Goal: Communication & Community: Ask a question

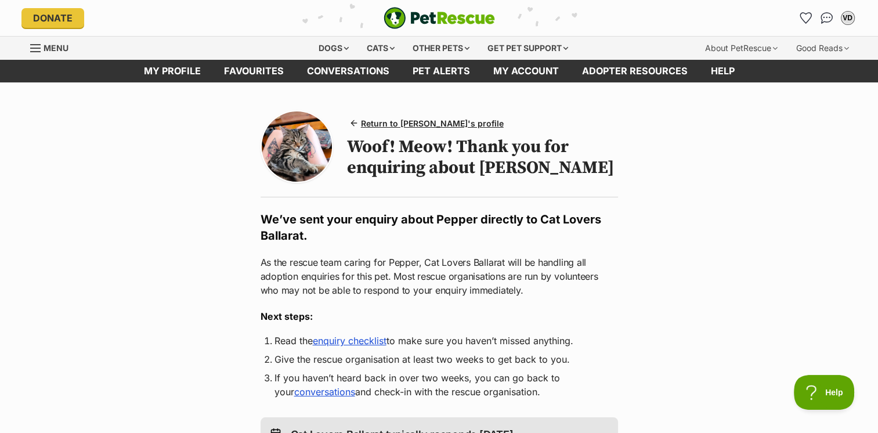
click at [44, 48] on span "Menu" at bounding box center [56, 48] width 25 height 10
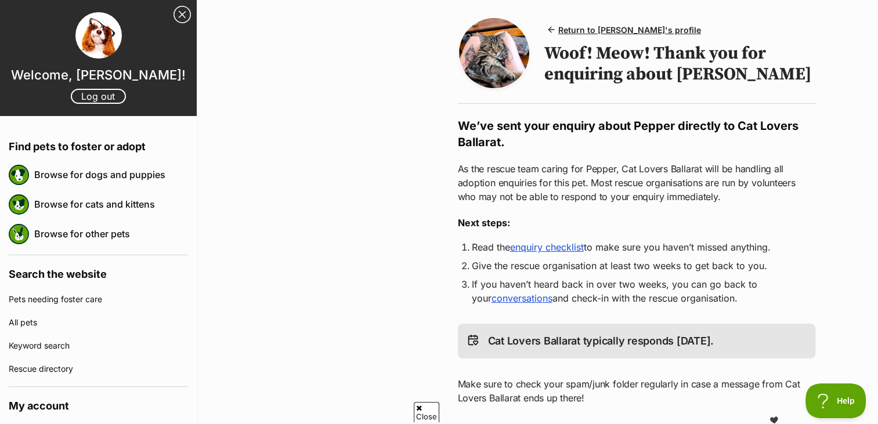
scroll to position [116, 0]
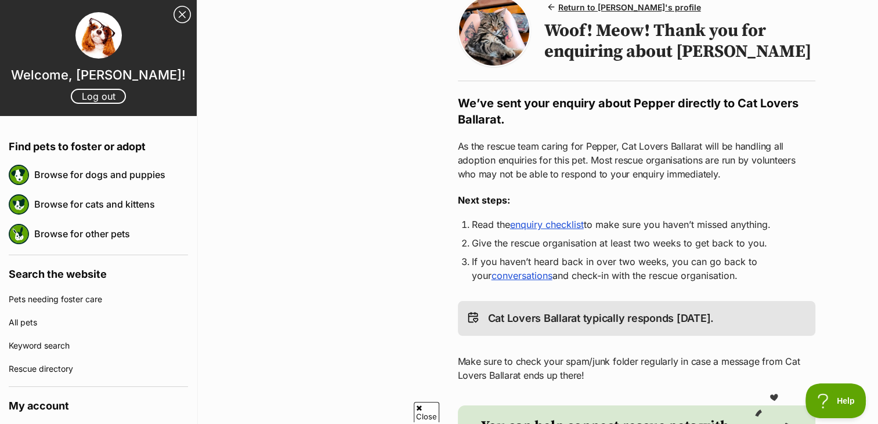
click at [174, 13] on link "Close Sidebar" at bounding box center [182, 14] width 17 height 17
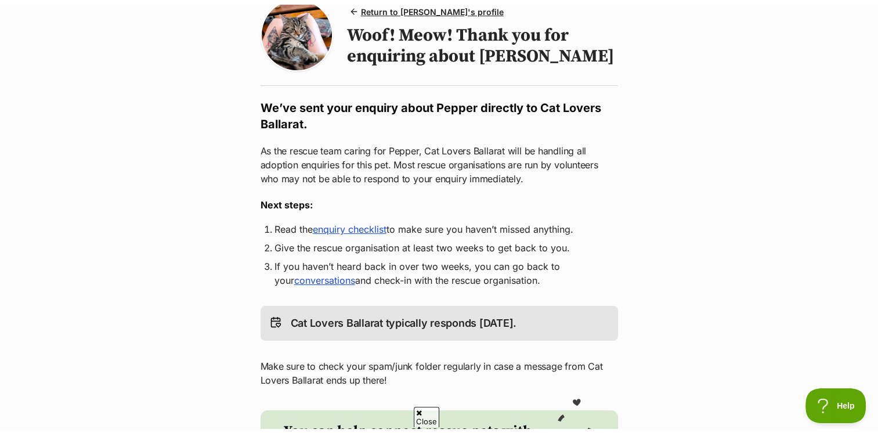
scroll to position [0, 0]
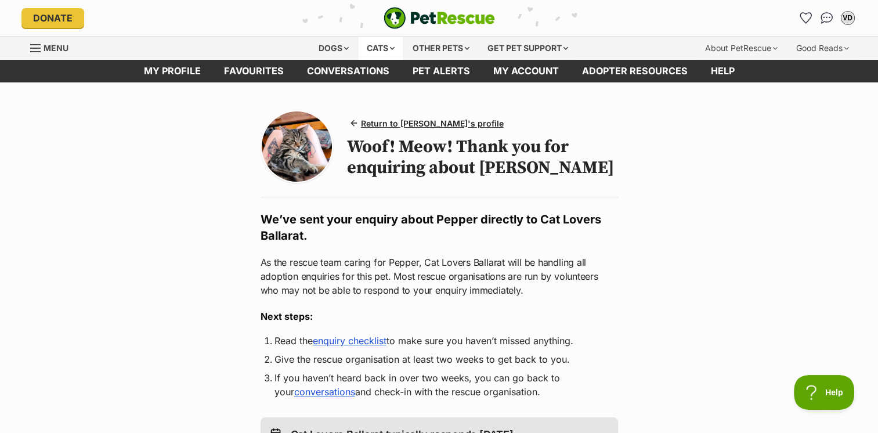
click at [381, 46] on div "Cats" at bounding box center [381, 48] width 44 height 23
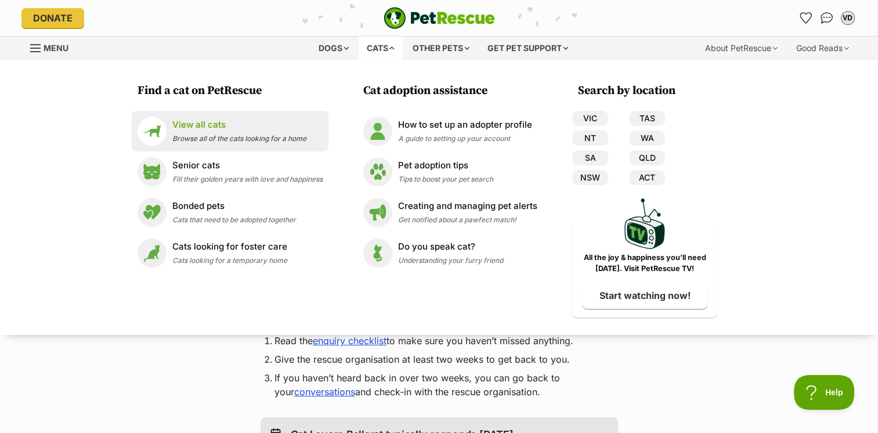
click at [202, 124] on p "View all cats" at bounding box center [239, 124] width 134 height 13
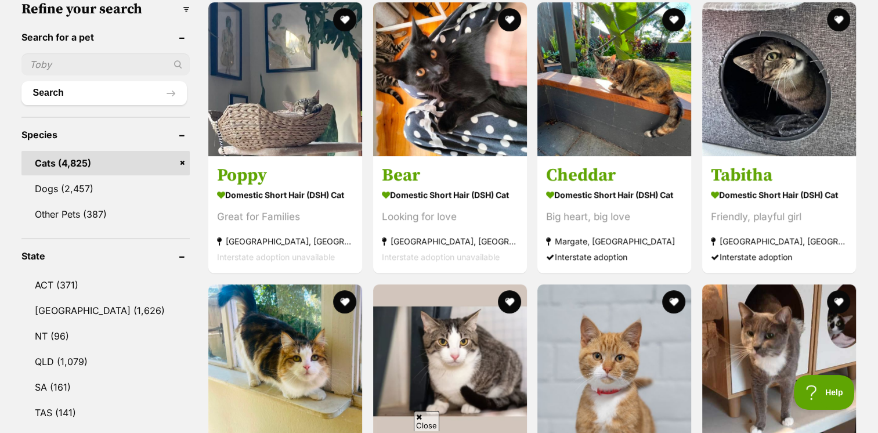
scroll to position [464, 0]
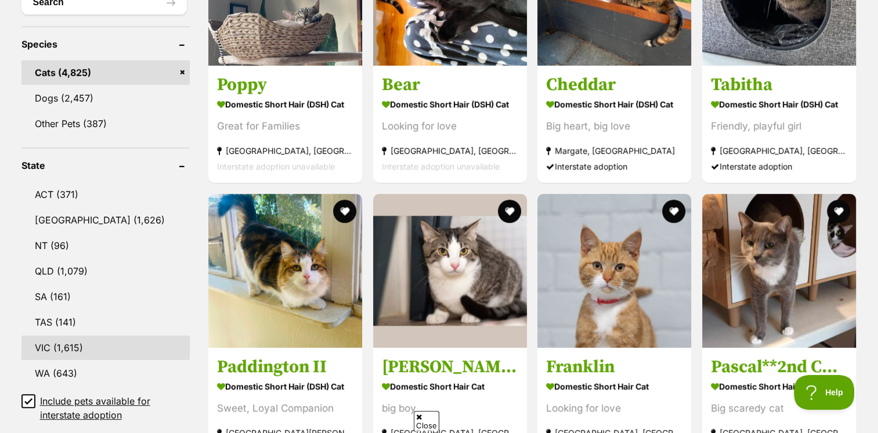
click at [63, 337] on link "VIC (1,615)" at bounding box center [105, 348] width 169 height 24
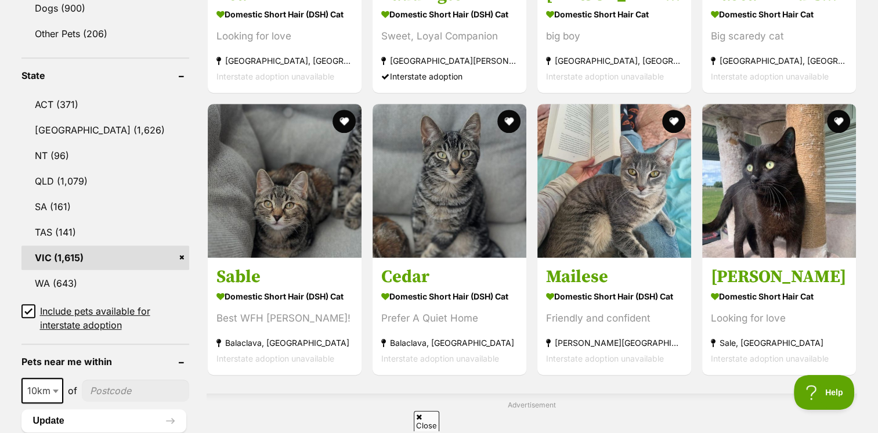
scroll to position [639, 0]
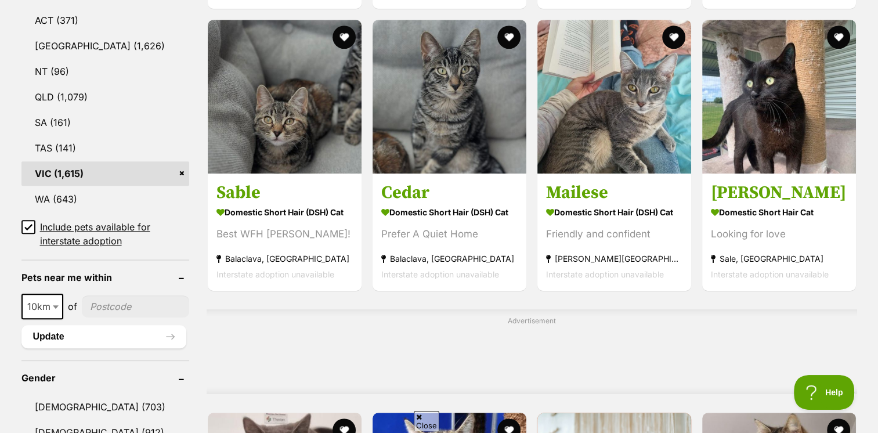
click at [116, 303] on input"] "postcode" at bounding box center [135, 307] width 107 height 22
type input"] "3350"
click at [92, 331] on button "Update" at bounding box center [103, 336] width 165 height 23
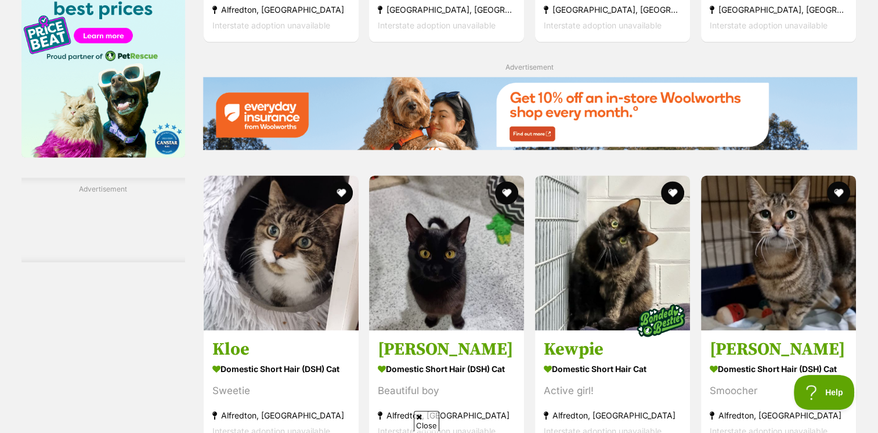
scroll to position [2032, 0]
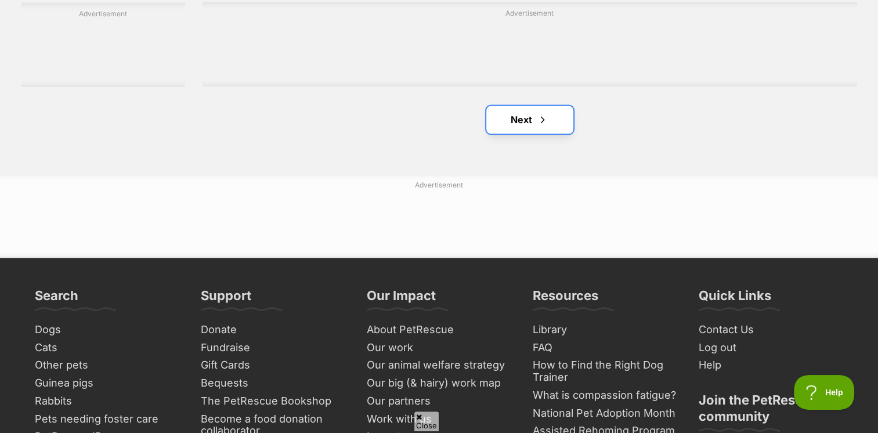
click at [538, 132] on link "Next" at bounding box center [530, 120] width 87 height 28
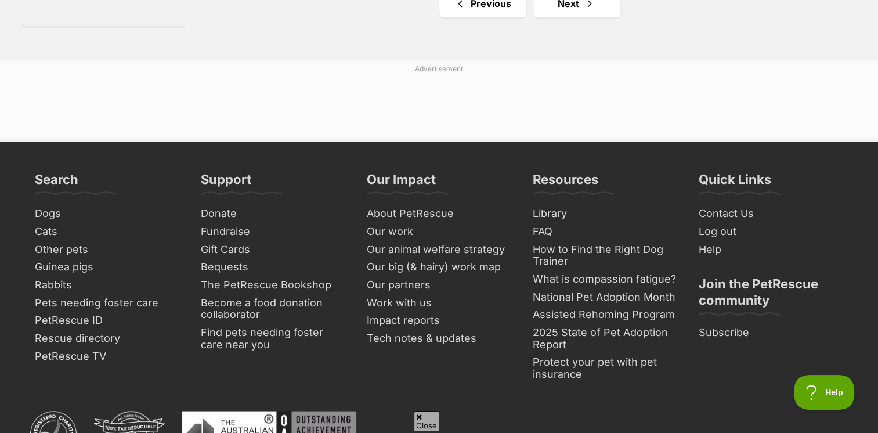
scroll to position [1974, 0]
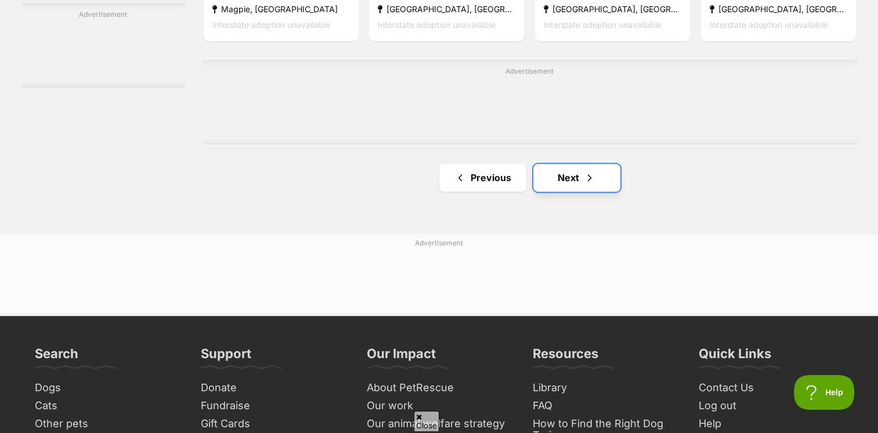
click at [572, 166] on link "Next" at bounding box center [577, 178] width 87 height 28
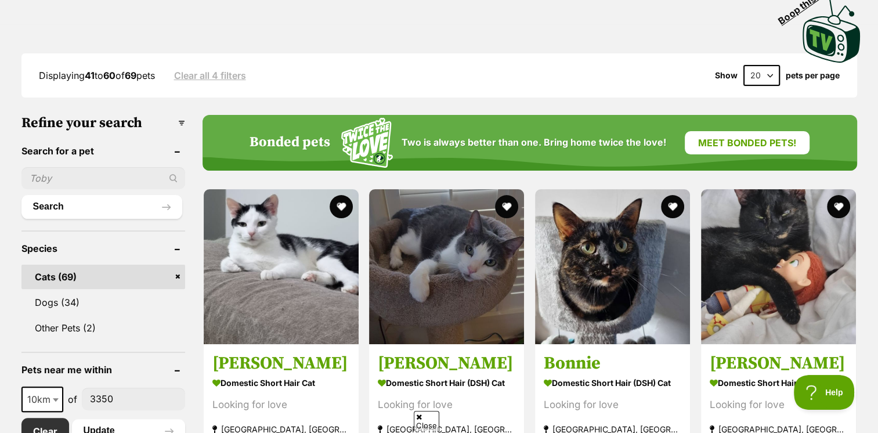
scroll to position [406, 0]
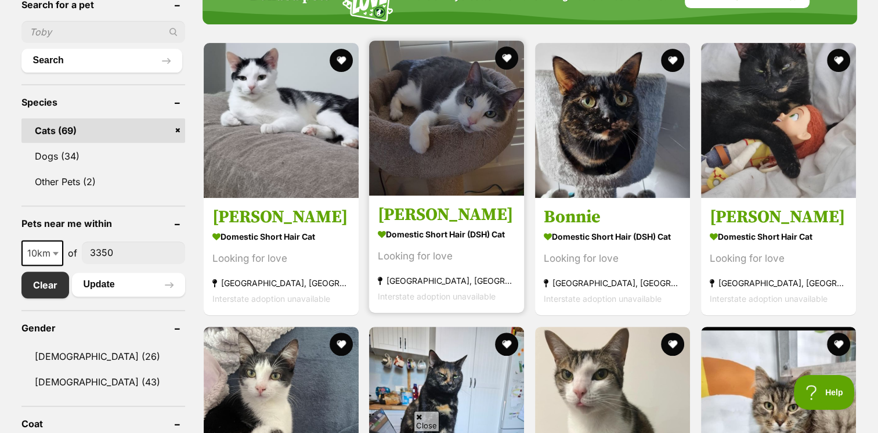
click at [473, 146] on img at bounding box center [446, 118] width 155 height 155
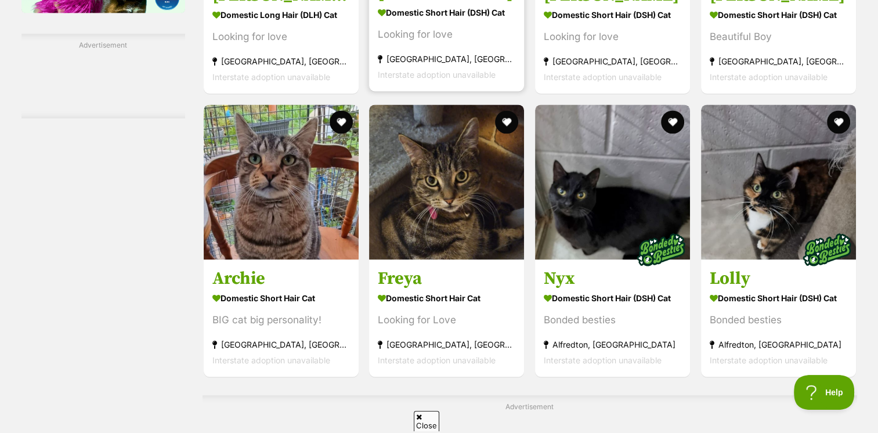
scroll to position [1742, 0]
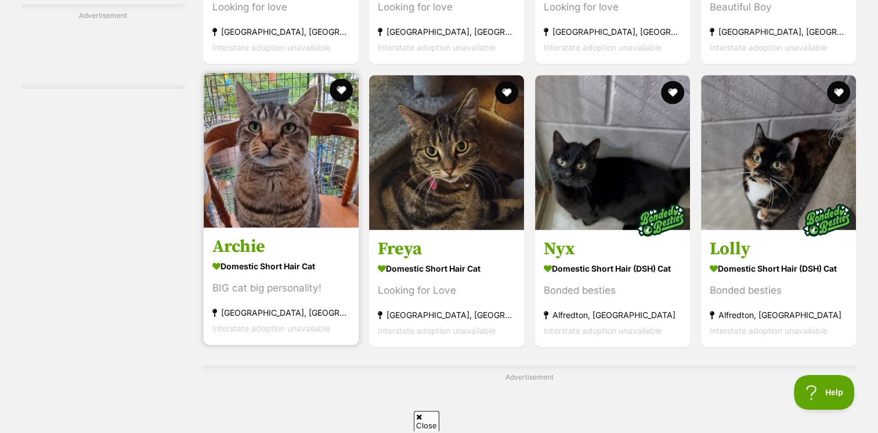
click at [273, 192] on img at bounding box center [281, 150] width 155 height 155
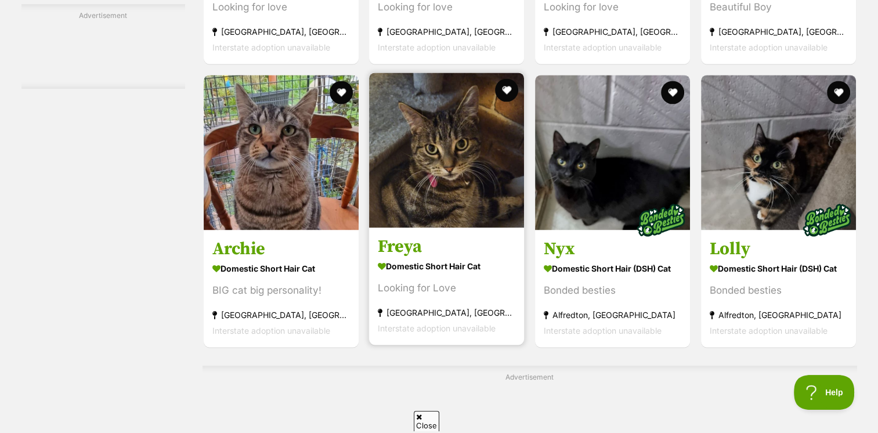
click at [473, 199] on img at bounding box center [446, 150] width 155 height 155
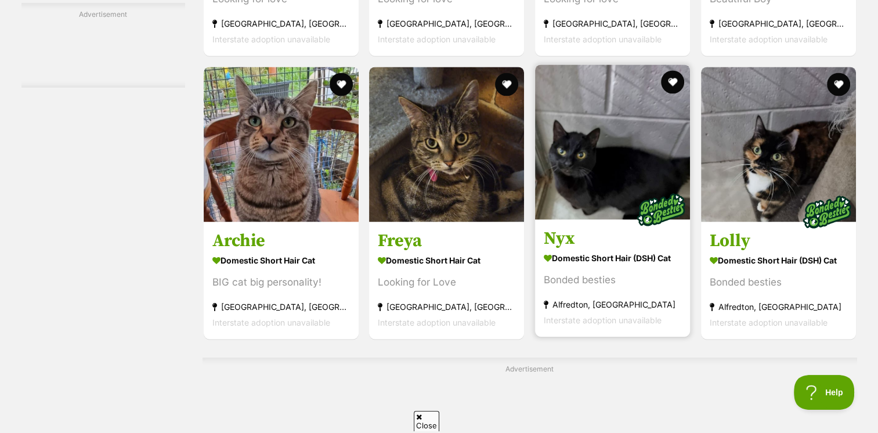
scroll to position [1916, 0]
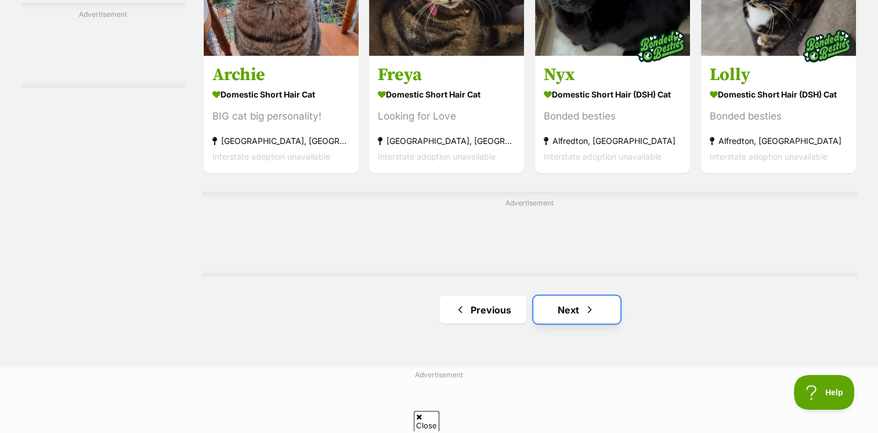
click at [571, 308] on link "Next" at bounding box center [577, 310] width 87 height 28
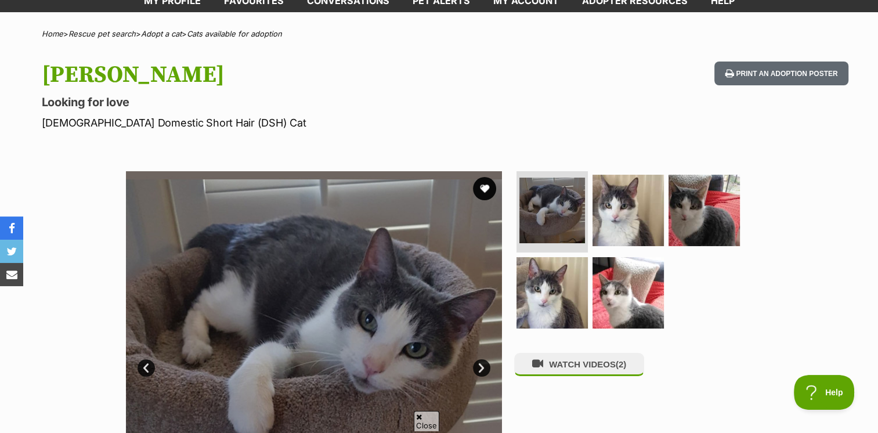
scroll to position [174, 0]
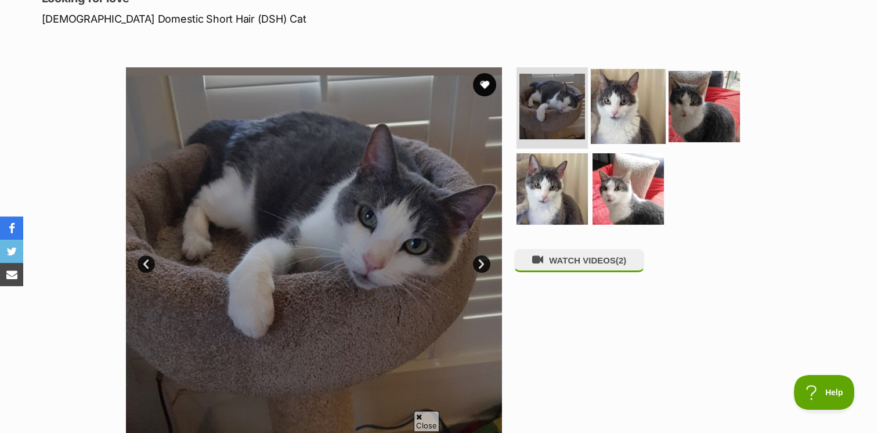
click at [601, 108] on img at bounding box center [628, 106] width 75 height 75
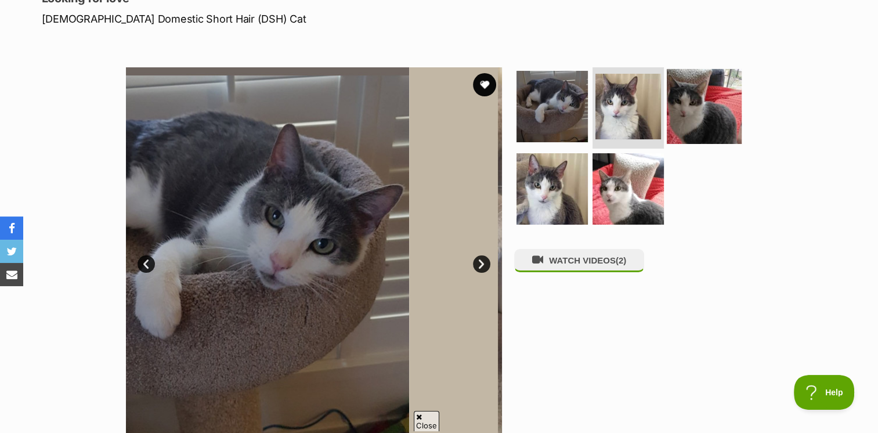
click at [672, 113] on img at bounding box center [704, 106] width 75 height 75
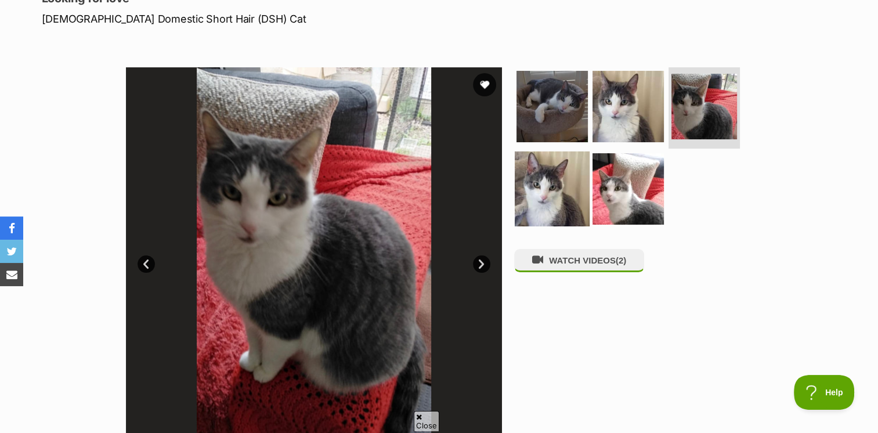
click at [574, 179] on img at bounding box center [552, 188] width 75 height 75
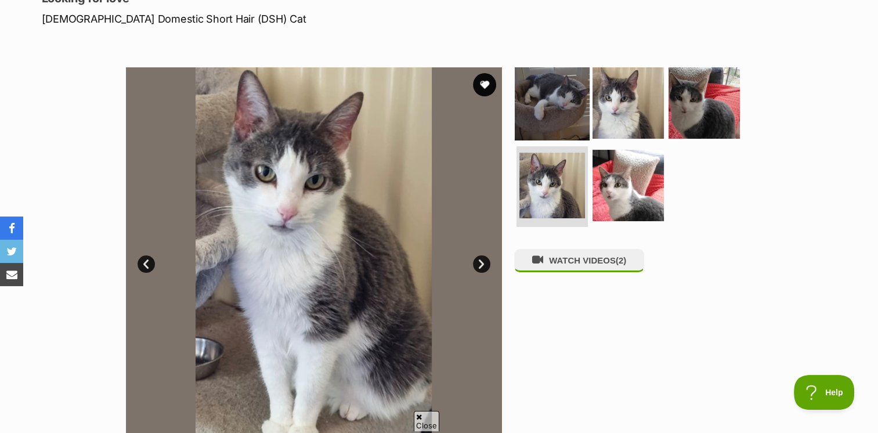
click at [570, 111] on img at bounding box center [552, 103] width 75 height 75
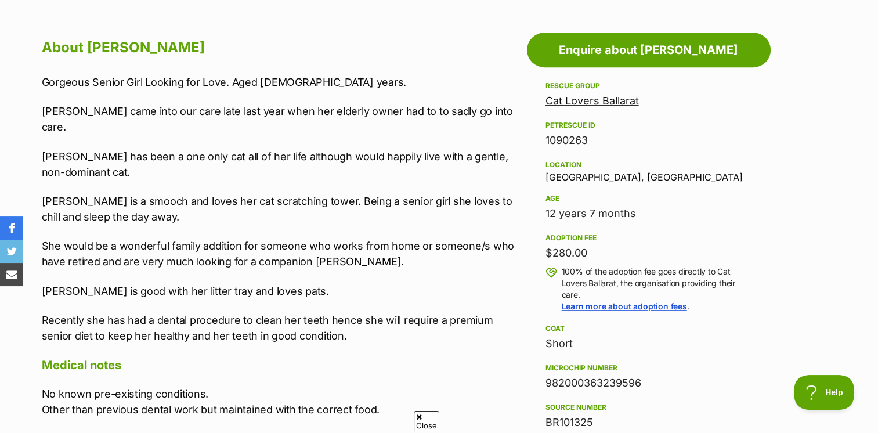
scroll to position [639, 0]
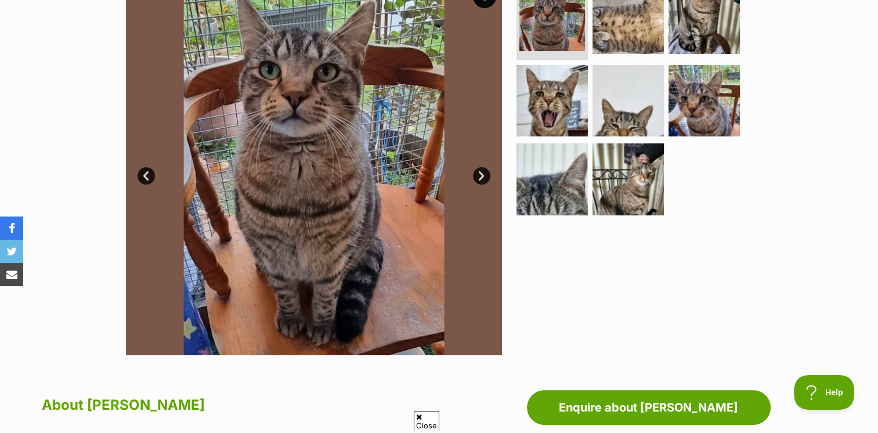
scroll to position [174, 0]
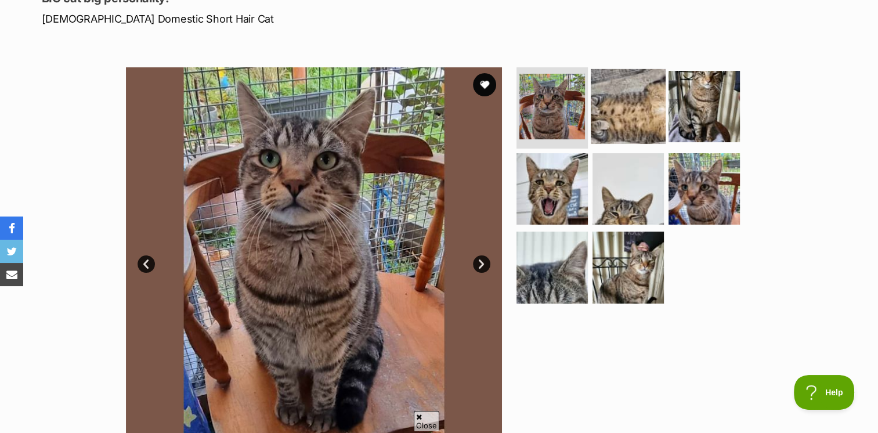
drag, startPoint x: 603, startPoint y: 89, endPoint x: 636, endPoint y: 106, distance: 36.3
click at [603, 89] on img at bounding box center [628, 106] width 75 height 75
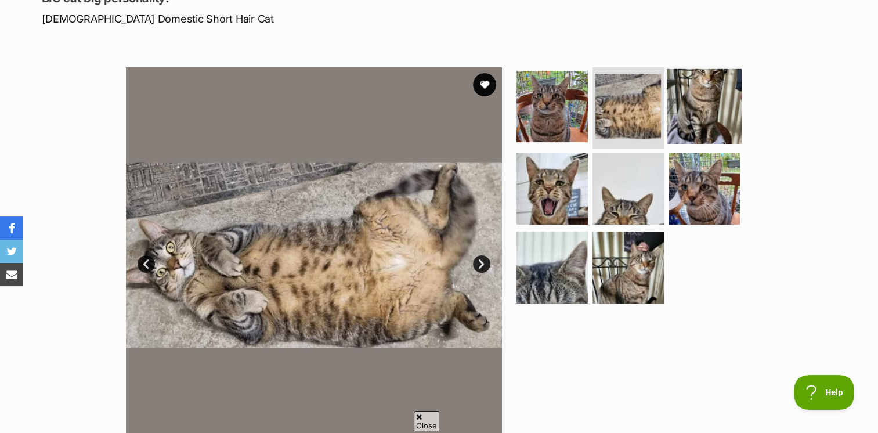
click at [693, 109] on img at bounding box center [704, 106] width 75 height 75
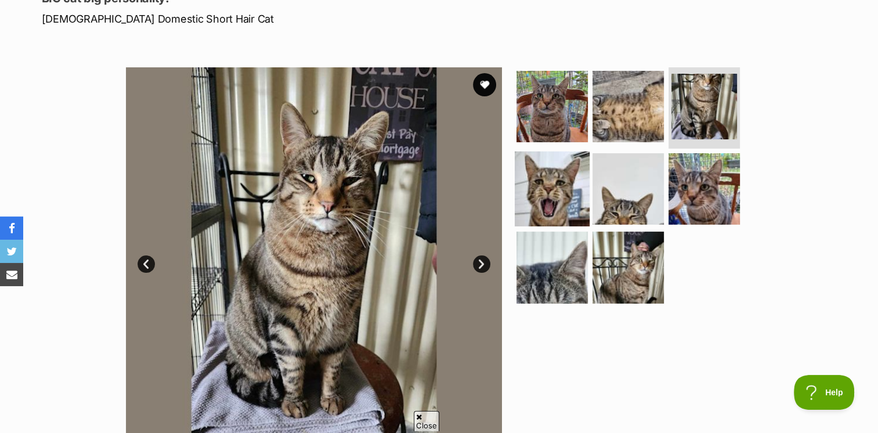
click at [574, 167] on img at bounding box center [552, 188] width 75 height 75
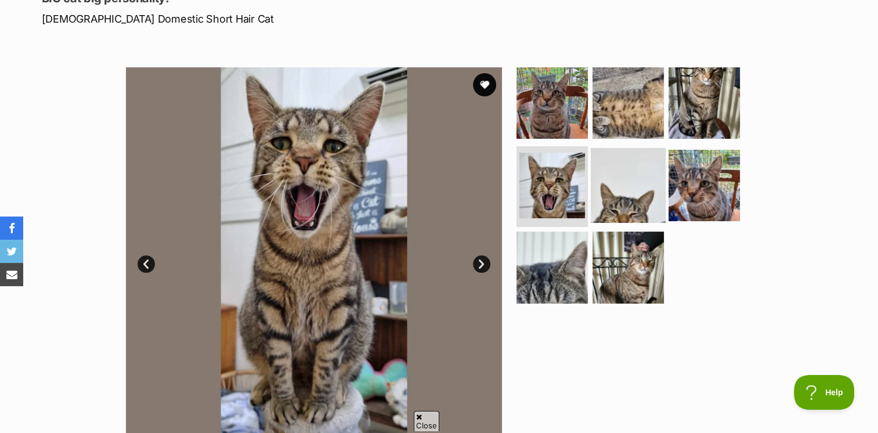
click at [625, 182] on img at bounding box center [628, 184] width 75 height 75
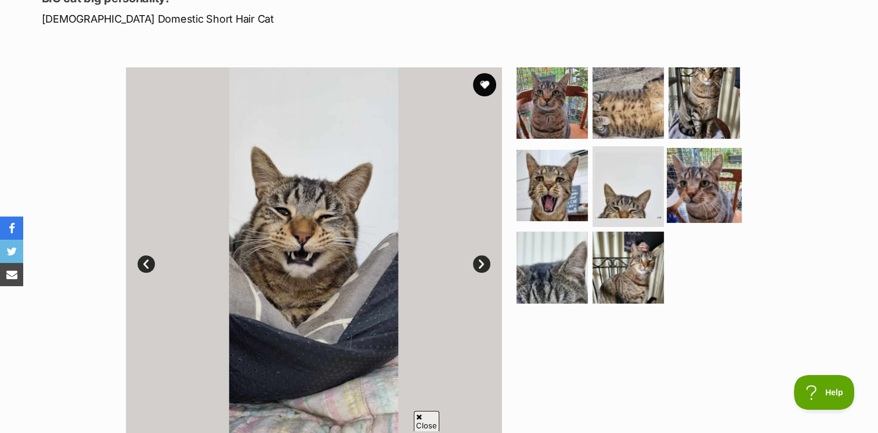
click at [726, 179] on img at bounding box center [704, 184] width 75 height 75
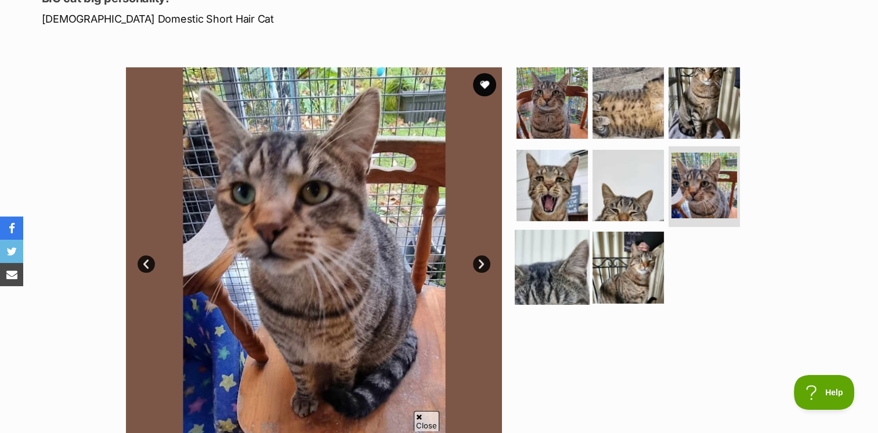
drag, startPoint x: 558, startPoint y: 261, endPoint x: 568, endPoint y: 261, distance: 9.9
click at [558, 261] on img at bounding box center [552, 267] width 75 height 75
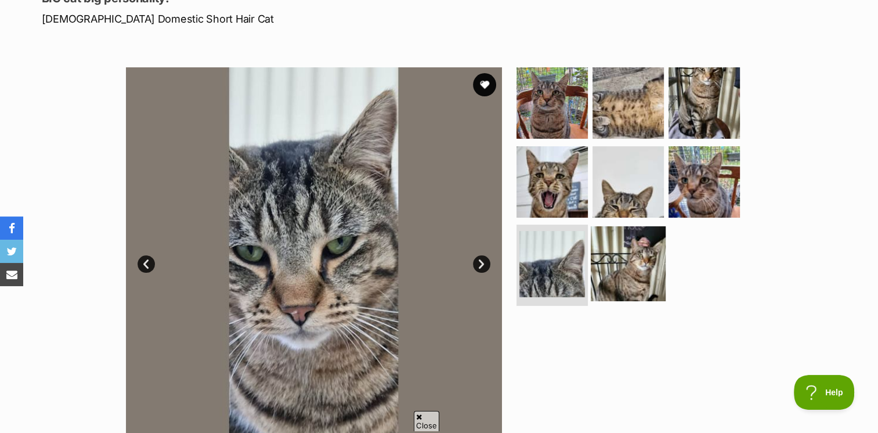
click at [618, 260] on img at bounding box center [628, 263] width 75 height 75
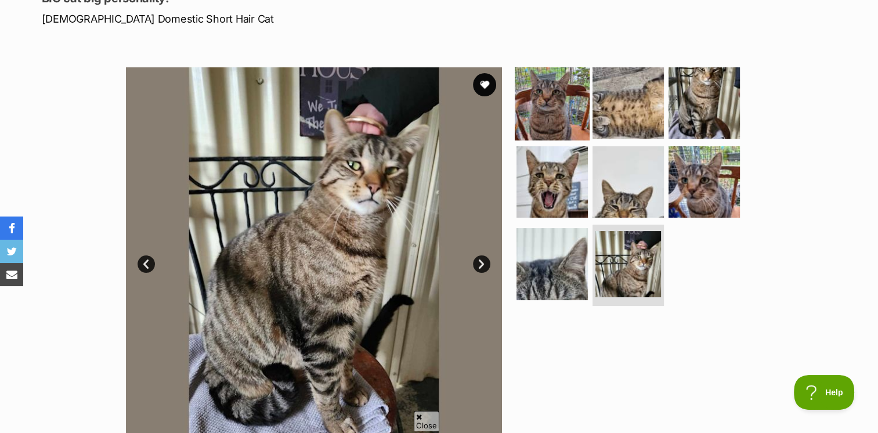
click at [557, 95] on img at bounding box center [552, 103] width 75 height 75
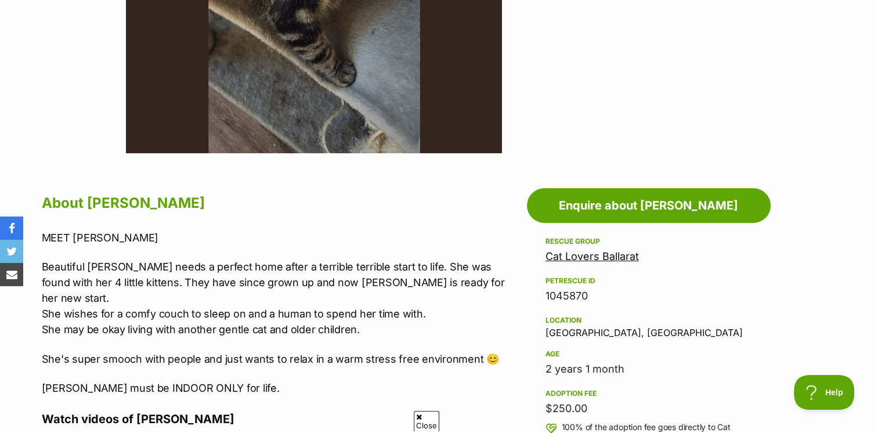
scroll to position [116, 0]
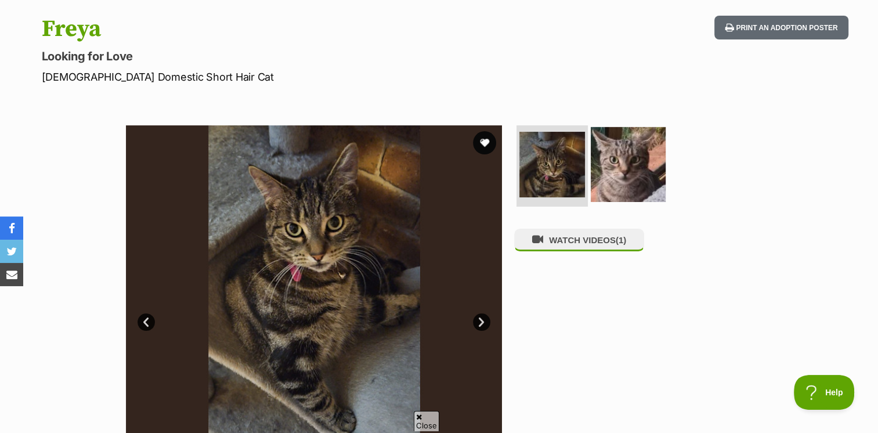
click at [646, 168] on img at bounding box center [628, 164] width 75 height 75
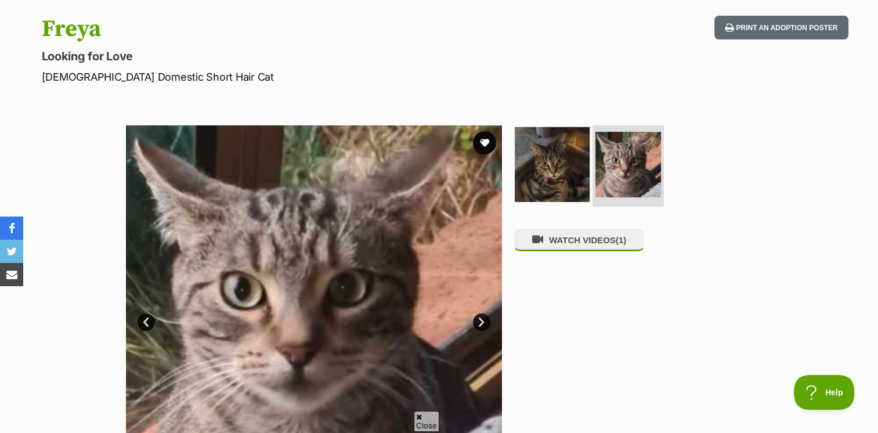
click at [585, 168] on img at bounding box center [552, 164] width 75 height 75
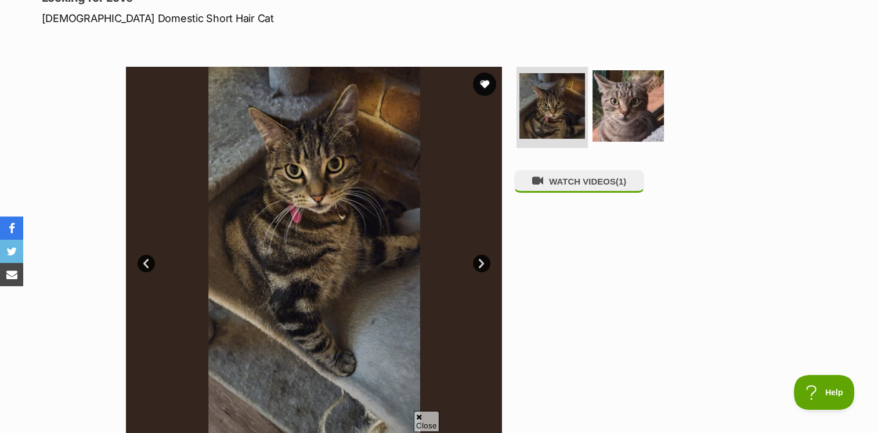
scroll to position [174, 0]
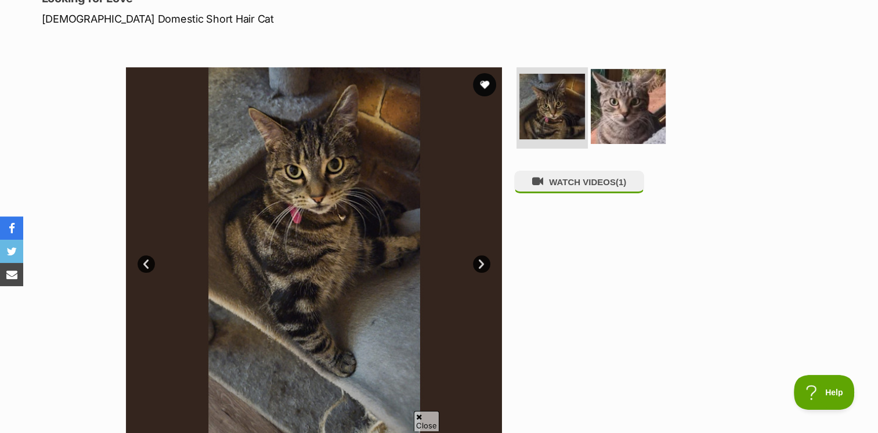
drag, startPoint x: 621, startPoint y: 98, endPoint x: 612, endPoint y: 101, distance: 8.8
click at [621, 98] on img at bounding box center [628, 106] width 75 height 75
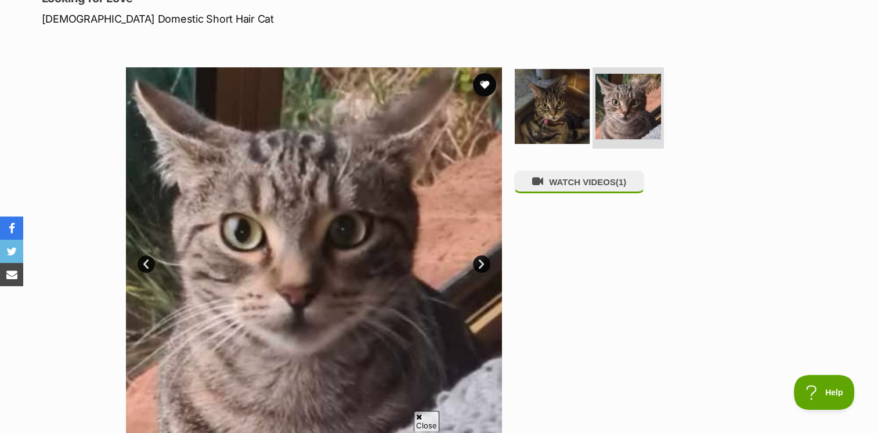
click at [576, 100] on img at bounding box center [552, 106] width 75 height 75
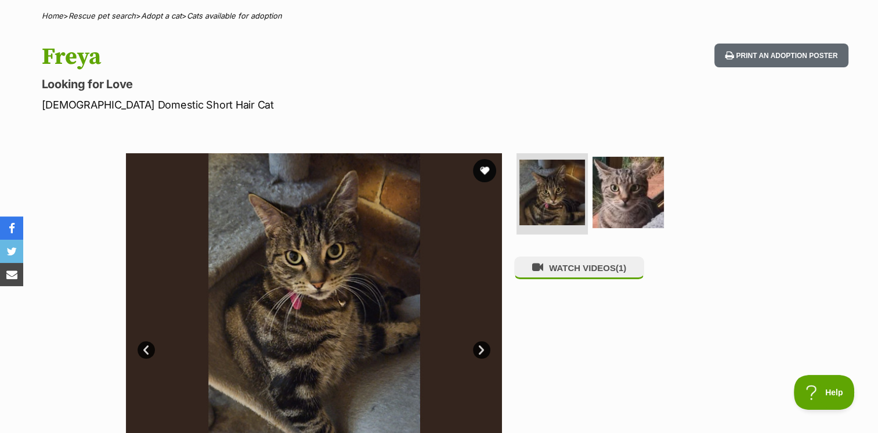
scroll to position [0, 0]
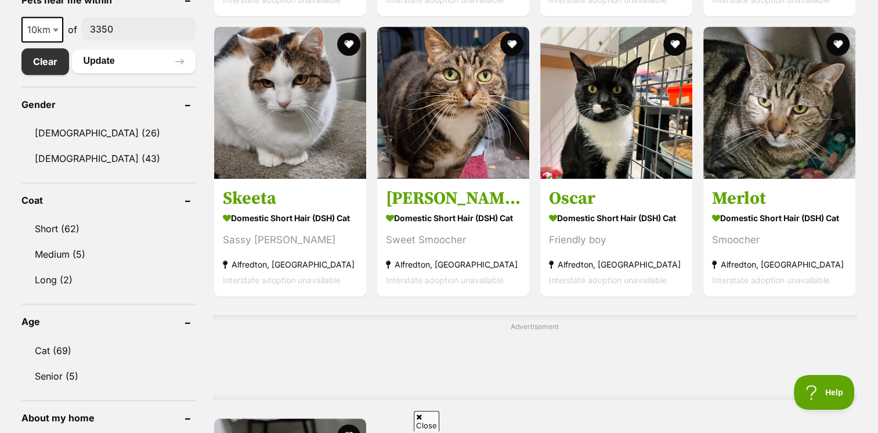
scroll to position [406, 0]
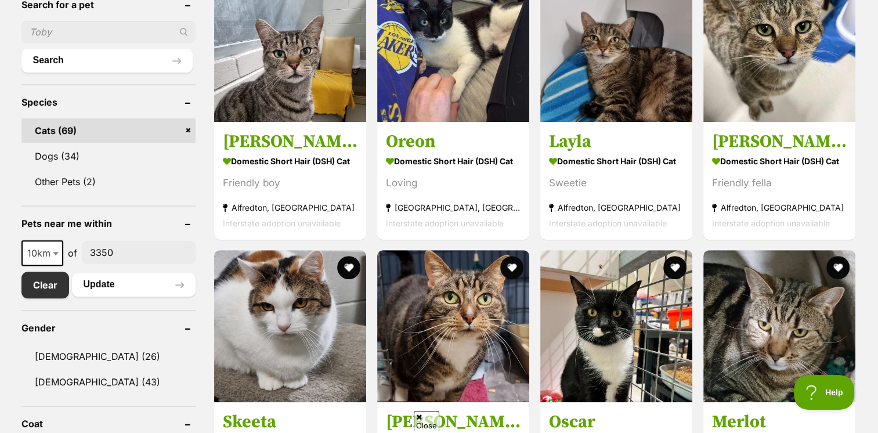
click at [55, 253] on b at bounding box center [56, 253] width 6 height 3
select select "25"
click at [111, 287] on button "Update" at bounding box center [134, 284] width 124 height 23
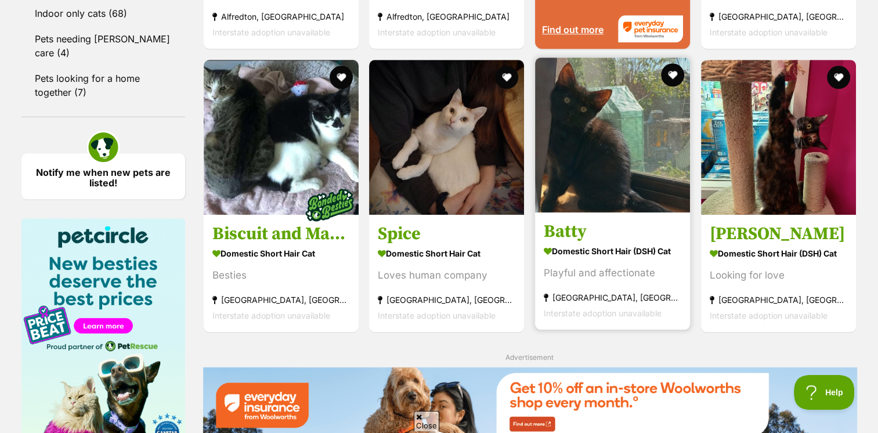
scroll to position [1626, 0]
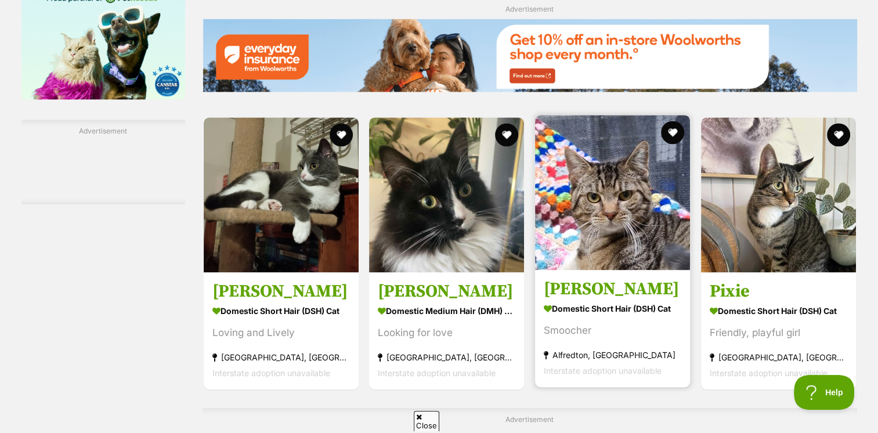
click at [639, 240] on img at bounding box center [612, 192] width 155 height 155
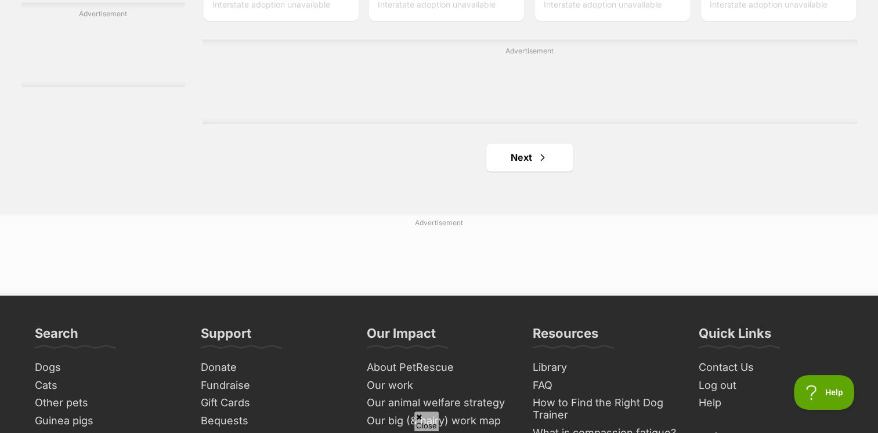
scroll to position [1974, 0]
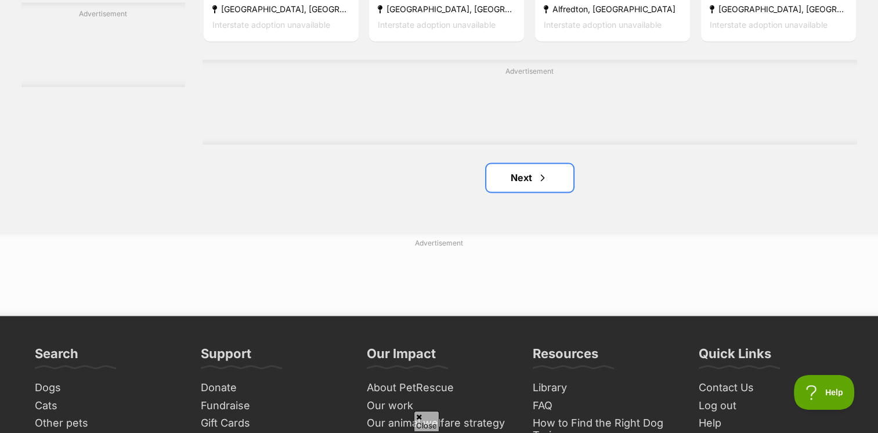
drag, startPoint x: 498, startPoint y: 183, endPoint x: 461, endPoint y: 202, distance: 41.5
click at [498, 183] on link "Next" at bounding box center [530, 178] width 87 height 28
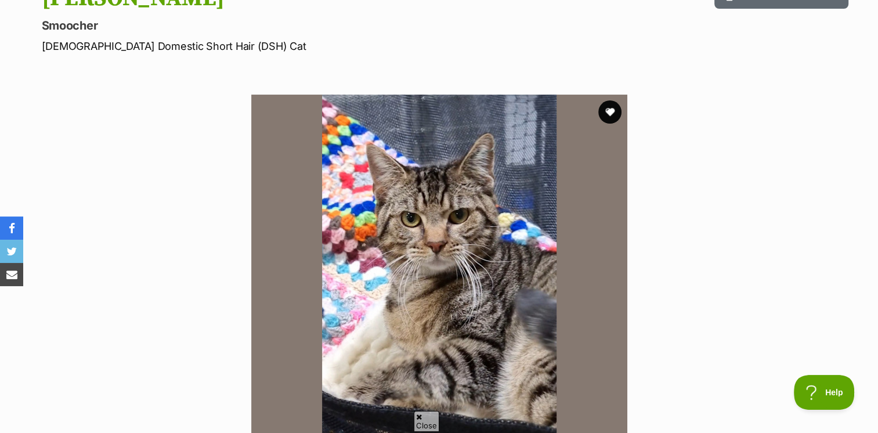
scroll to position [58, 0]
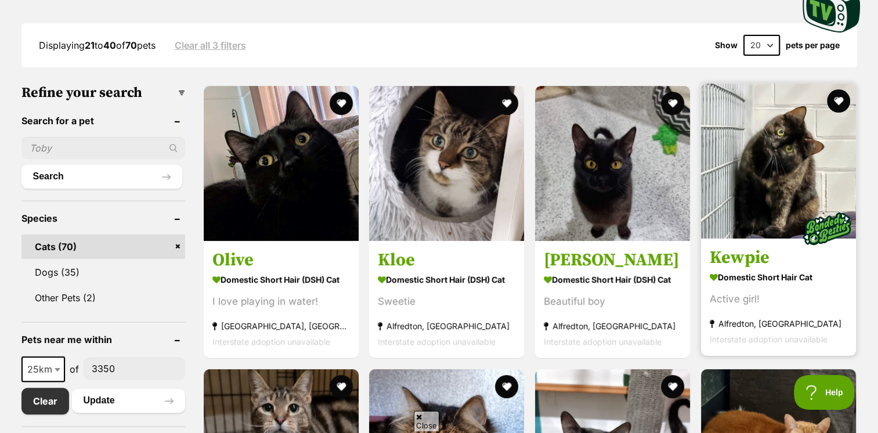
click at [742, 198] on img at bounding box center [778, 161] width 155 height 155
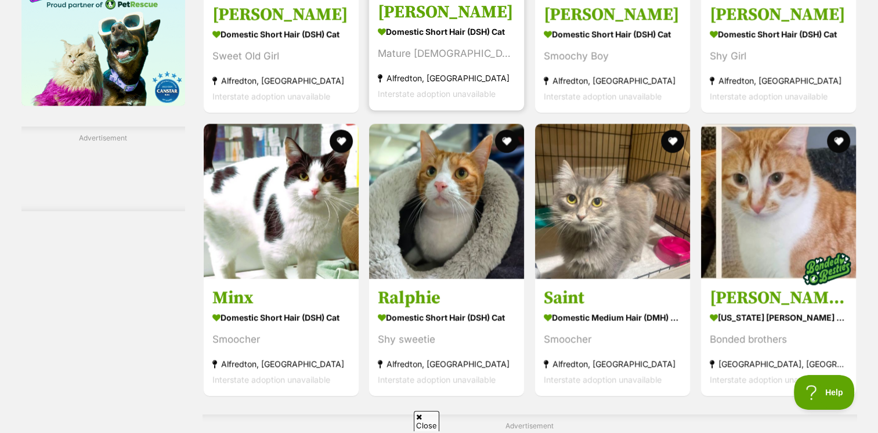
scroll to position [1626, 0]
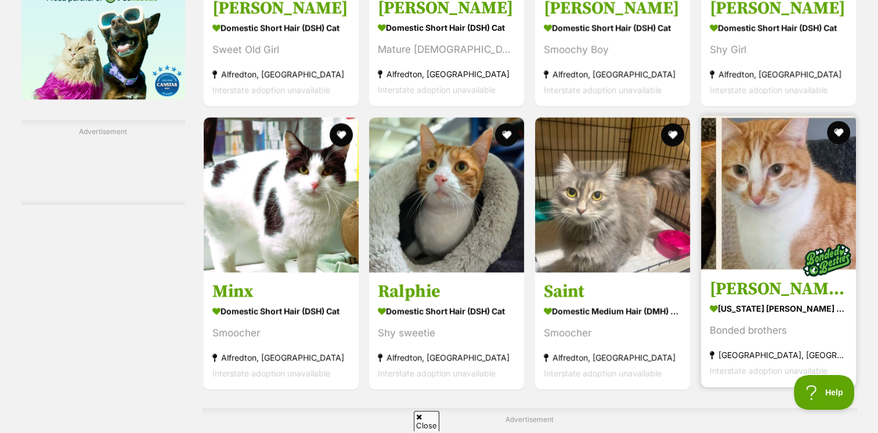
click at [754, 224] on img at bounding box center [778, 192] width 155 height 155
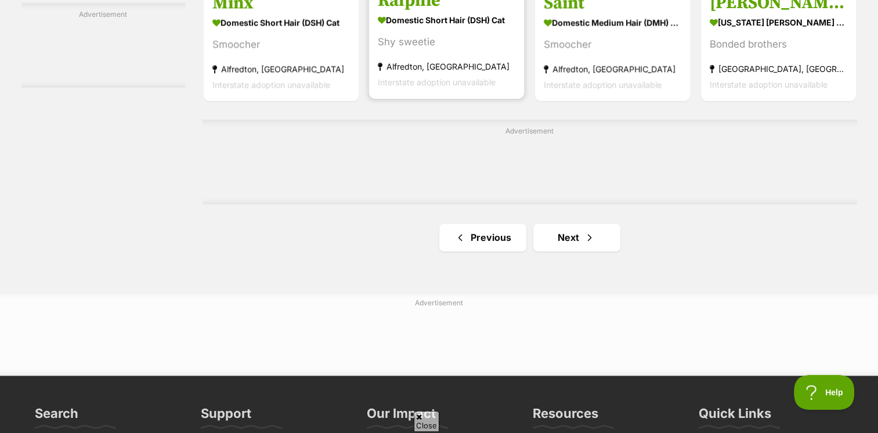
scroll to position [1916, 0]
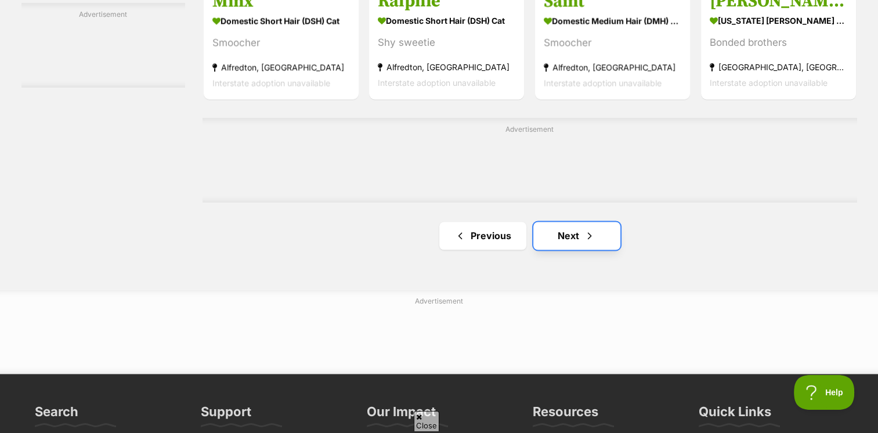
click at [554, 236] on link "Next" at bounding box center [577, 236] width 87 height 28
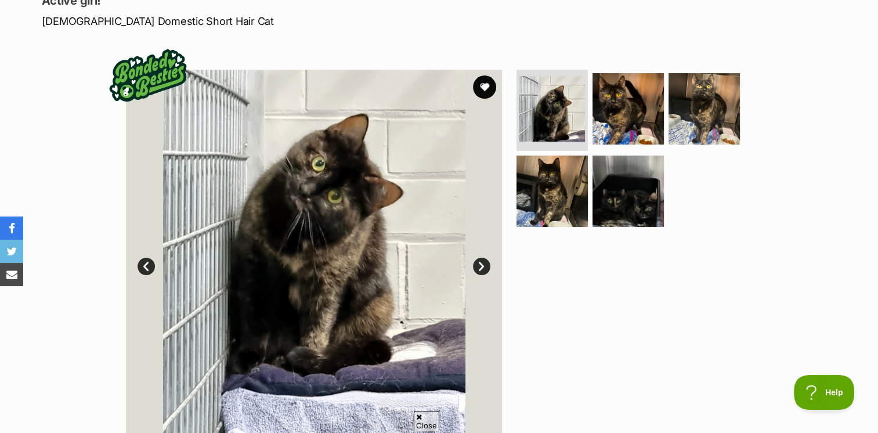
scroll to position [174, 0]
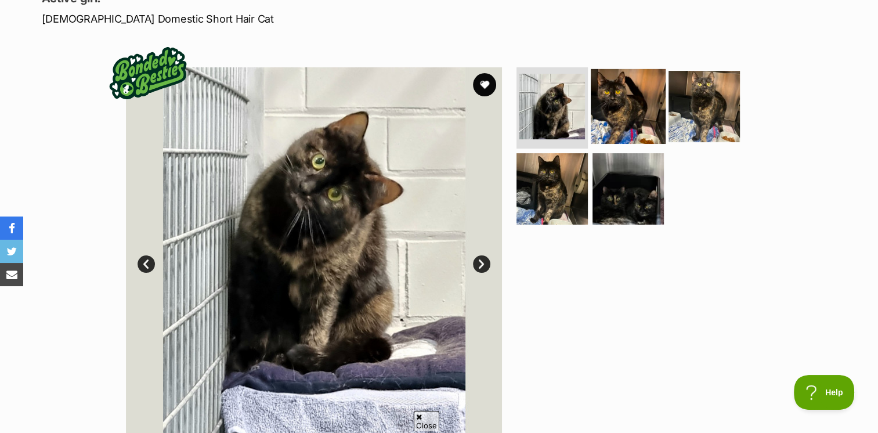
click at [620, 121] on img at bounding box center [628, 106] width 75 height 75
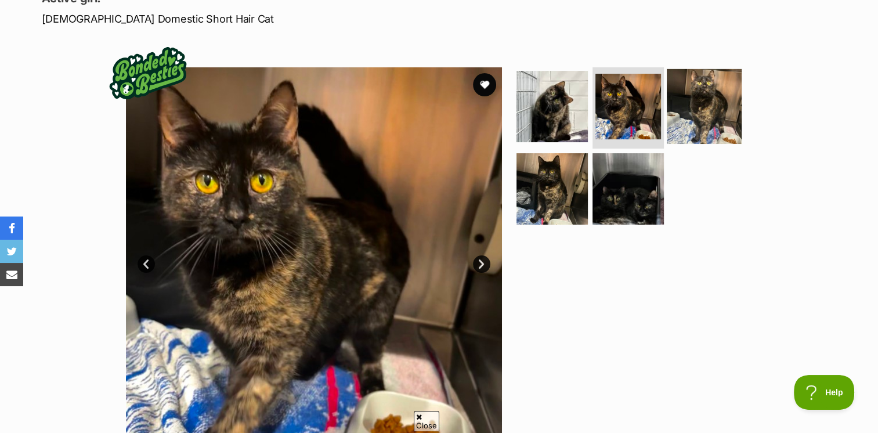
click at [695, 124] on img at bounding box center [704, 106] width 75 height 75
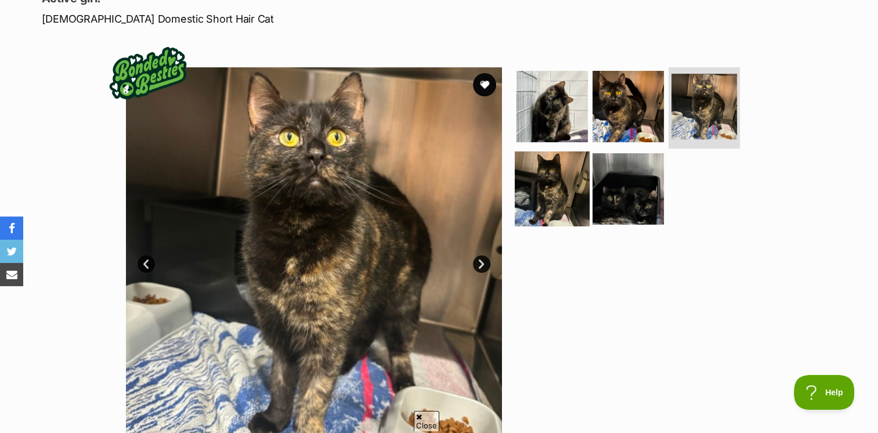
click at [570, 184] on img at bounding box center [552, 188] width 75 height 75
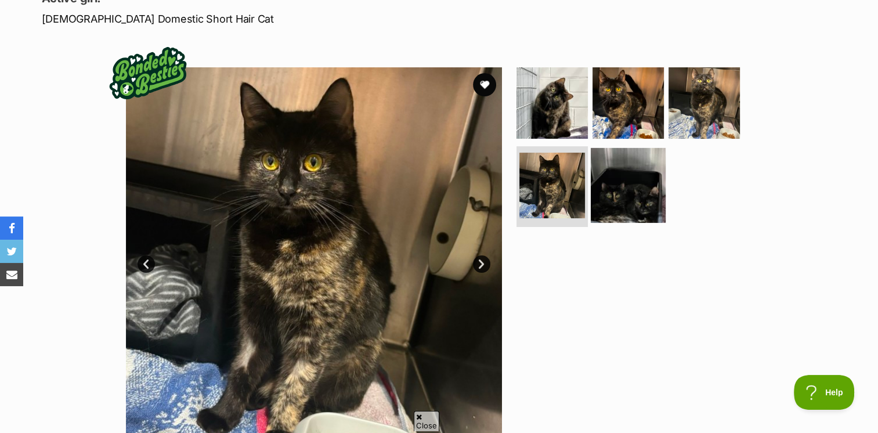
click at [622, 180] on img at bounding box center [628, 184] width 75 height 75
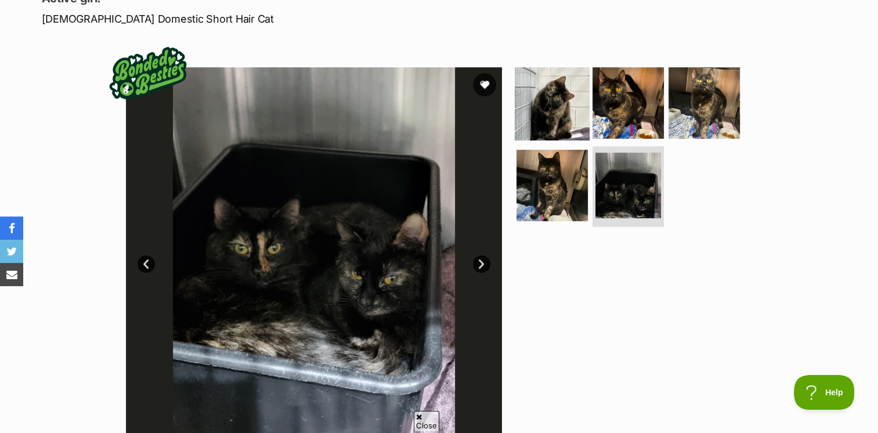
click at [557, 116] on img at bounding box center [552, 103] width 75 height 75
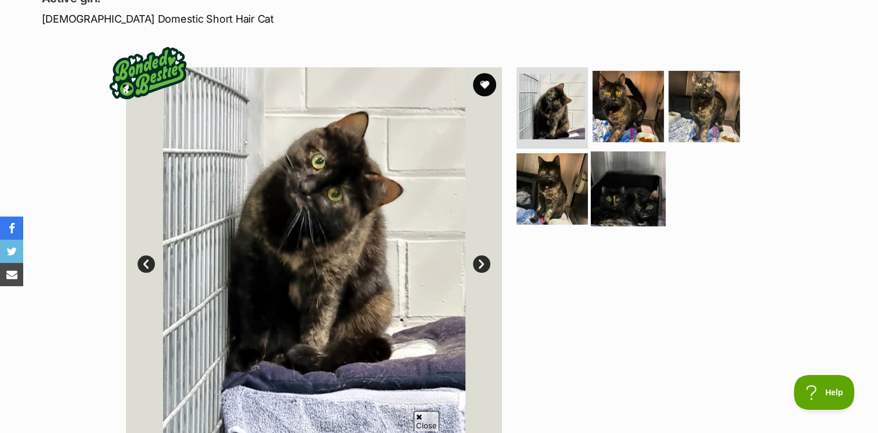
click at [622, 191] on img at bounding box center [628, 188] width 75 height 75
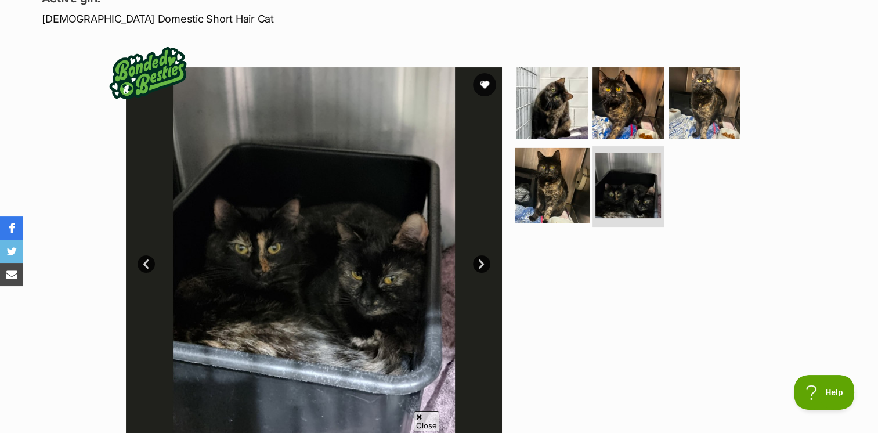
click at [525, 175] on img at bounding box center [552, 184] width 75 height 75
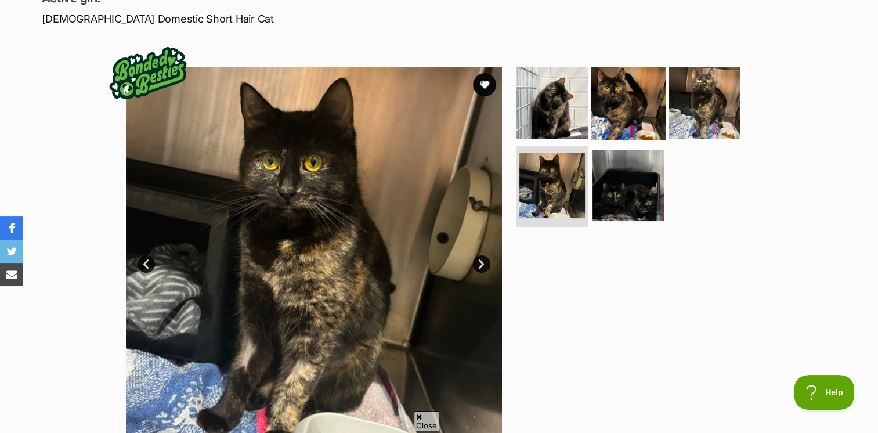
click at [618, 102] on img at bounding box center [628, 103] width 75 height 75
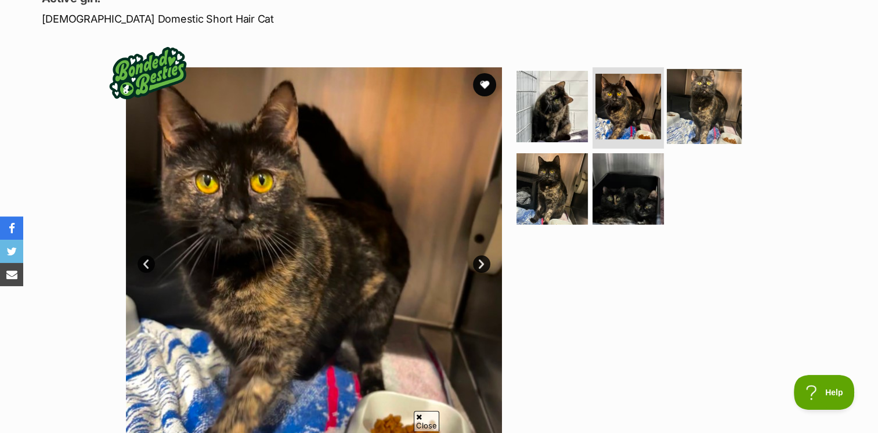
click at [715, 103] on img at bounding box center [704, 106] width 75 height 75
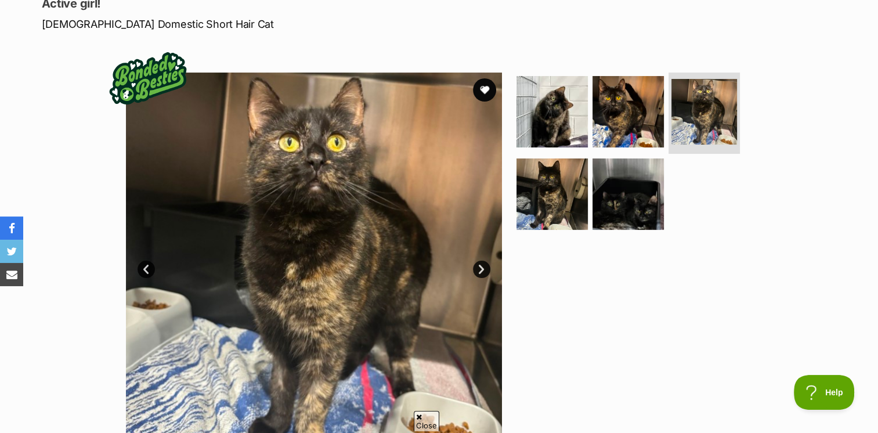
scroll to position [232, 0]
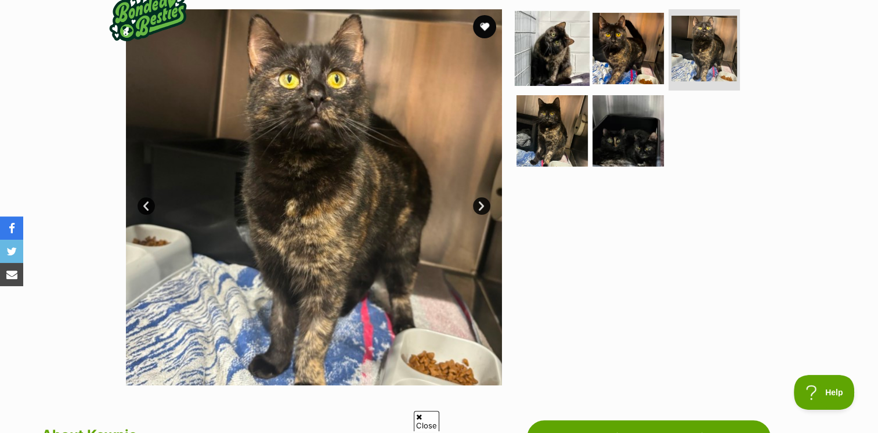
click at [565, 42] on img at bounding box center [552, 48] width 75 height 75
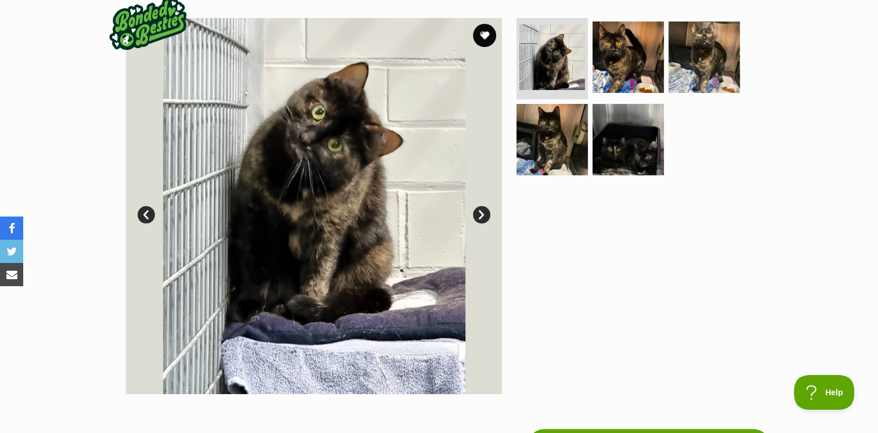
scroll to position [0, 0]
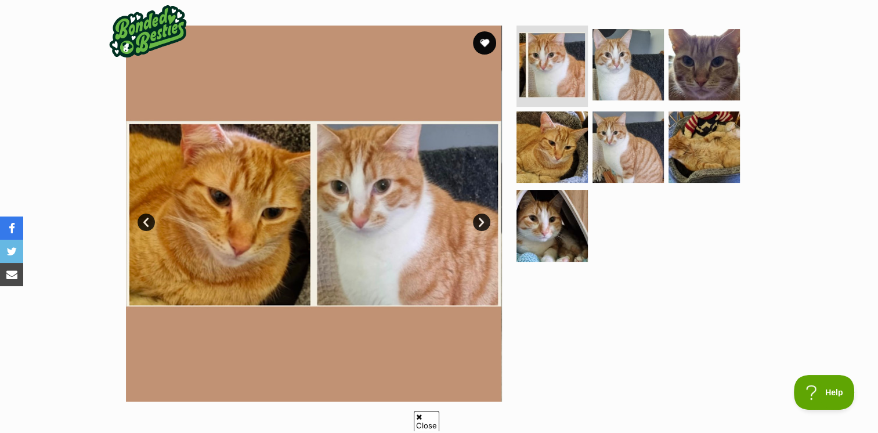
scroll to position [232, 0]
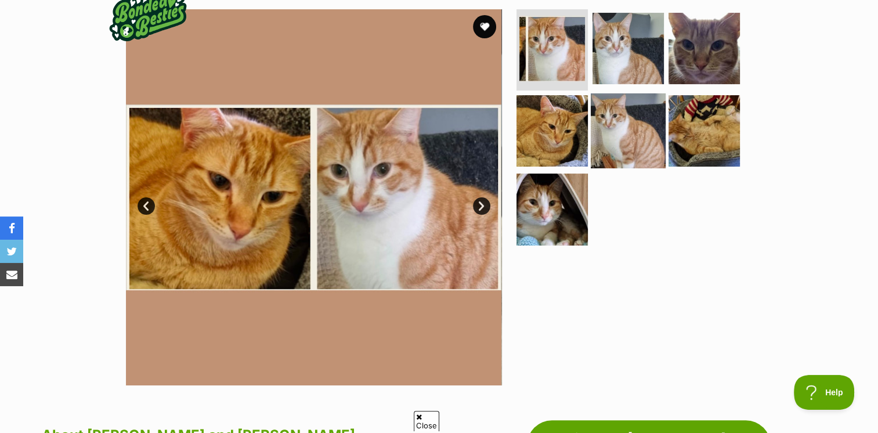
click at [608, 132] on img at bounding box center [628, 130] width 75 height 75
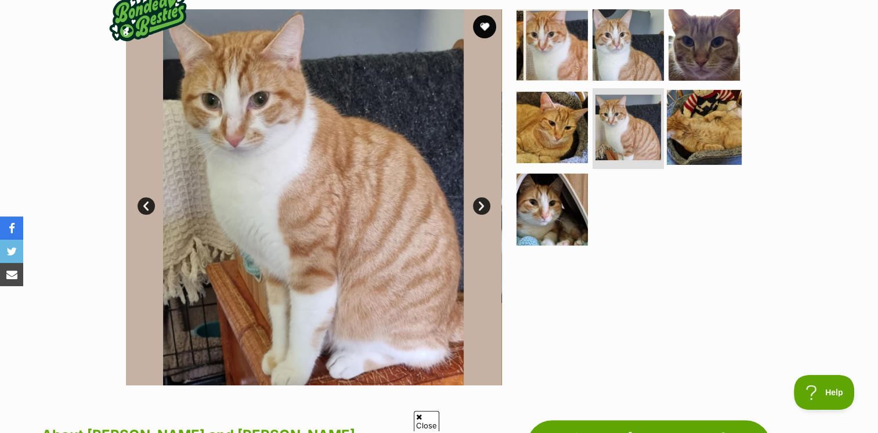
click at [695, 131] on img at bounding box center [704, 126] width 75 height 75
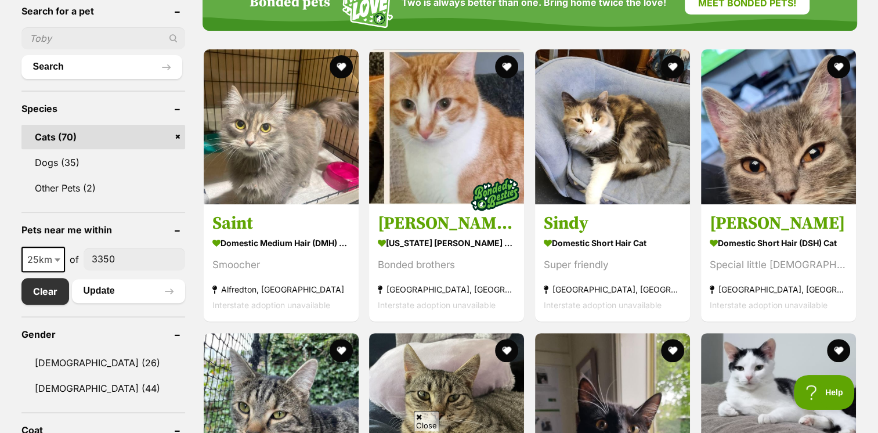
scroll to position [406, 0]
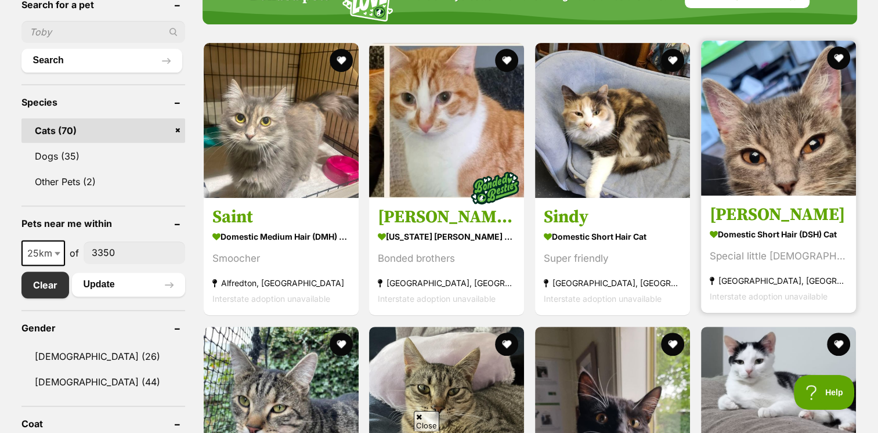
click at [776, 165] on img at bounding box center [778, 118] width 155 height 155
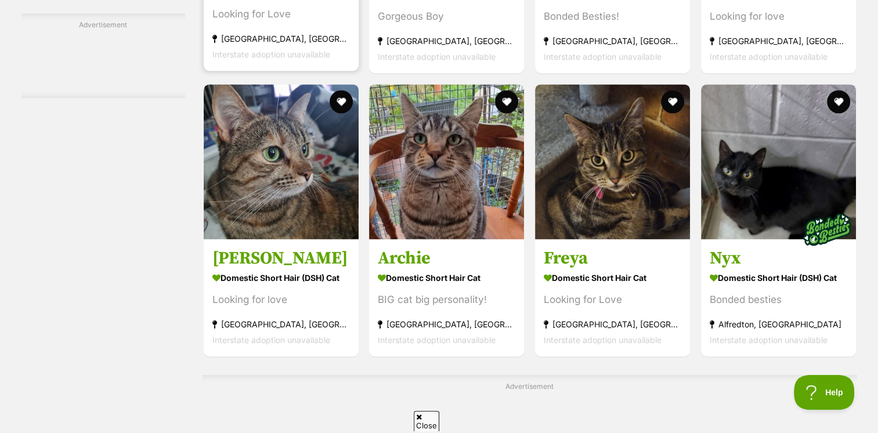
scroll to position [1684, 0]
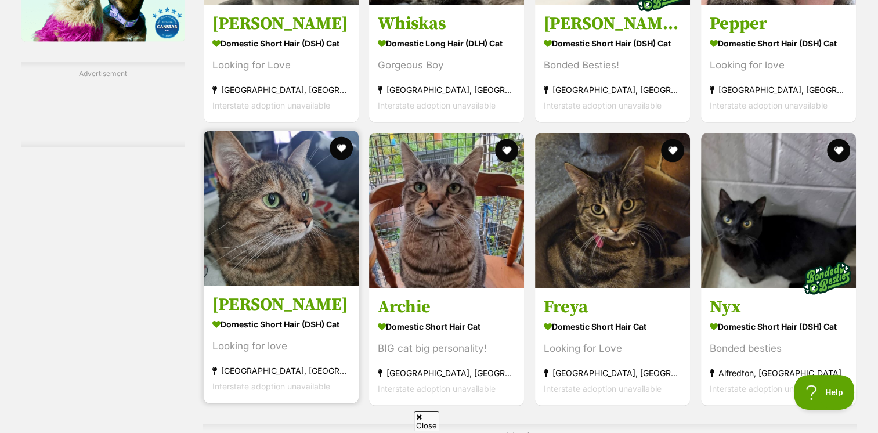
click at [296, 203] on img at bounding box center [281, 208] width 155 height 155
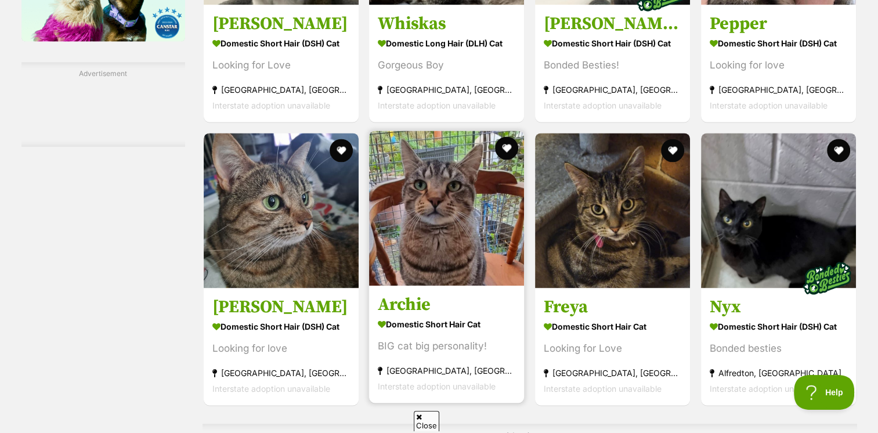
click at [418, 203] on img at bounding box center [446, 208] width 155 height 155
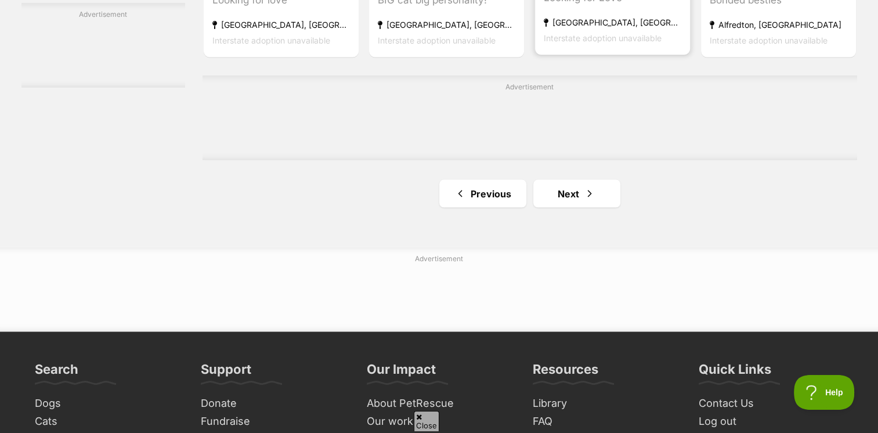
scroll to position [1916, 0]
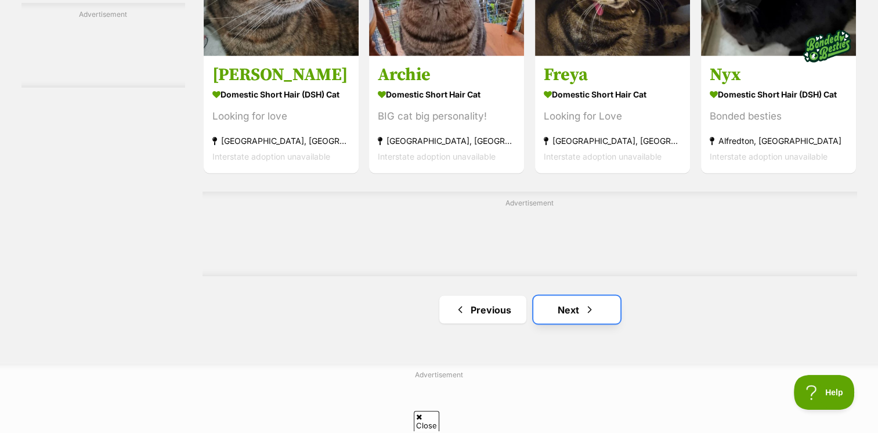
click at [582, 305] on link "Next" at bounding box center [577, 310] width 87 height 28
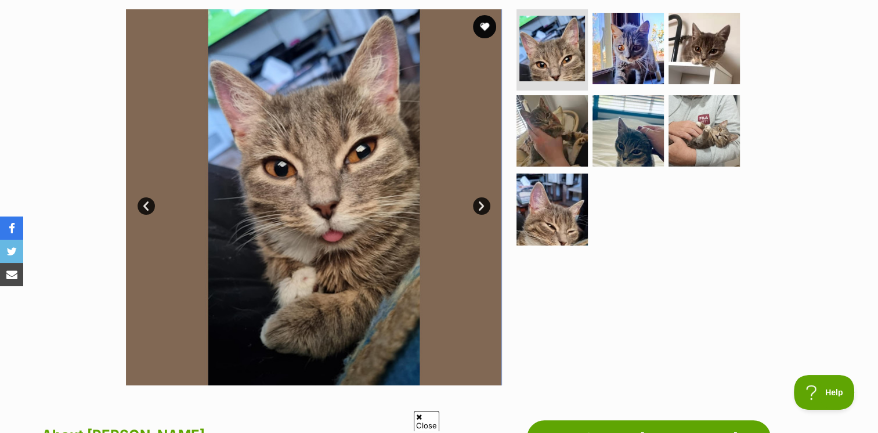
scroll to position [174, 0]
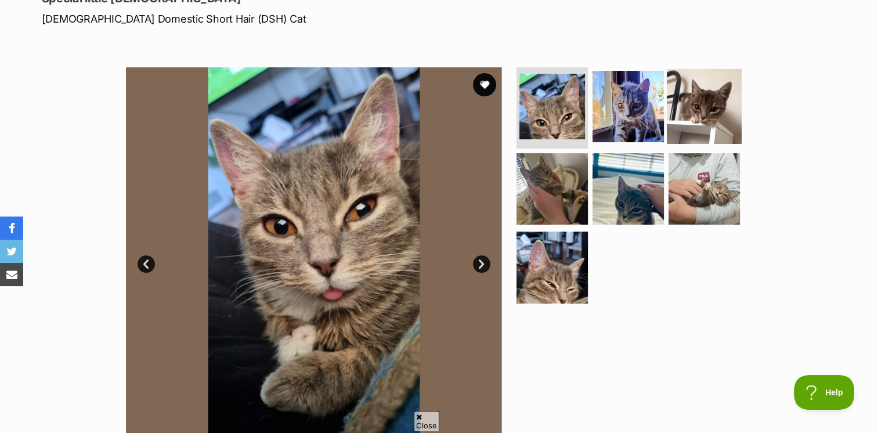
drag, startPoint x: 629, startPoint y: 103, endPoint x: 683, endPoint y: 117, distance: 55.8
click at [629, 103] on img at bounding box center [628, 106] width 71 height 71
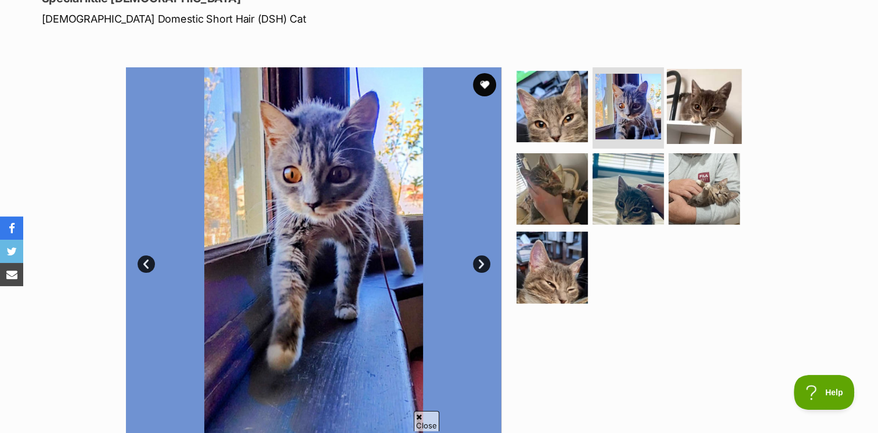
click at [708, 111] on img at bounding box center [704, 106] width 75 height 75
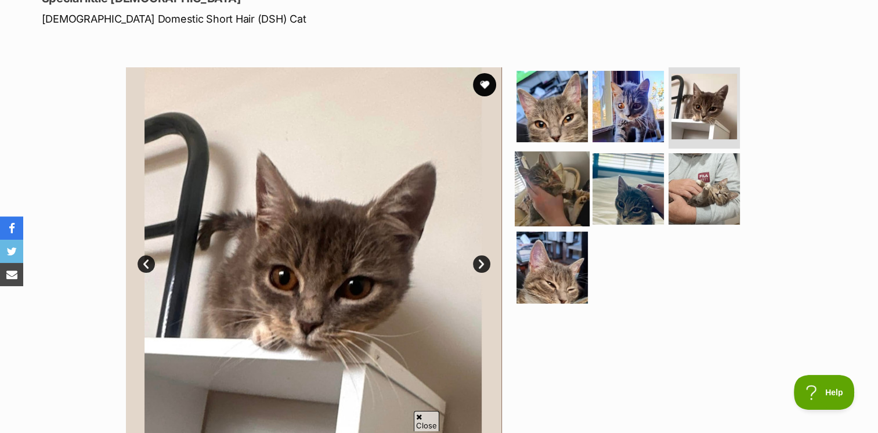
click at [564, 179] on img at bounding box center [552, 188] width 75 height 75
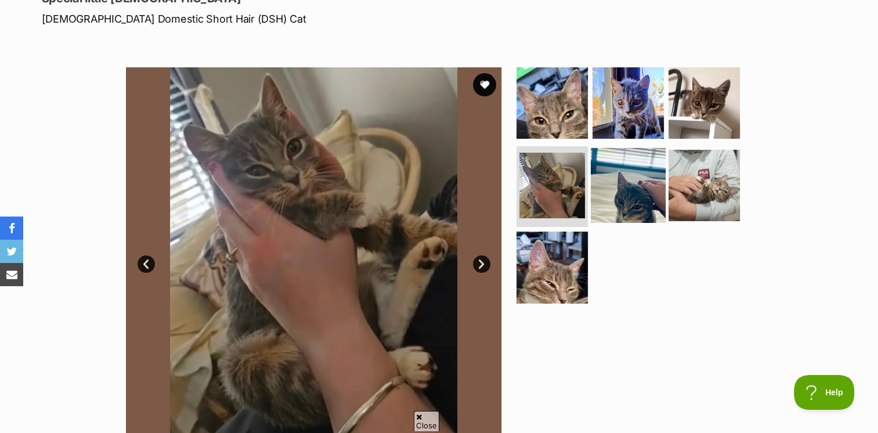
click at [647, 183] on img at bounding box center [628, 184] width 75 height 75
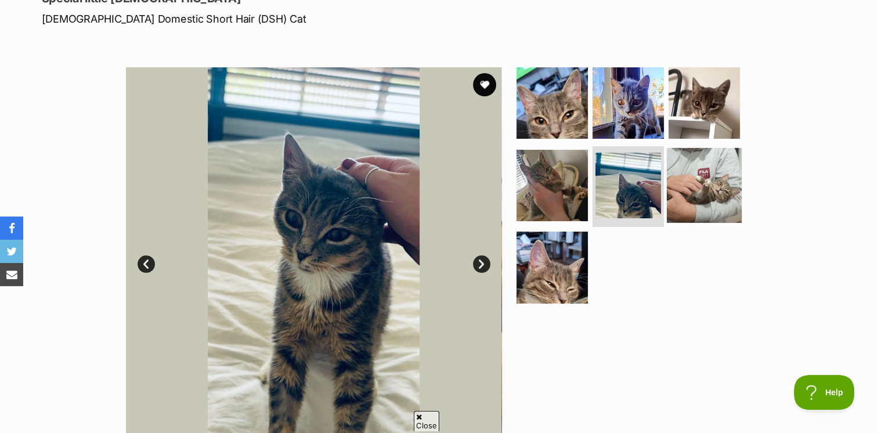
click at [713, 179] on img at bounding box center [704, 184] width 75 height 75
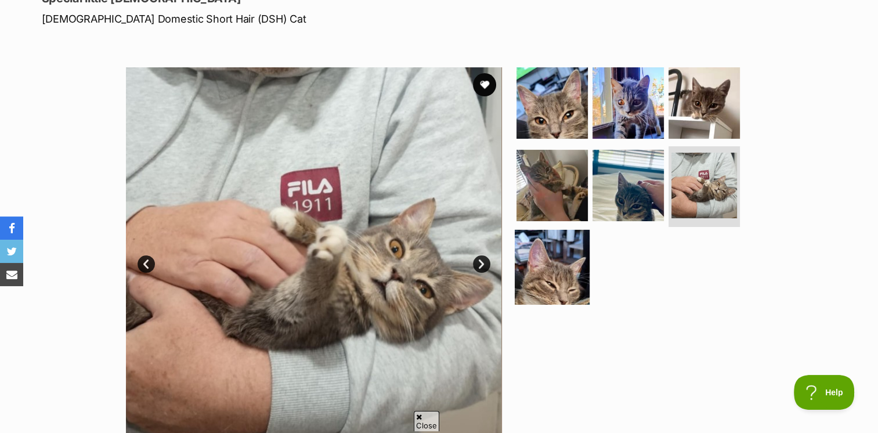
click at [558, 264] on img at bounding box center [552, 267] width 75 height 75
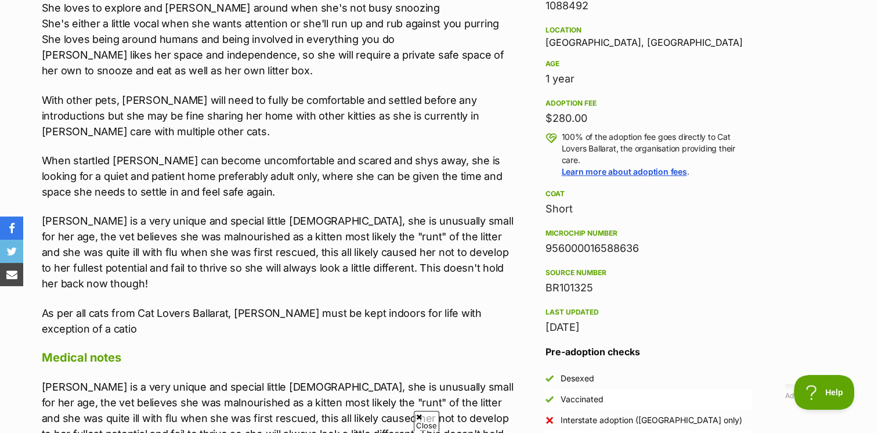
scroll to position [871, 0]
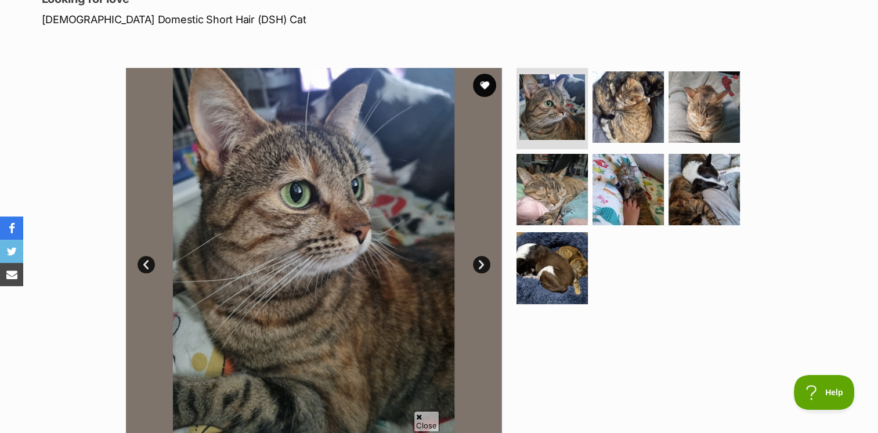
scroll to position [174, 0]
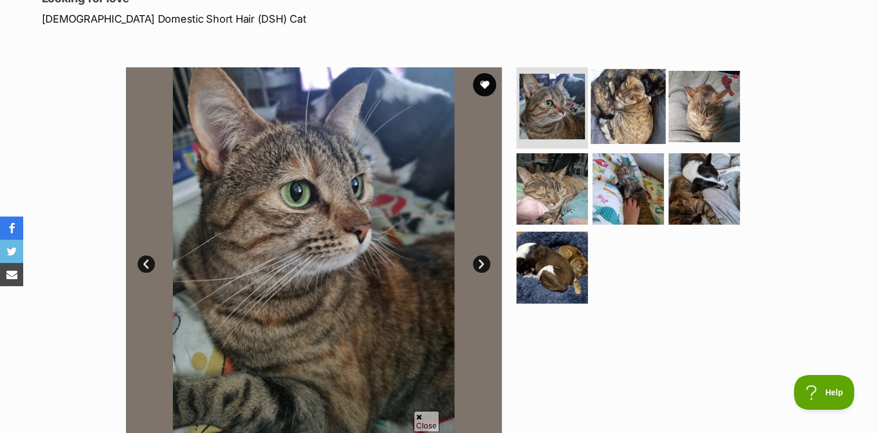
click at [621, 114] on img at bounding box center [628, 106] width 75 height 75
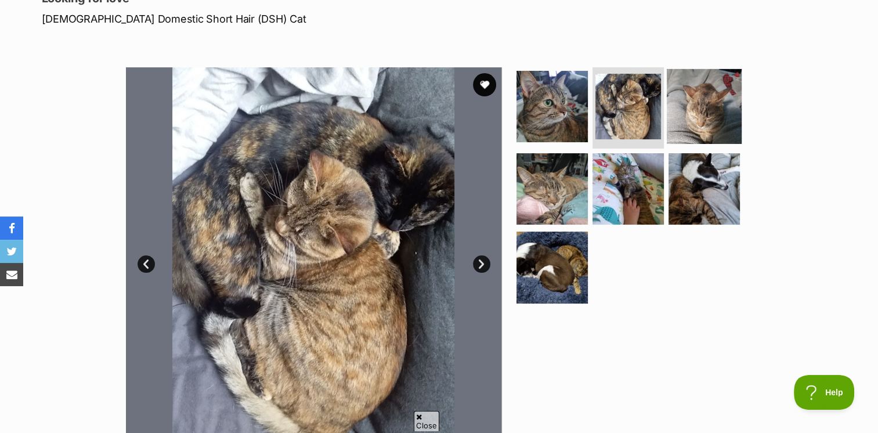
click at [690, 120] on img at bounding box center [704, 106] width 75 height 75
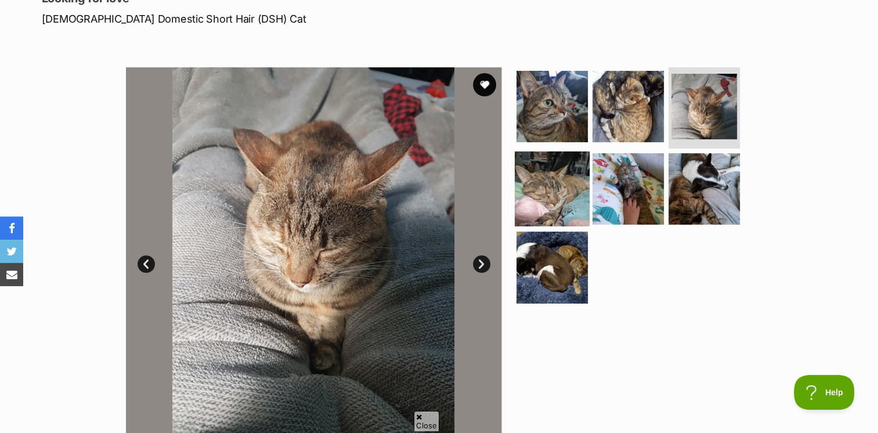
click at [562, 187] on img at bounding box center [552, 188] width 75 height 75
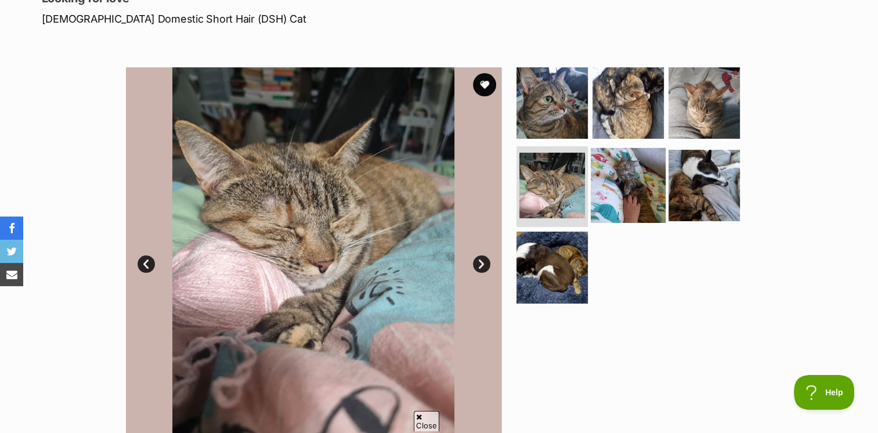
click at [620, 176] on img at bounding box center [628, 184] width 75 height 75
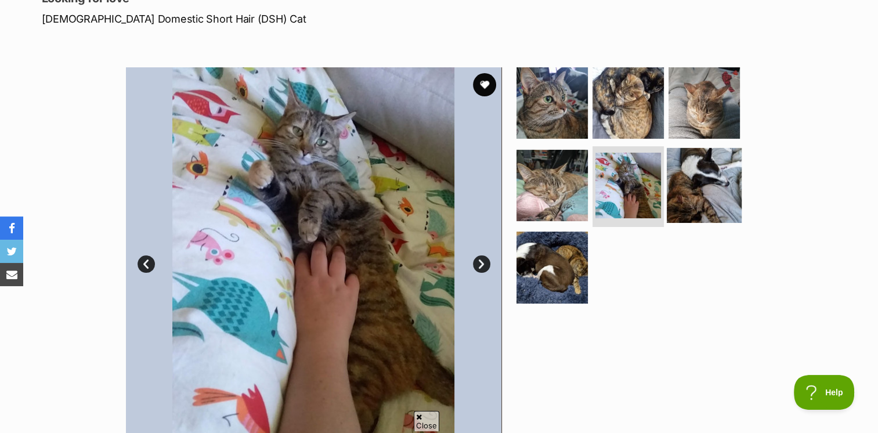
click at [682, 173] on img at bounding box center [704, 184] width 75 height 75
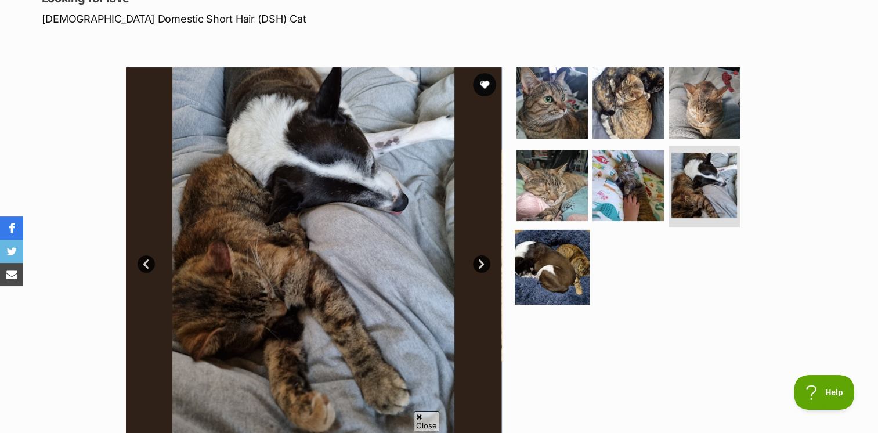
click at [550, 251] on img at bounding box center [552, 267] width 75 height 75
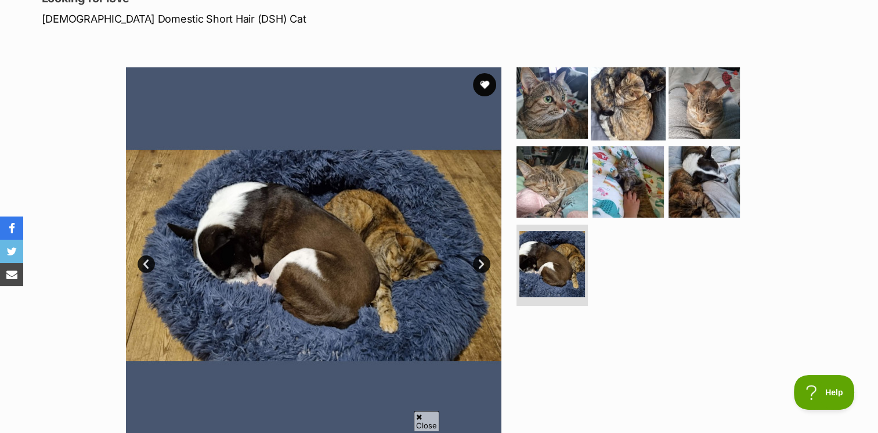
click at [617, 112] on img at bounding box center [628, 103] width 75 height 75
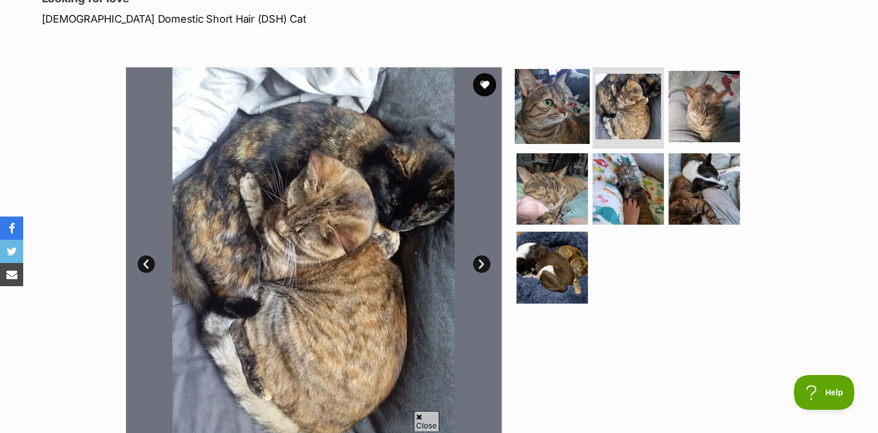
click at [527, 116] on img at bounding box center [552, 106] width 75 height 75
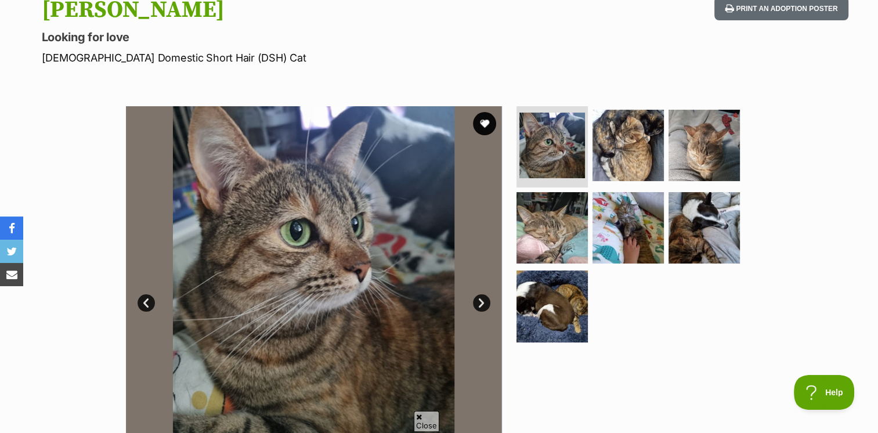
scroll to position [0, 0]
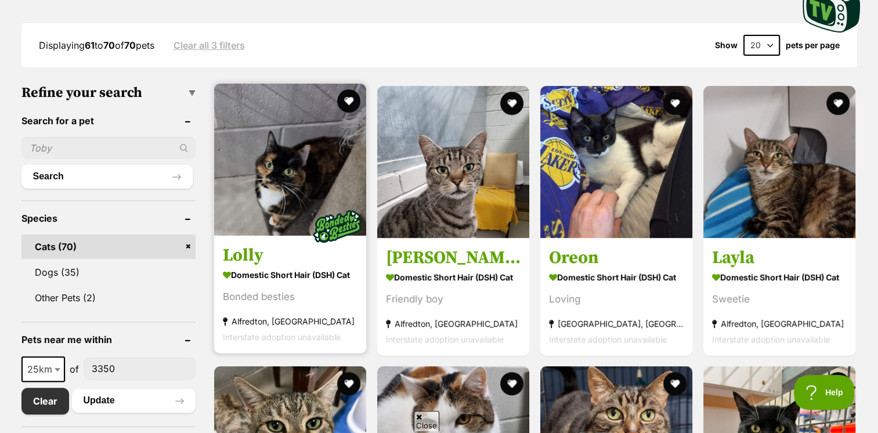
click at [329, 192] on img at bounding box center [290, 160] width 152 height 152
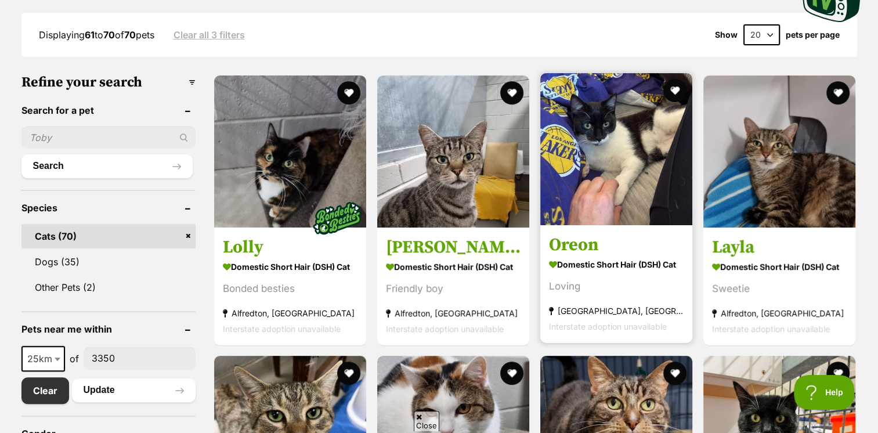
scroll to position [290, 0]
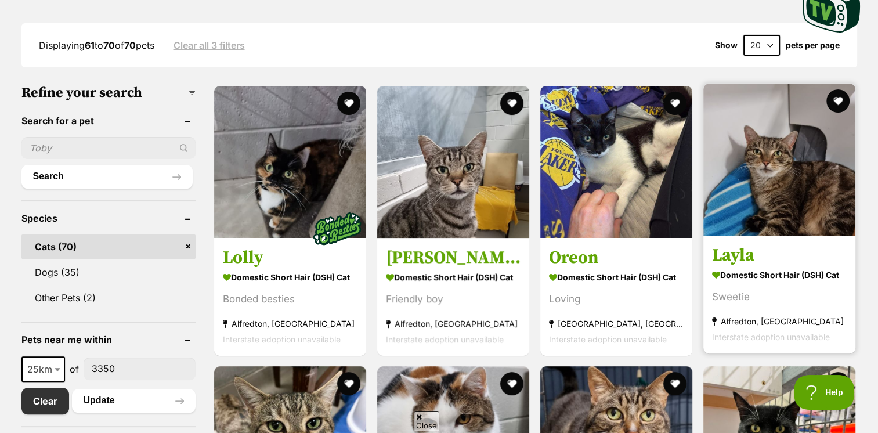
click at [769, 188] on img at bounding box center [780, 160] width 152 height 152
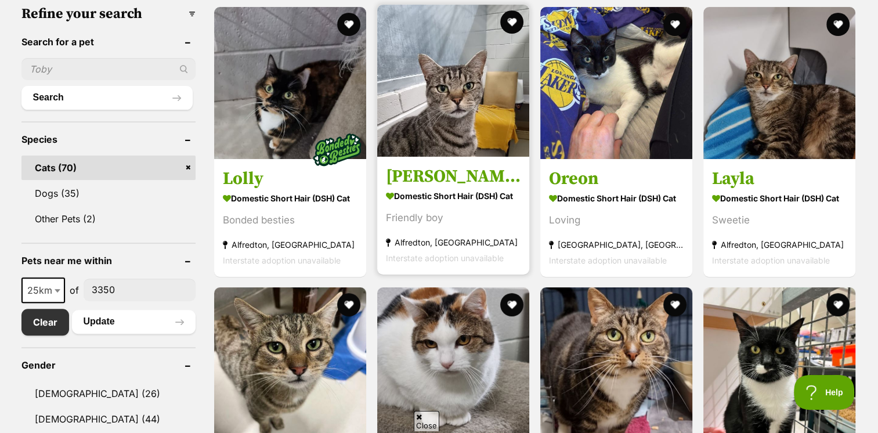
scroll to position [522, 0]
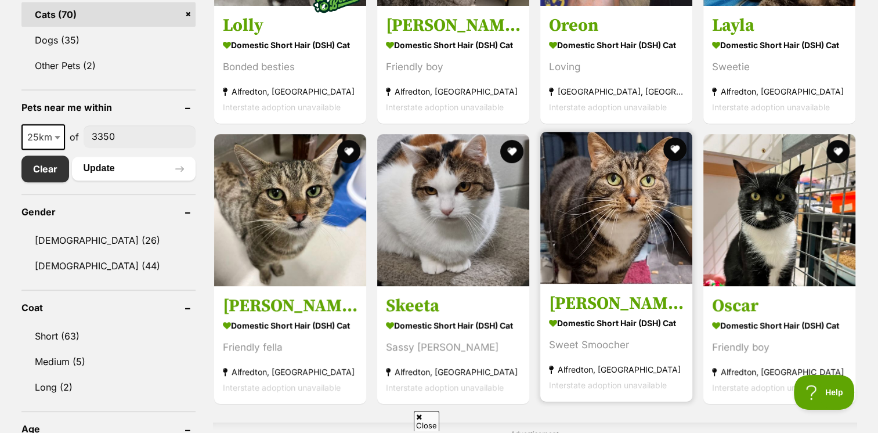
click at [575, 194] on img at bounding box center [616, 208] width 152 height 152
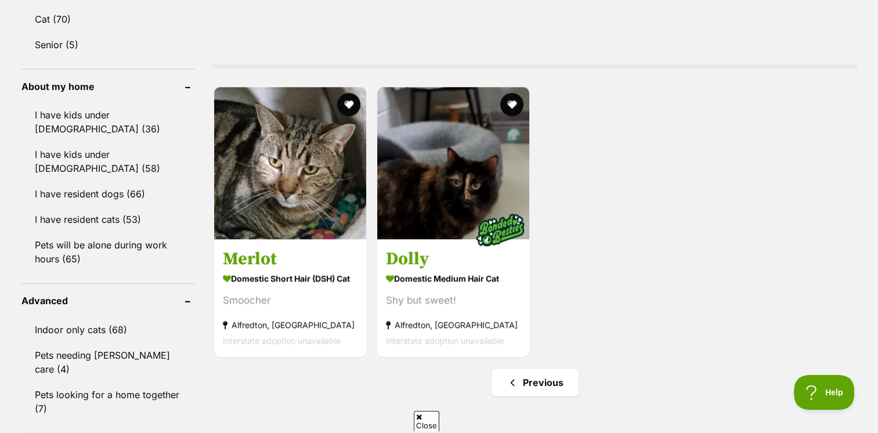
scroll to position [1045, 0]
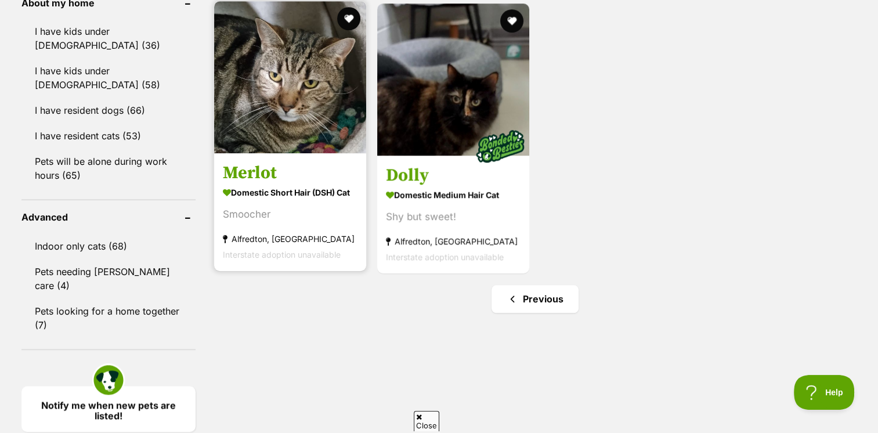
click at [298, 103] on img at bounding box center [290, 77] width 152 height 152
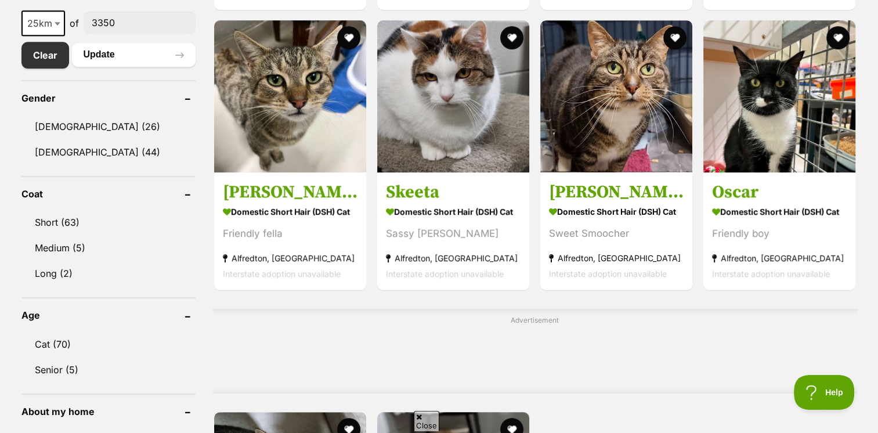
scroll to position [406, 0]
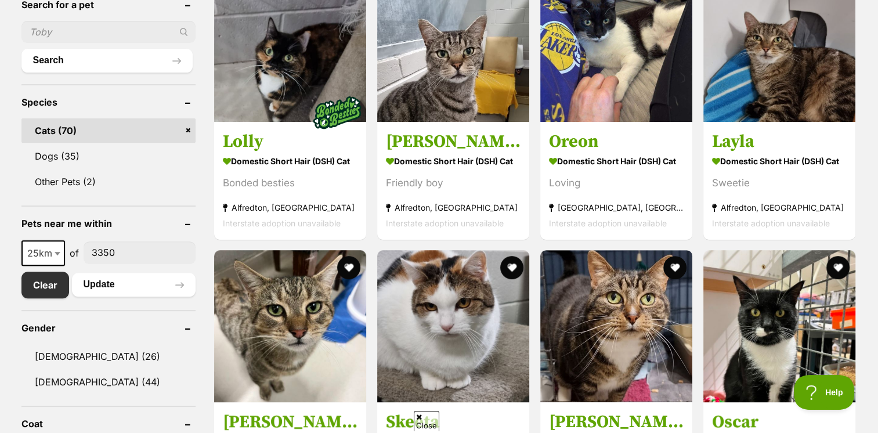
click at [57, 253] on b at bounding box center [58, 253] width 6 height 3
click at [117, 283] on button "Update" at bounding box center [134, 284] width 124 height 23
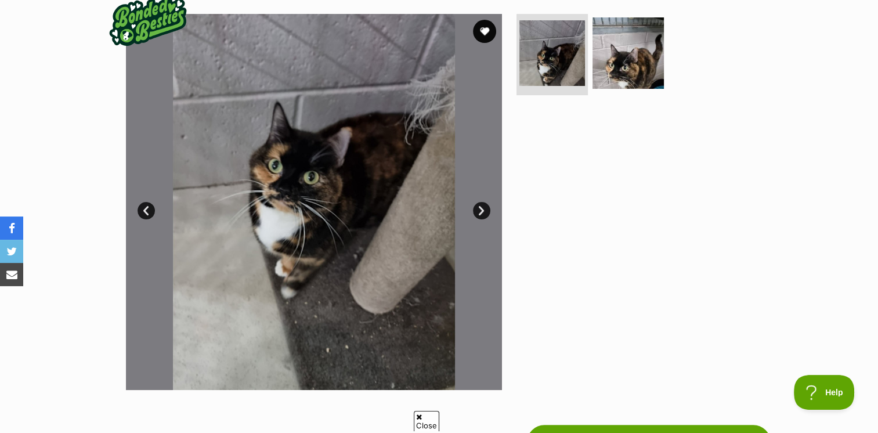
scroll to position [232, 0]
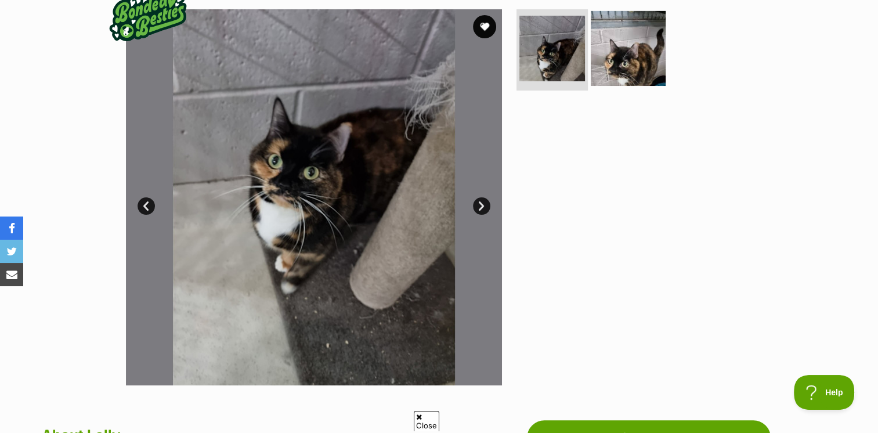
click at [637, 74] on img at bounding box center [628, 48] width 75 height 75
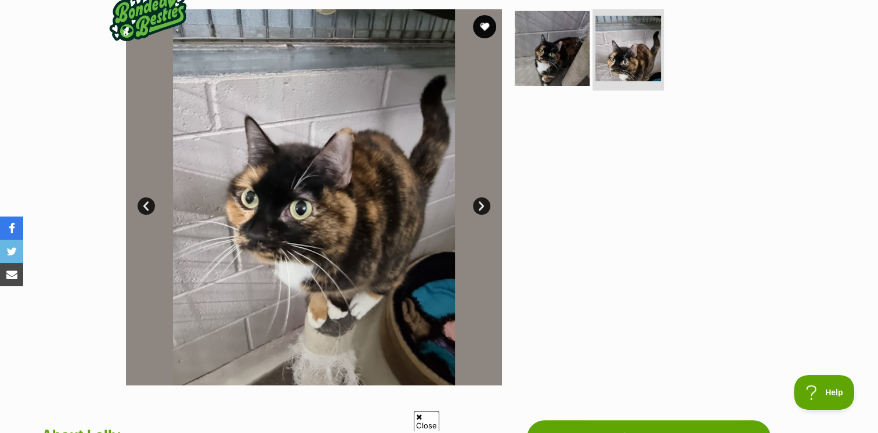
click at [554, 65] on img at bounding box center [552, 48] width 75 height 75
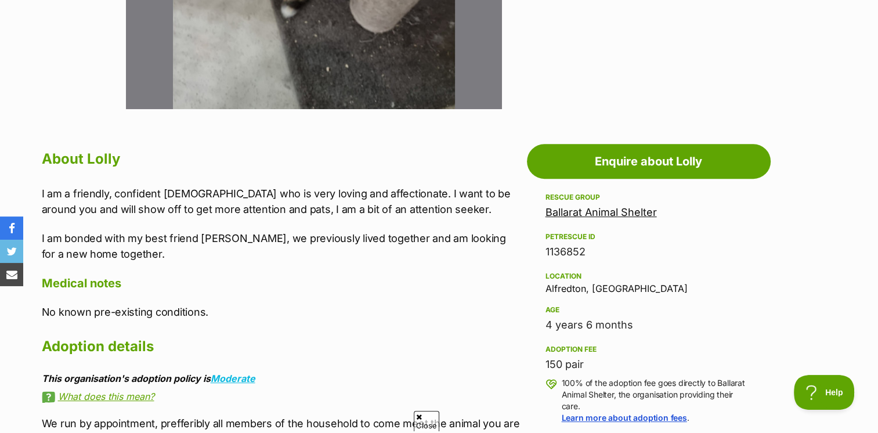
scroll to position [522, 0]
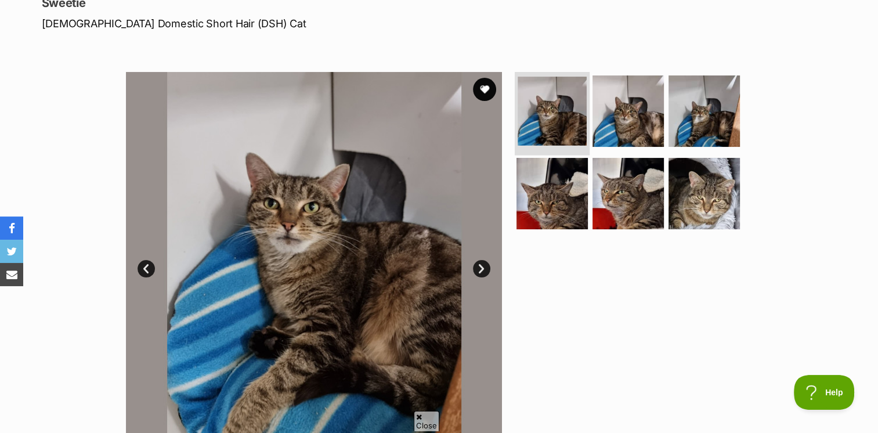
scroll to position [174, 0]
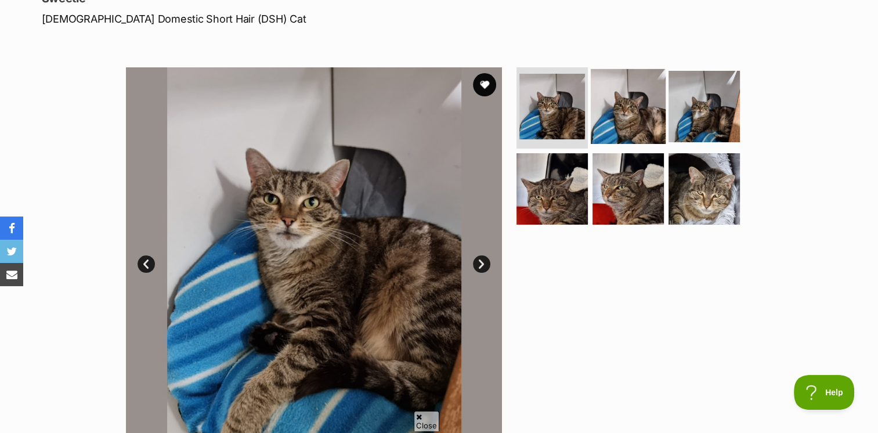
click at [632, 114] on img at bounding box center [628, 106] width 75 height 75
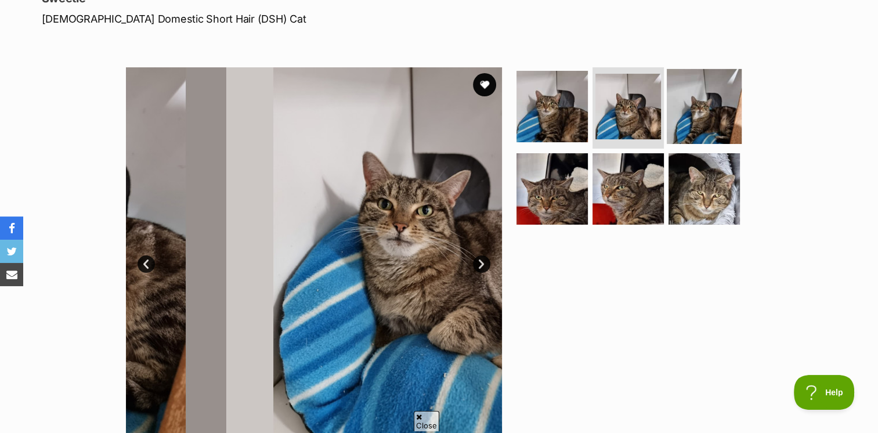
click at [688, 118] on img at bounding box center [704, 106] width 75 height 75
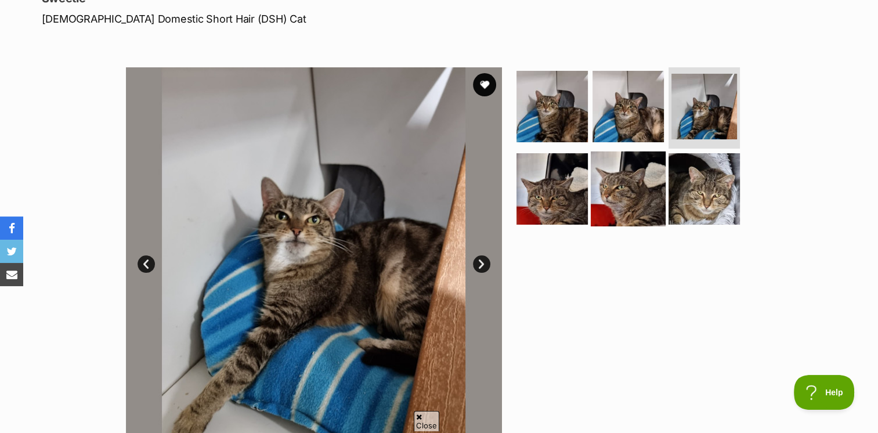
click at [626, 181] on img at bounding box center [628, 188] width 75 height 75
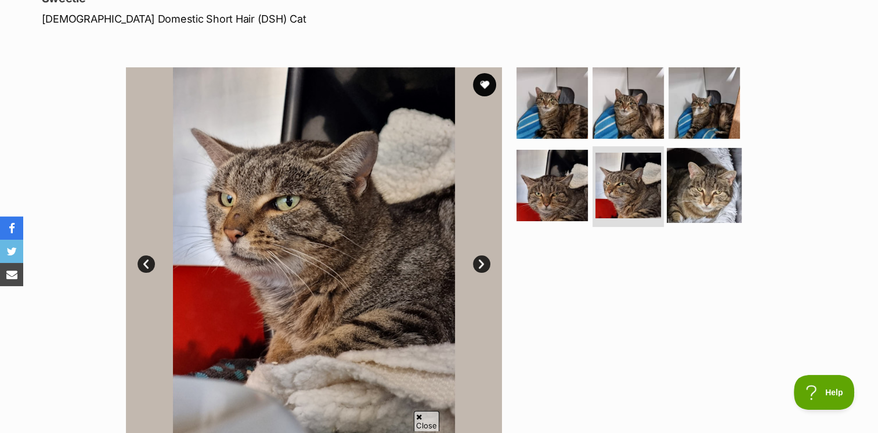
click at [714, 176] on img at bounding box center [704, 184] width 75 height 75
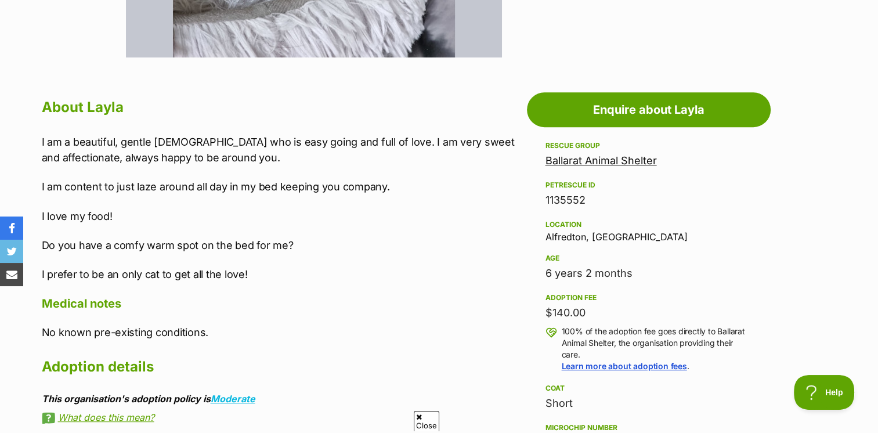
scroll to position [581, 0]
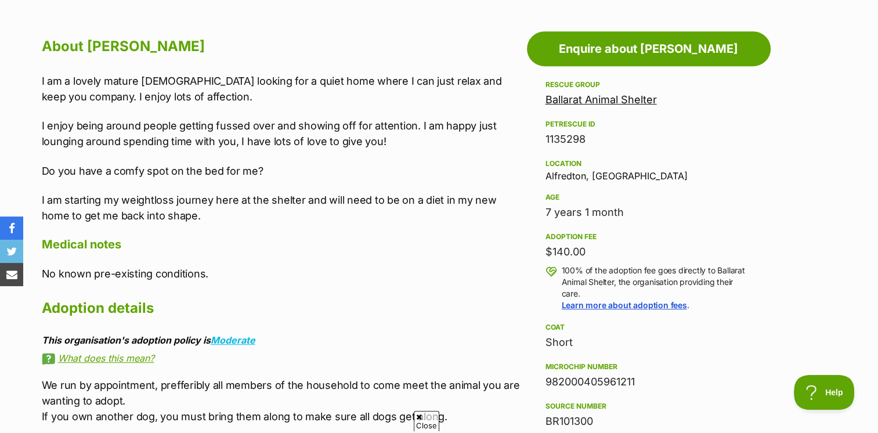
scroll to position [639, 0]
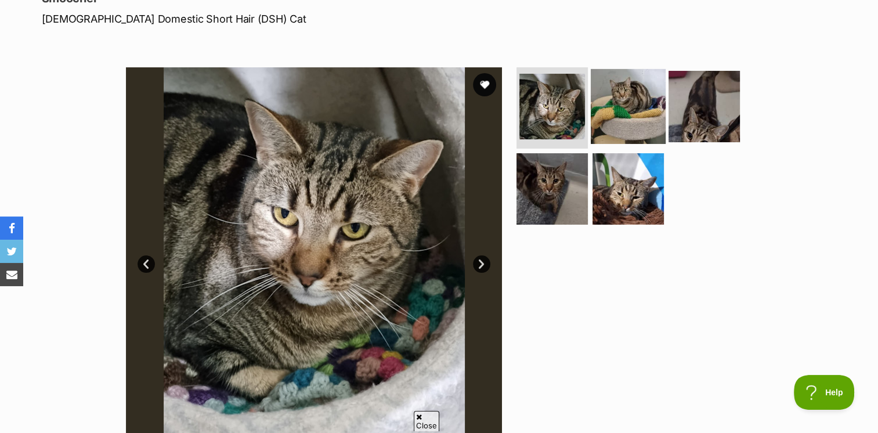
click at [625, 115] on img at bounding box center [628, 106] width 75 height 75
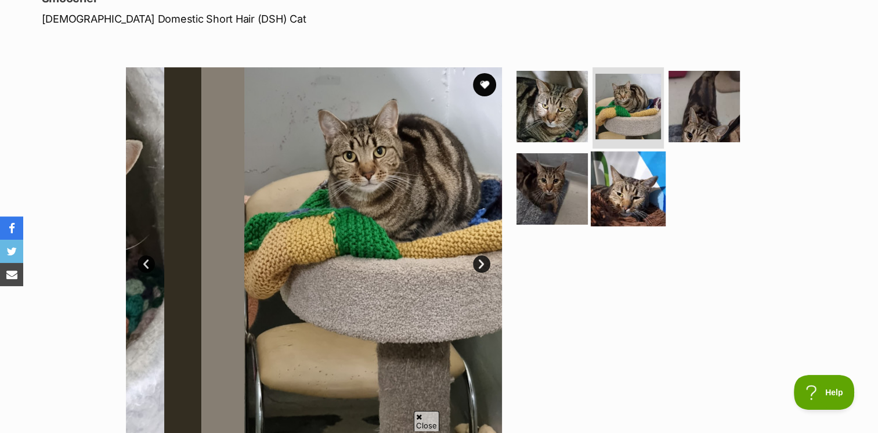
click at [628, 188] on img at bounding box center [628, 188] width 75 height 75
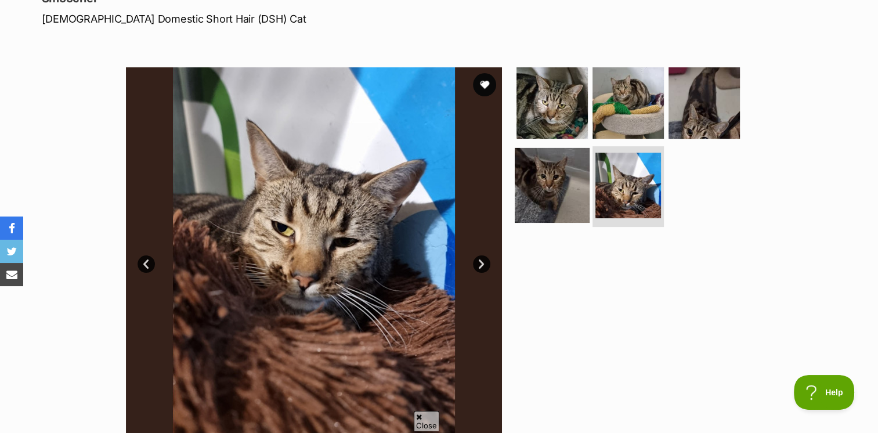
click at [578, 189] on img at bounding box center [552, 184] width 75 height 75
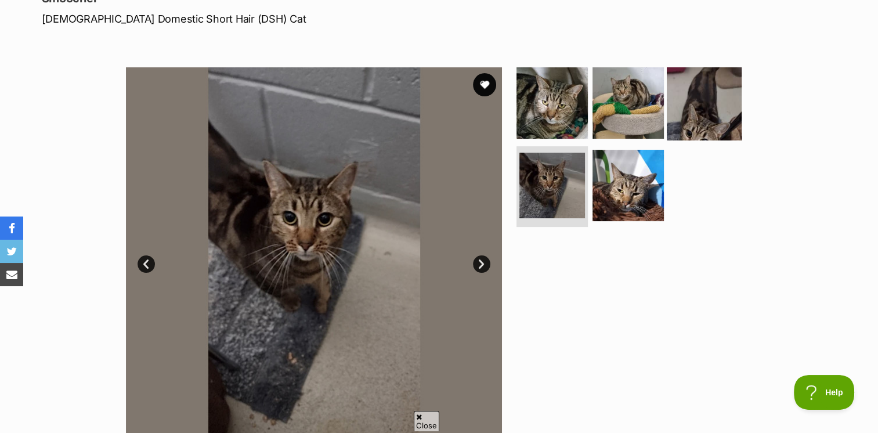
click at [719, 124] on img at bounding box center [704, 103] width 75 height 75
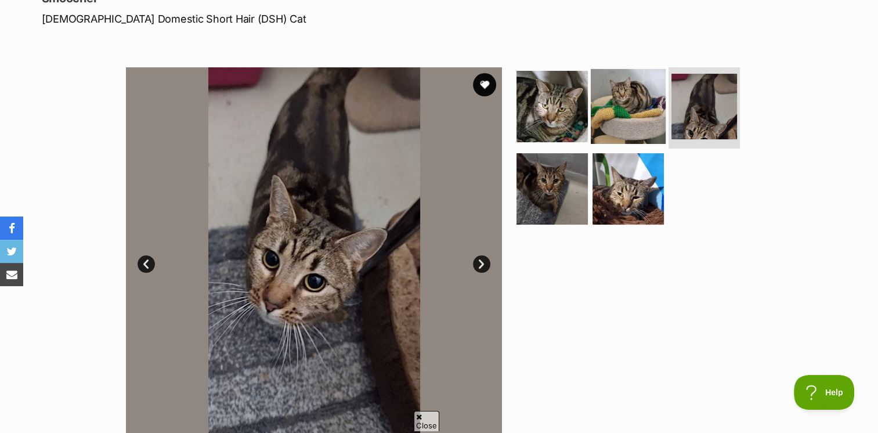
click at [631, 120] on img at bounding box center [628, 106] width 75 height 75
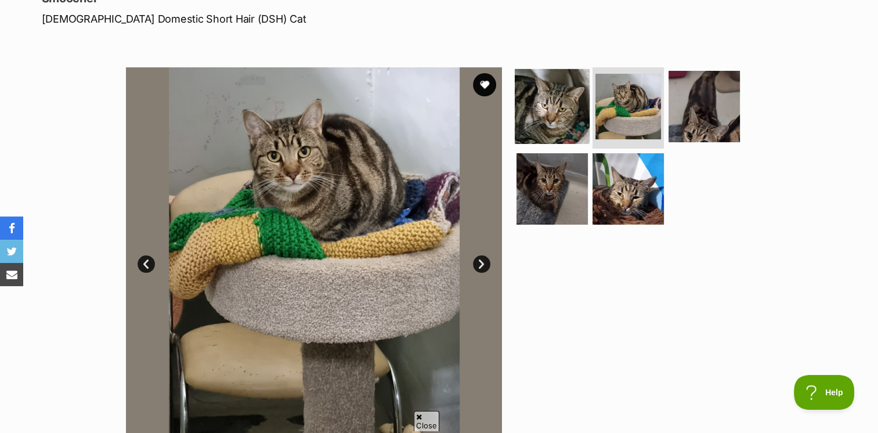
click at [560, 121] on img at bounding box center [552, 106] width 75 height 75
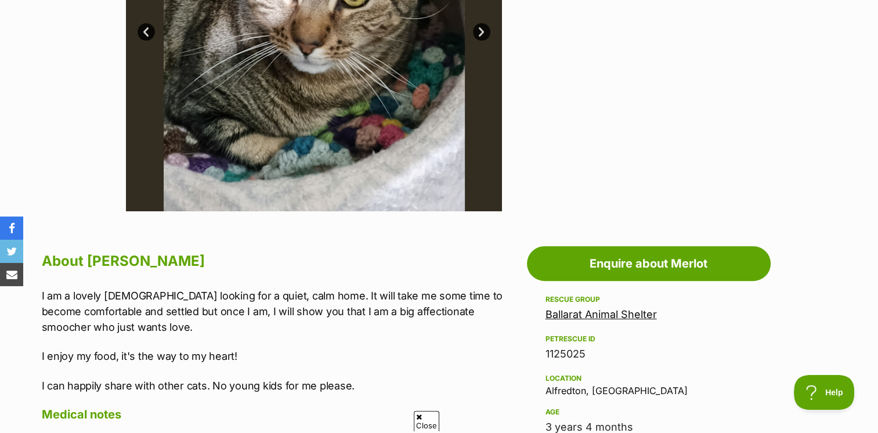
scroll to position [58, 0]
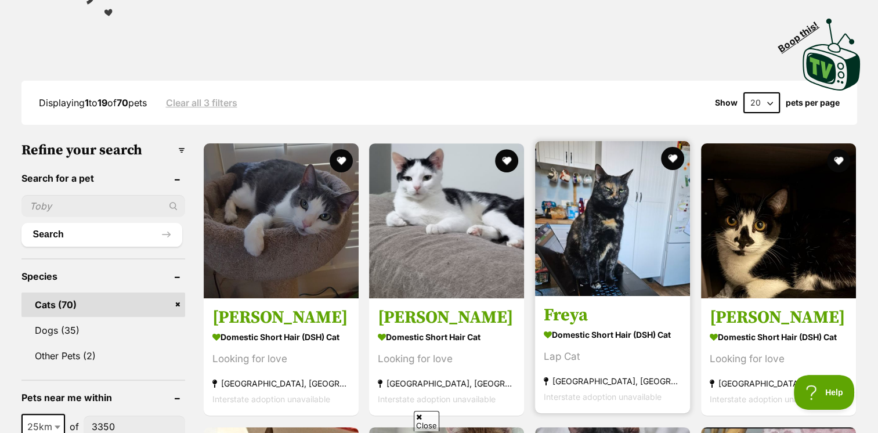
click at [610, 228] on img at bounding box center [612, 218] width 155 height 155
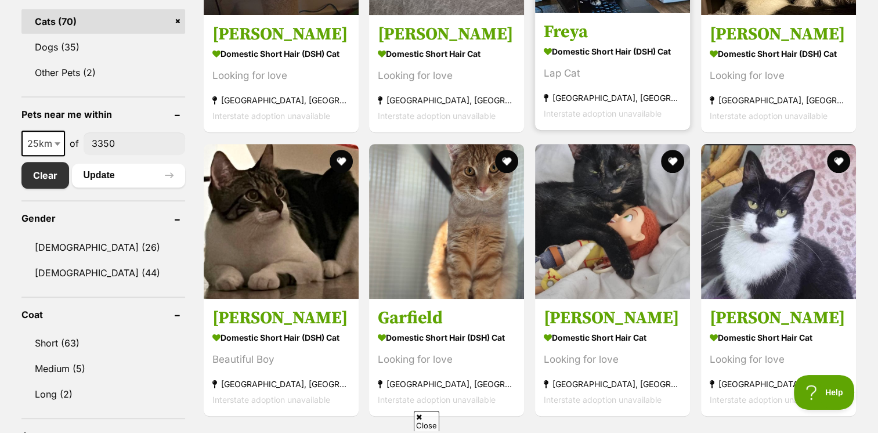
scroll to position [522, 0]
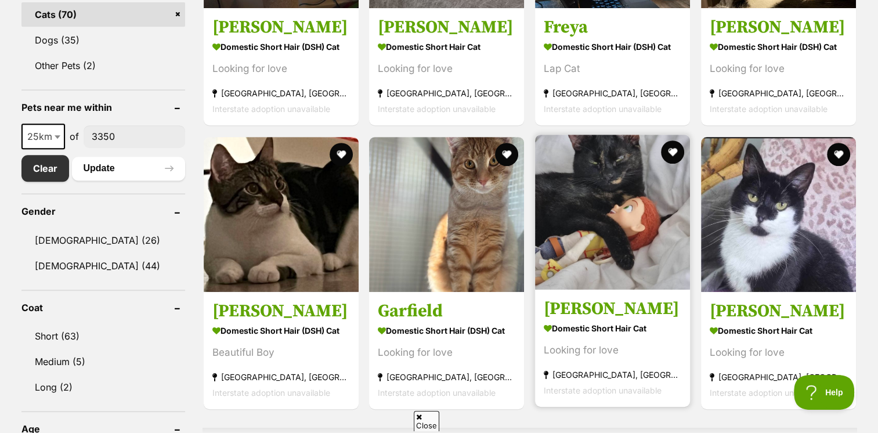
click at [600, 226] on img at bounding box center [612, 212] width 155 height 155
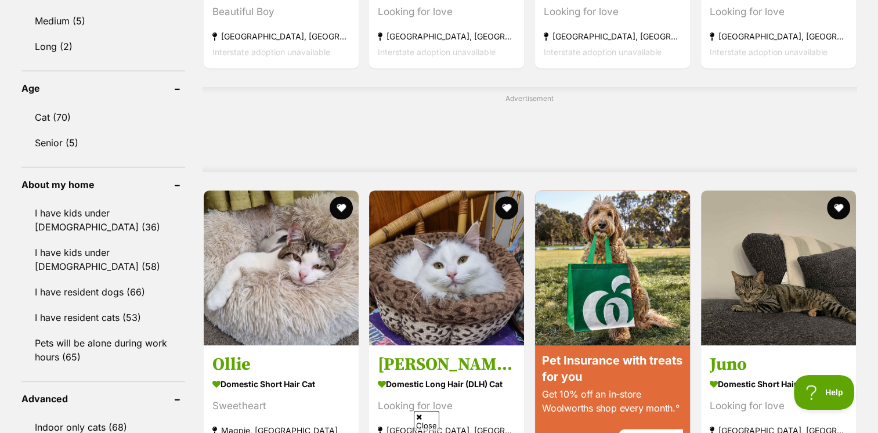
scroll to position [871, 0]
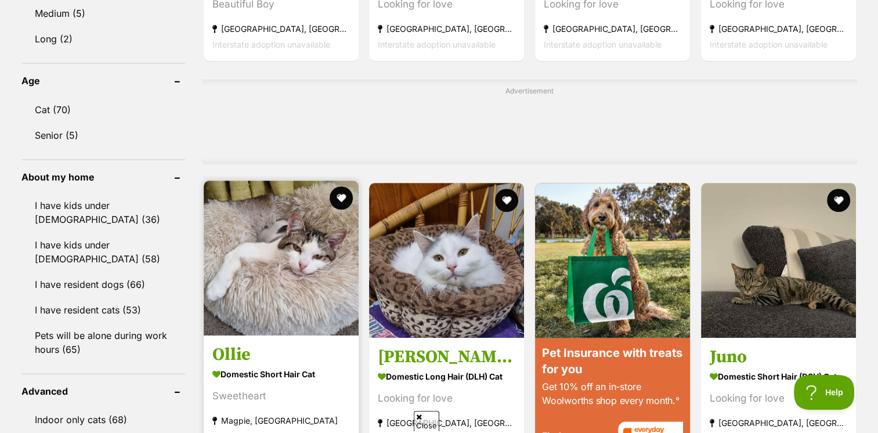
click at [282, 243] on img at bounding box center [281, 258] width 155 height 155
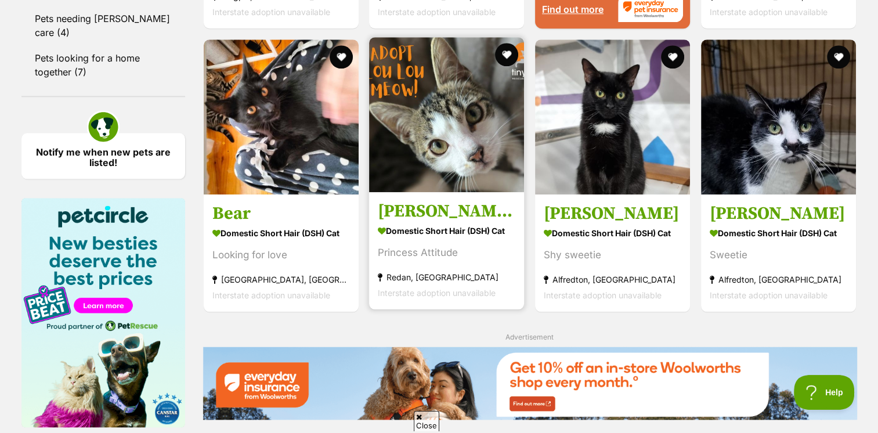
scroll to position [1277, 0]
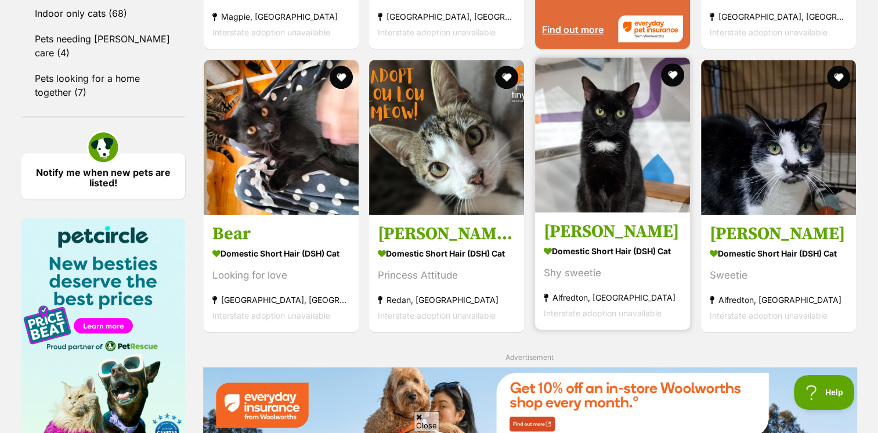
click at [574, 168] on img at bounding box center [612, 134] width 155 height 155
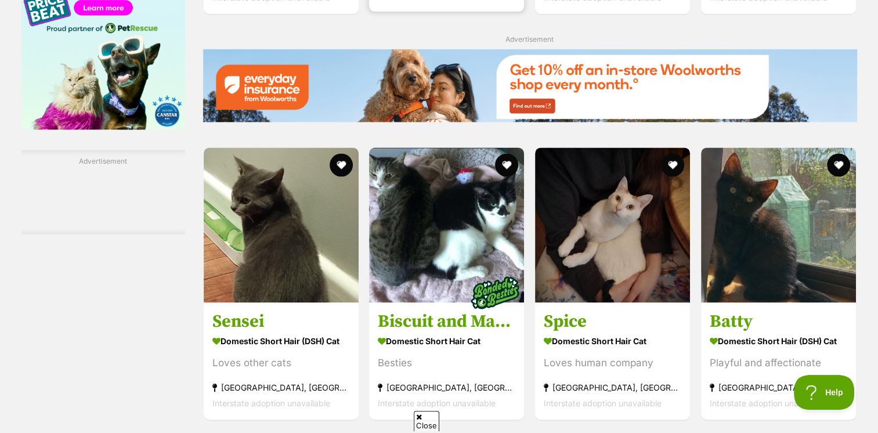
scroll to position [1626, 0]
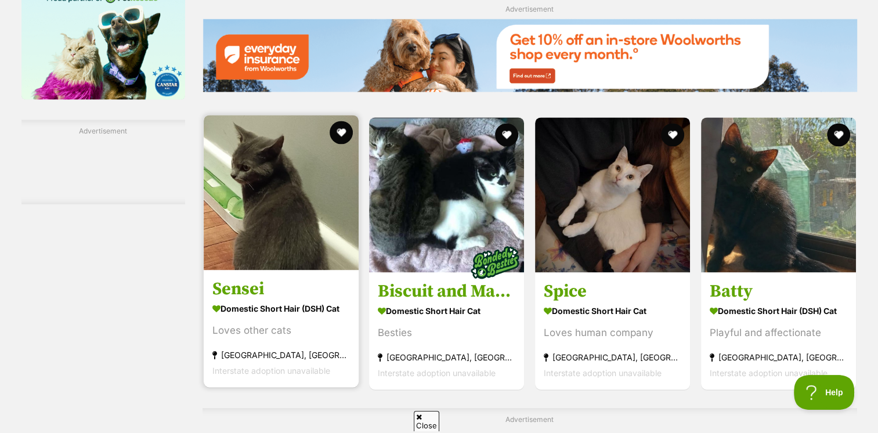
click at [318, 175] on img at bounding box center [281, 192] width 155 height 155
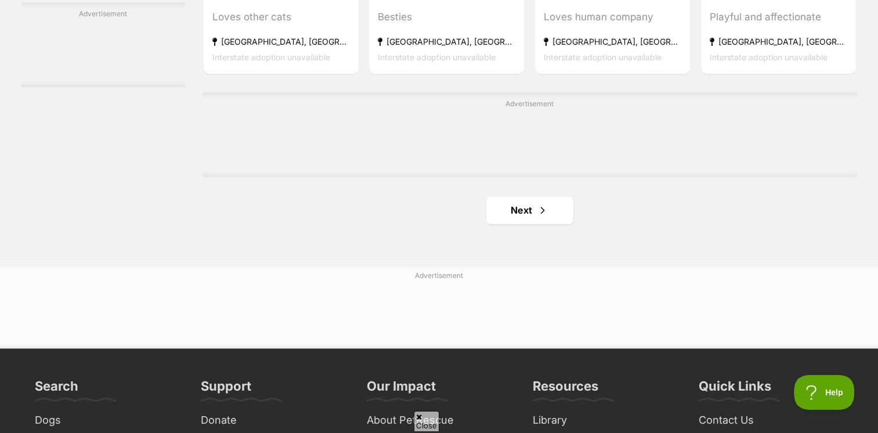
scroll to position [1916, 0]
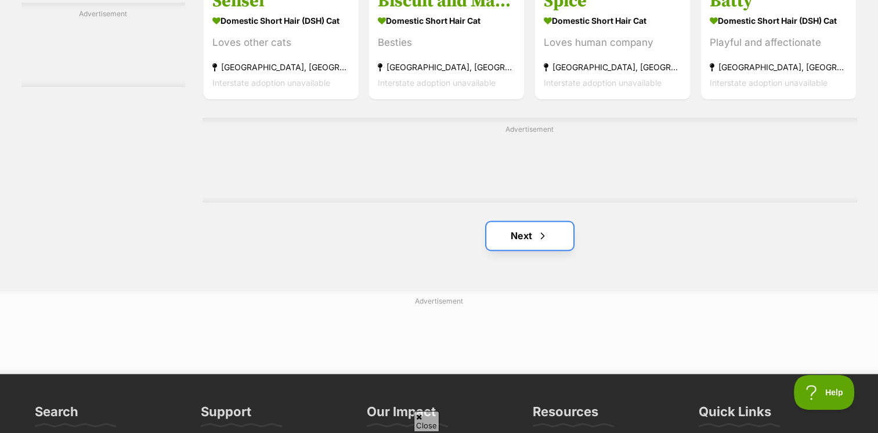
click at [506, 247] on link "Next" at bounding box center [530, 236] width 87 height 28
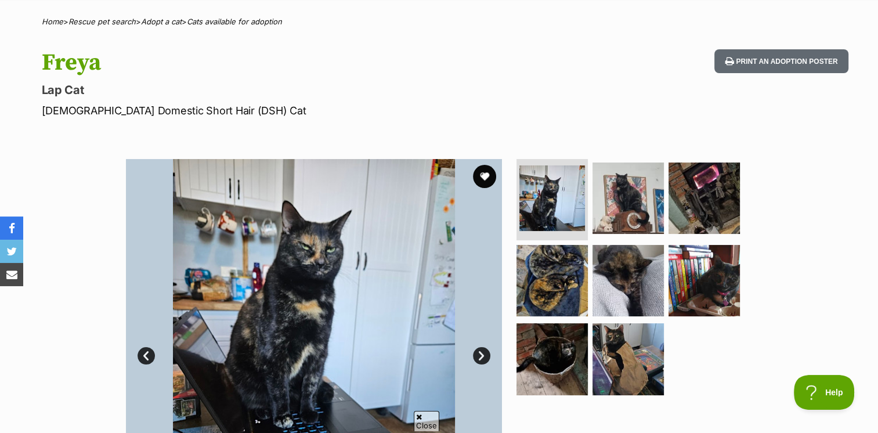
scroll to position [116, 0]
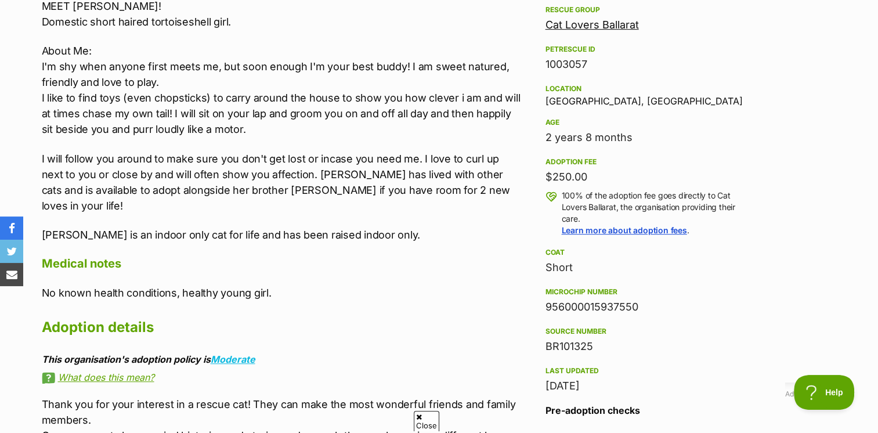
scroll to position [697, 0]
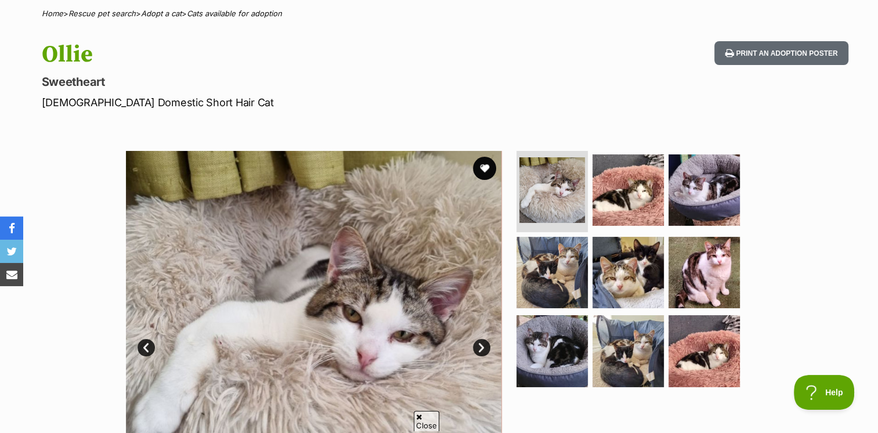
scroll to position [174, 0]
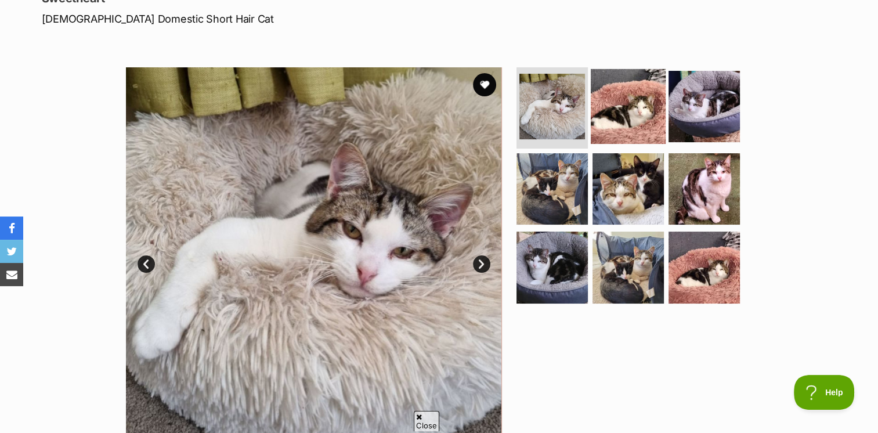
click at [636, 123] on img at bounding box center [628, 106] width 75 height 75
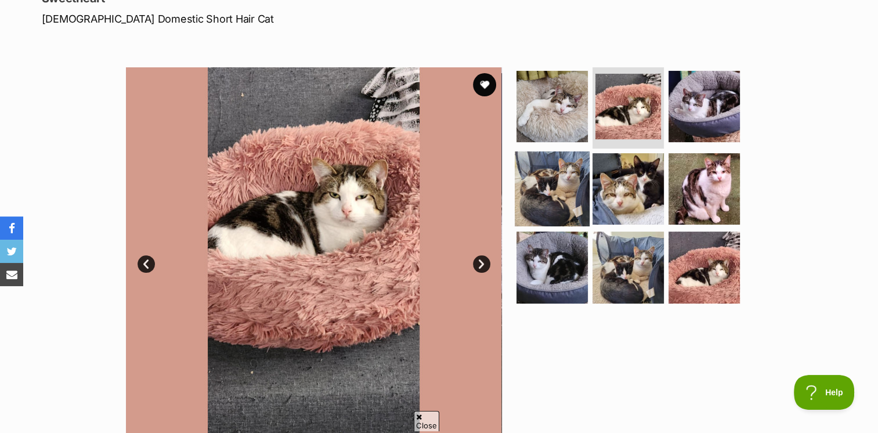
click at [560, 188] on img at bounding box center [552, 188] width 75 height 75
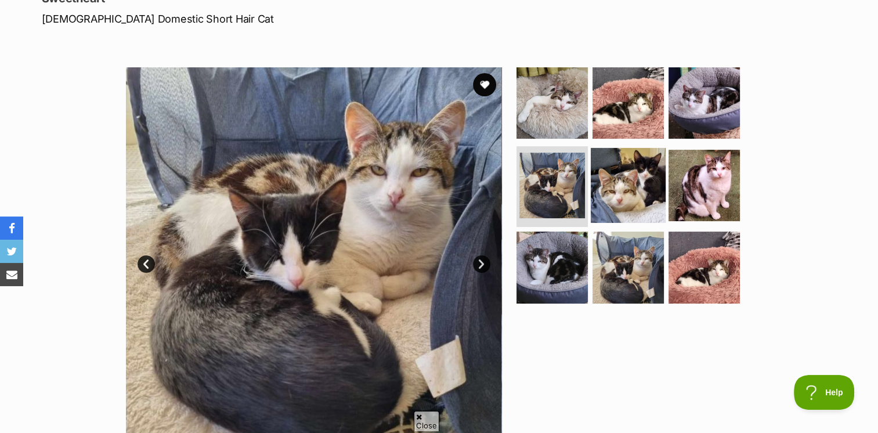
click at [625, 181] on img at bounding box center [628, 184] width 75 height 75
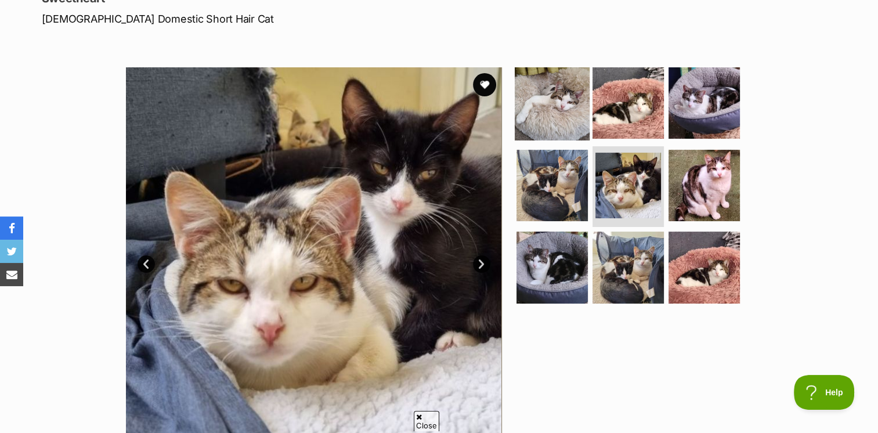
click at [550, 95] on img at bounding box center [552, 103] width 75 height 75
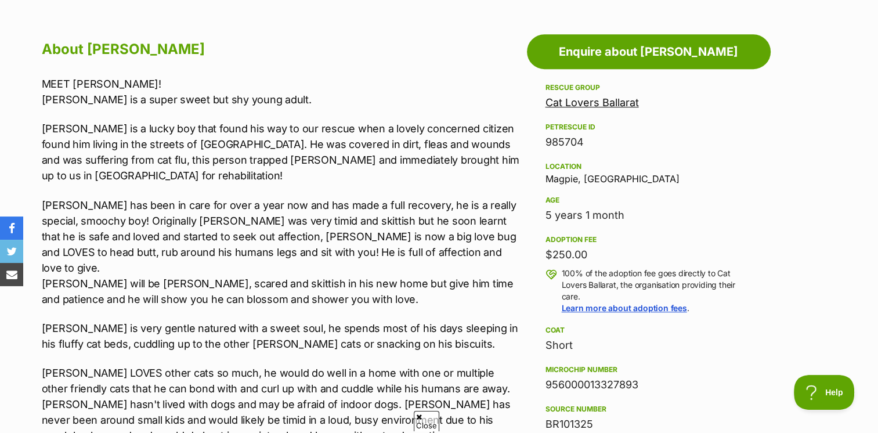
scroll to position [639, 0]
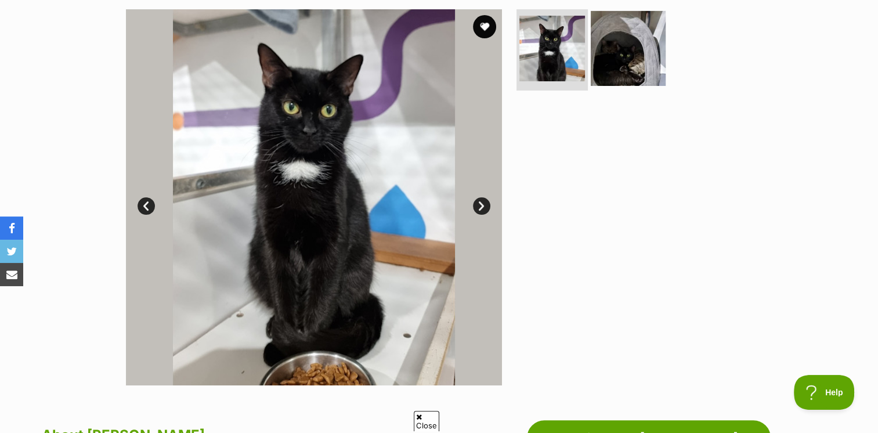
click at [617, 65] on img at bounding box center [628, 48] width 75 height 75
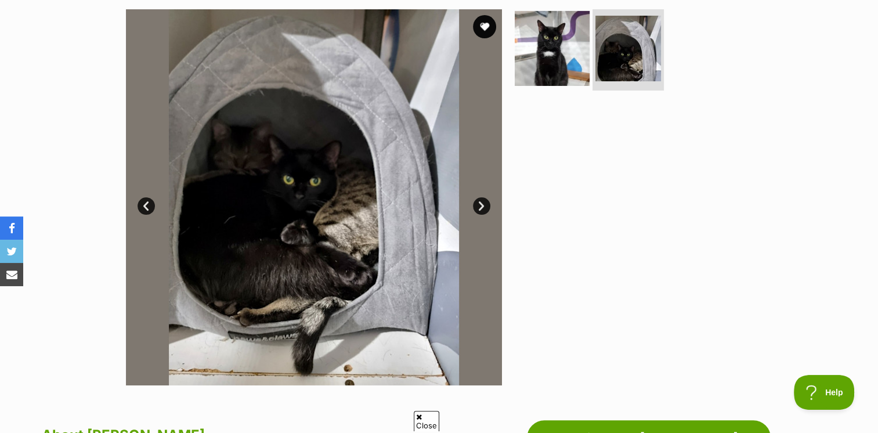
click at [563, 58] on img at bounding box center [552, 48] width 75 height 75
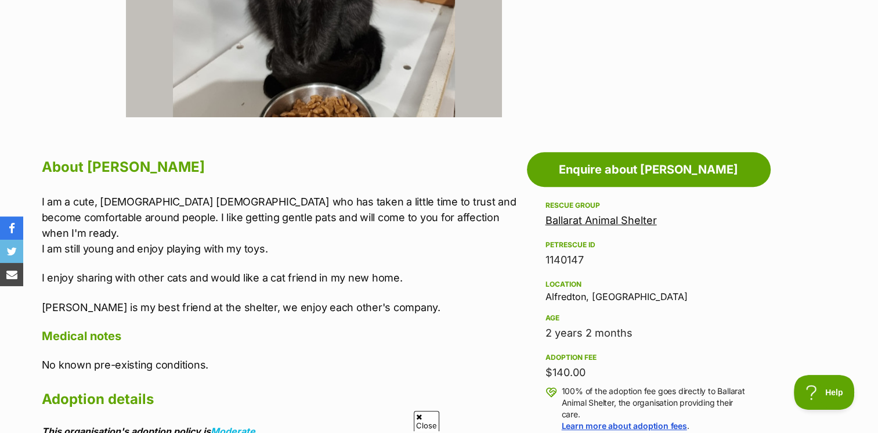
scroll to position [522, 0]
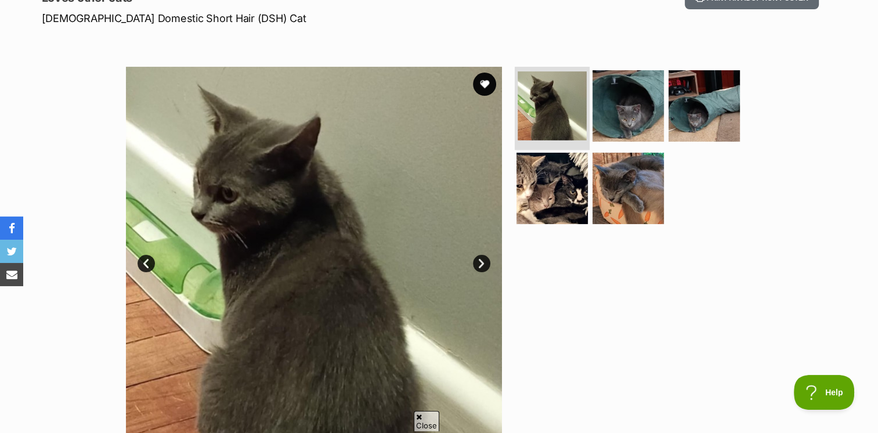
scroll to position [174, 0]
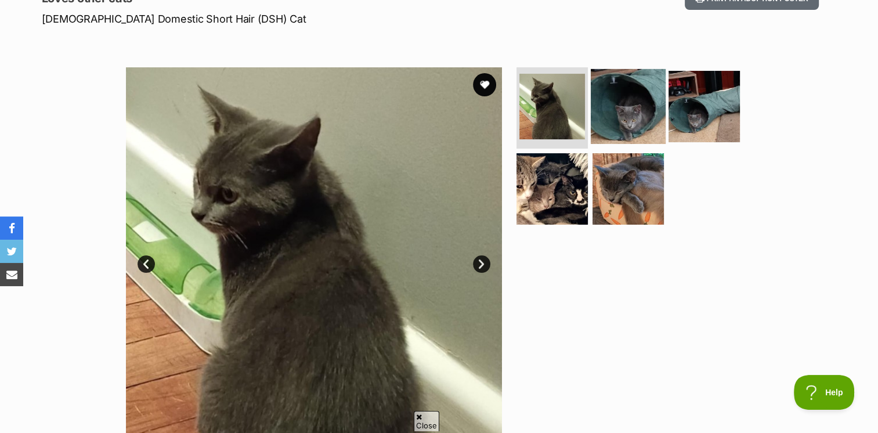
click at [617, 107] on img at bounding box center [628, 106] width 75 height 75
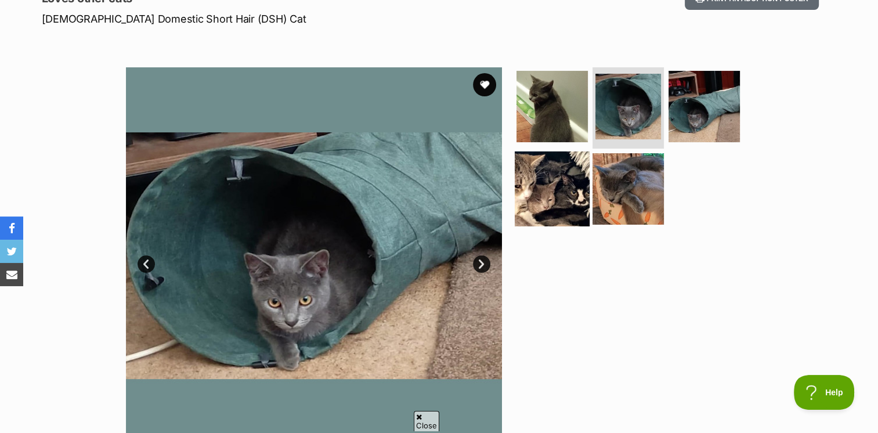
click at [564, 199] on img at bounding box center [552, 188] width 75 height 75
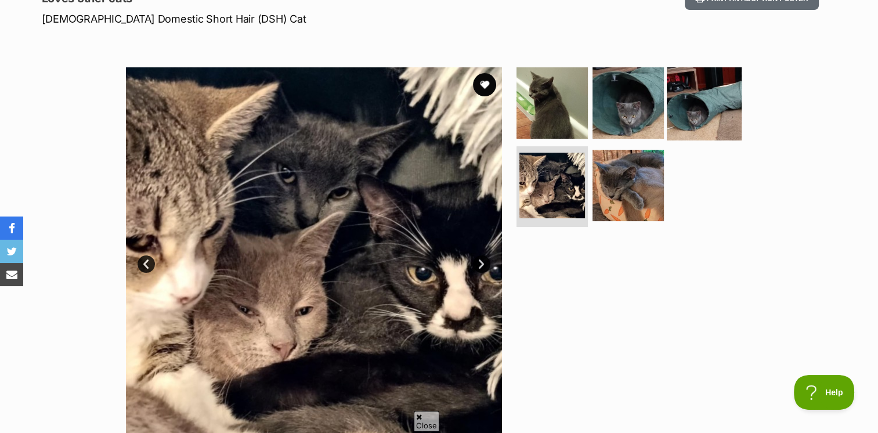
click at [704, 82] on img at bounding box center [704, 103] width 75 height 75
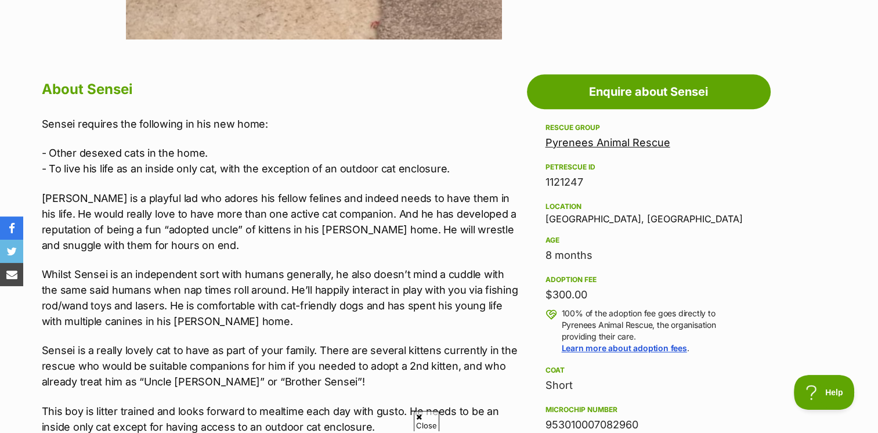
scroll to position [581, 0]
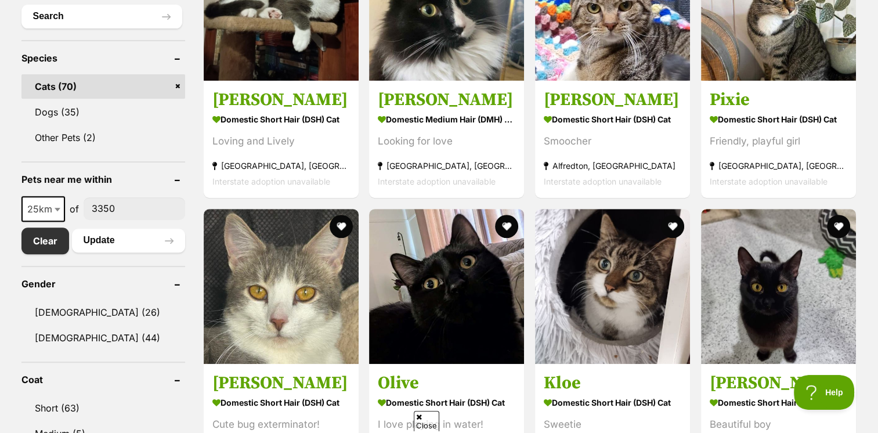
scroll to position [464, 0]
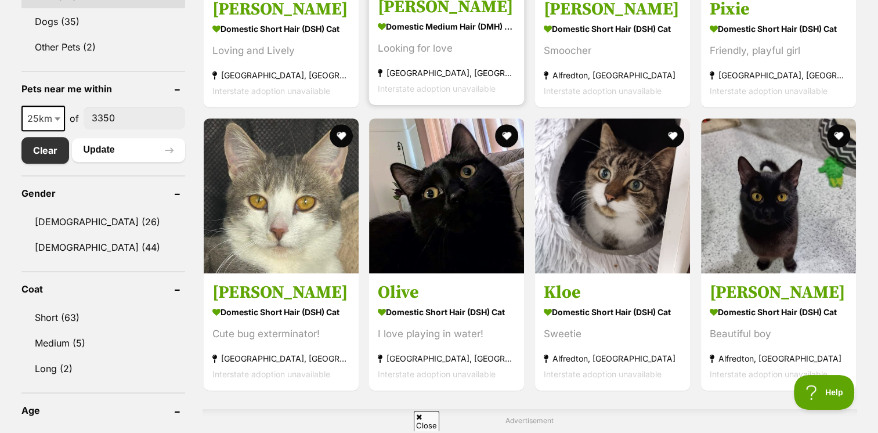
scroll to position [522, 0]
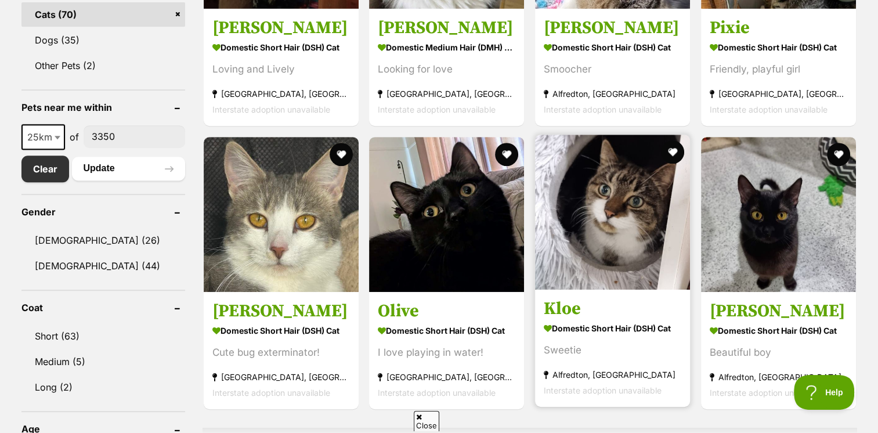
click at [582, 214] on img at bounding box center [612, 212] width 155 height 155
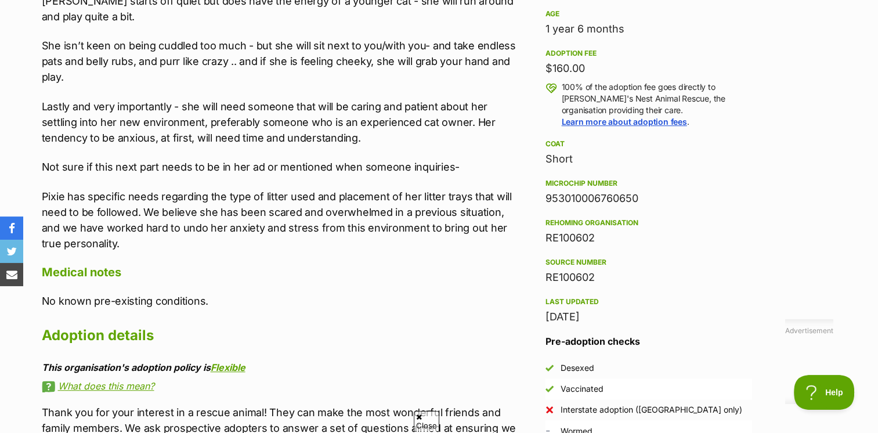
scroll to position [871, 0]
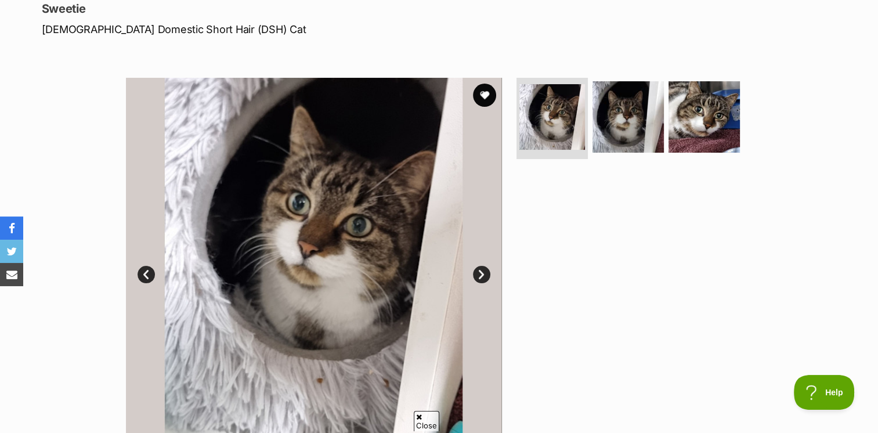
scroll to position [232, 0]
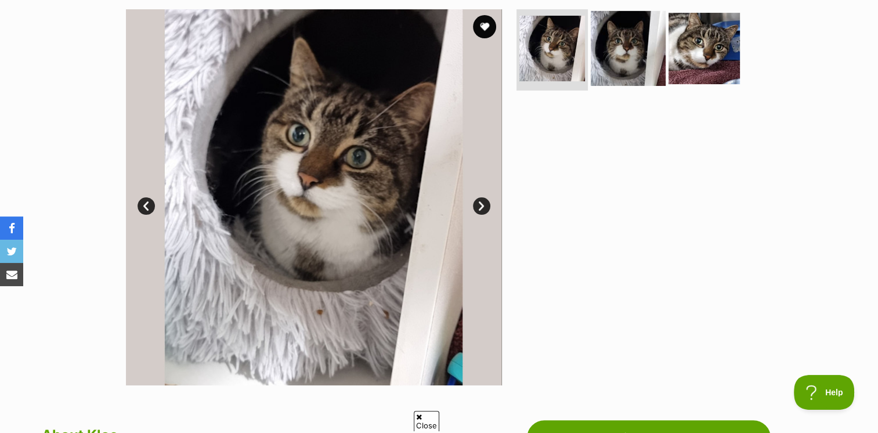
click at [605, 59] on img at bounding box center [628, 48] width 75 height 75
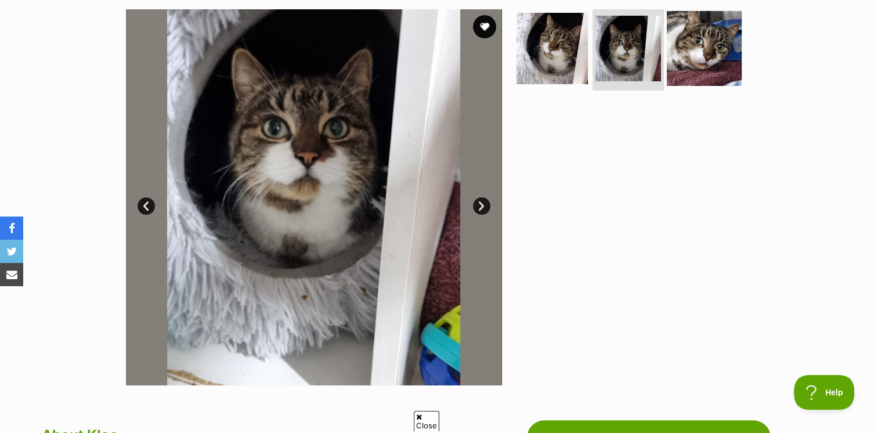
click at [698, 55] on img at bounding box center [704, 48] width 75 height 75
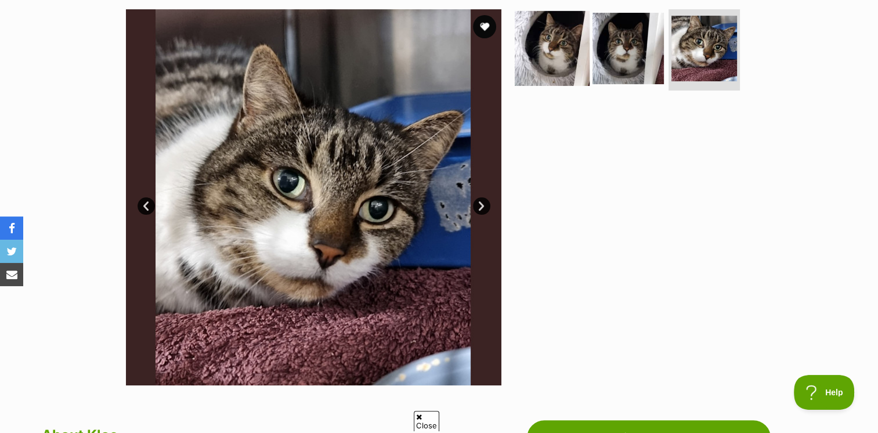
click at [551, 59] on img at bounding box center [552, 48] width 75 height 75
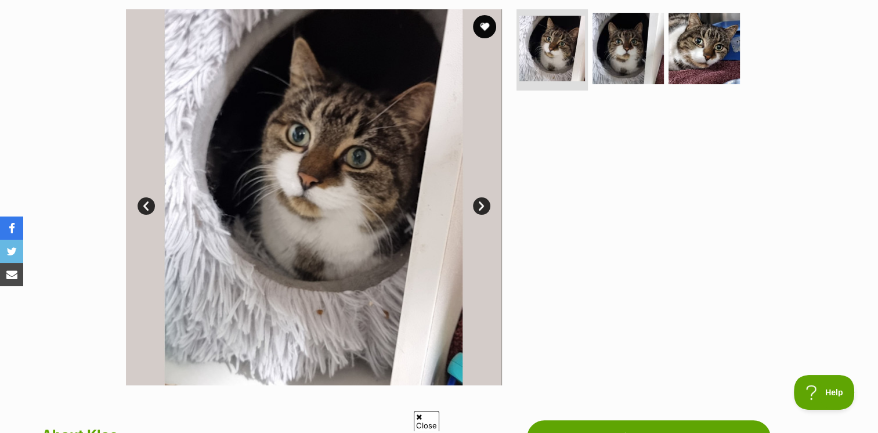
scroll to position [464, 0]
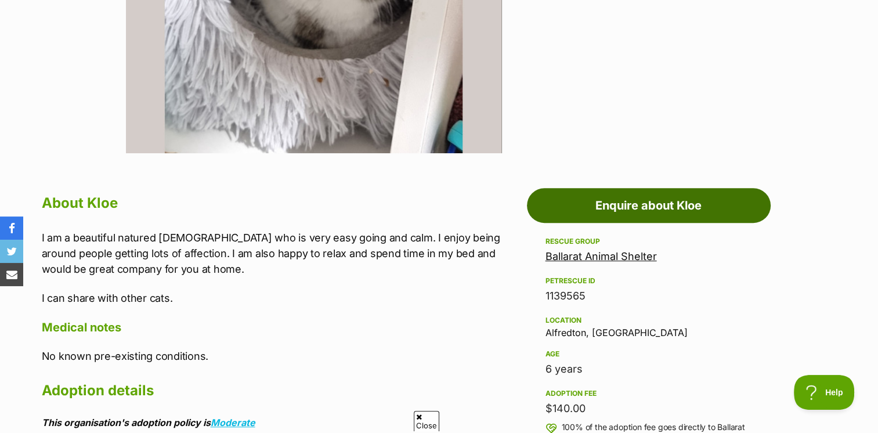
click at [599, 192] on link "Enquire about Kloe" at bounding box center [649, 205] width 244 height 35
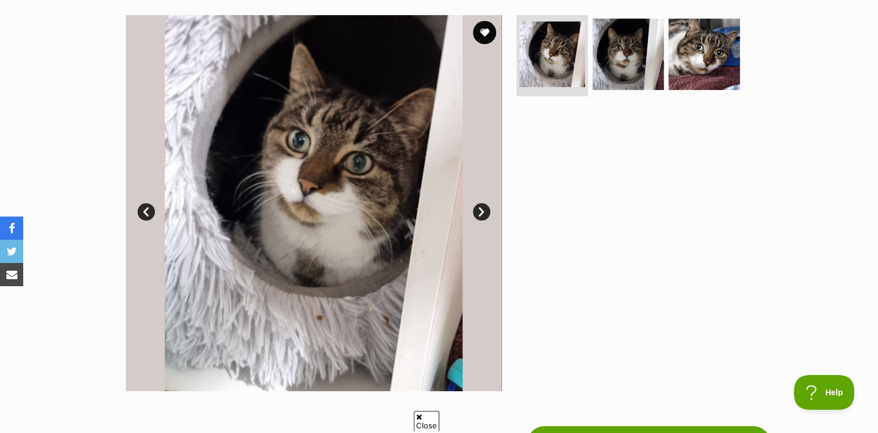
scroll to position [232, 0]
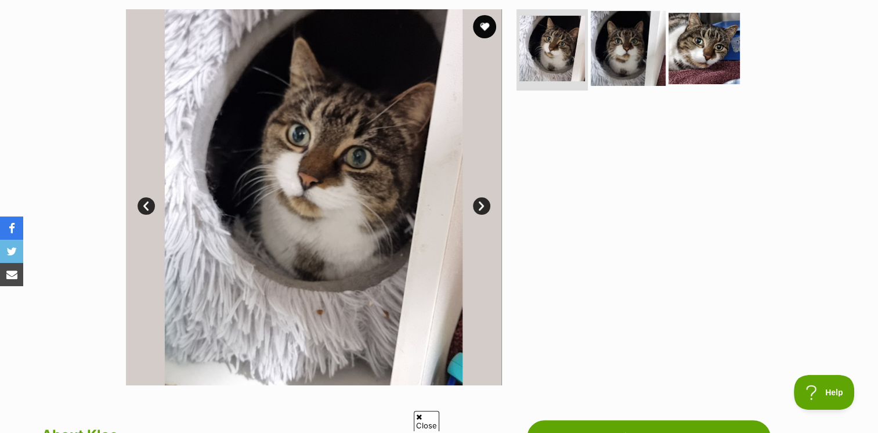
click at [622, 64] on img at bounding box center [628, 48] width 75 height 75
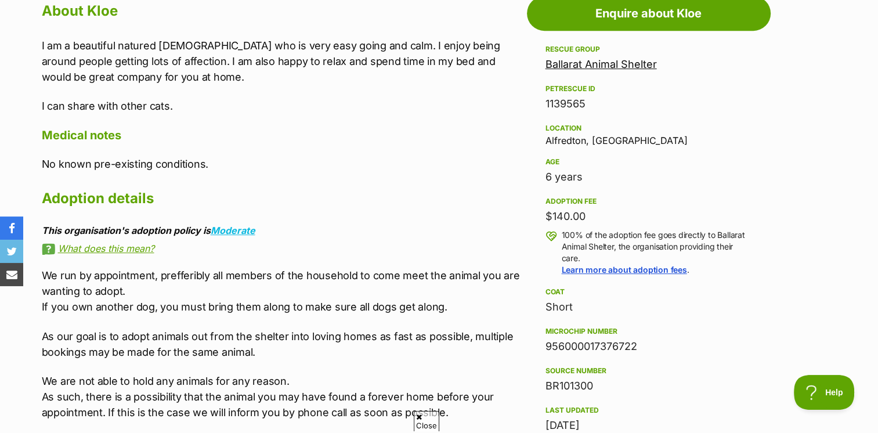
scroll to position [639, 0]
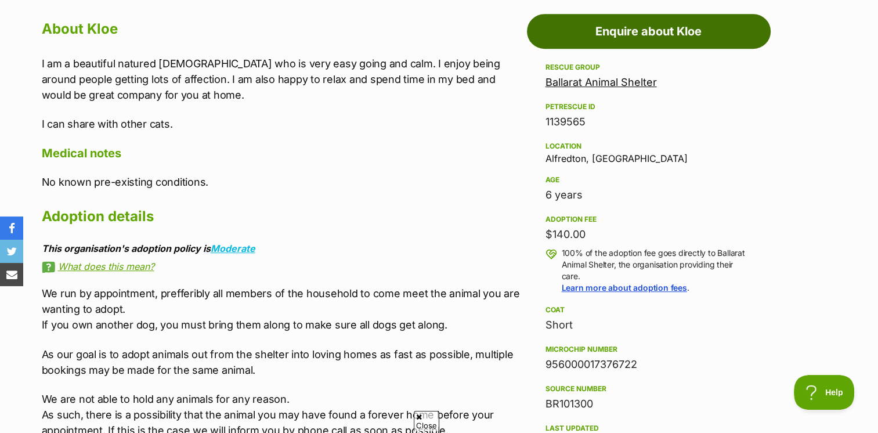
drag, startPoint x: 572, startPoint y: 41, endPoint x: 288, endPoint y: 116, distance: 294.0
click at [572, 41] on link "Enquire about Kloe" at bounding box center [649, 31] width 244 height 35
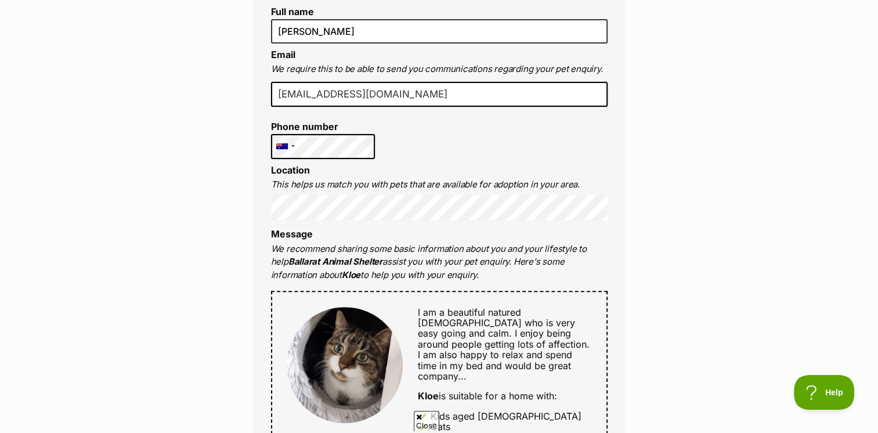
scroll to position [348, 0]
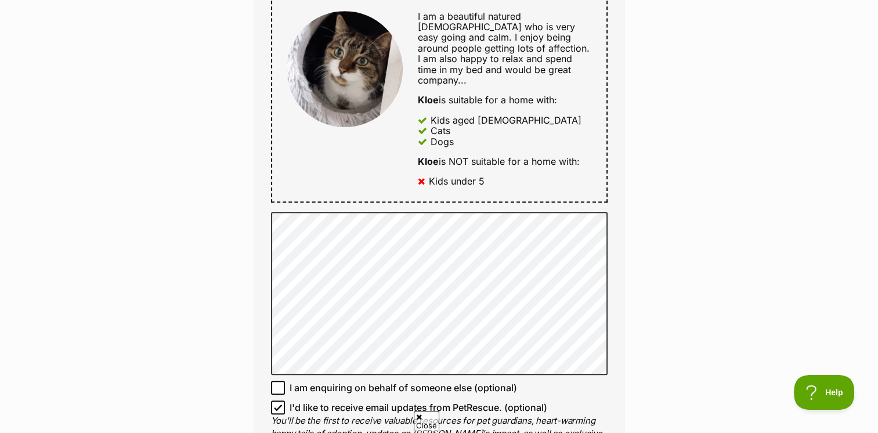
scroll to position [581, 0]
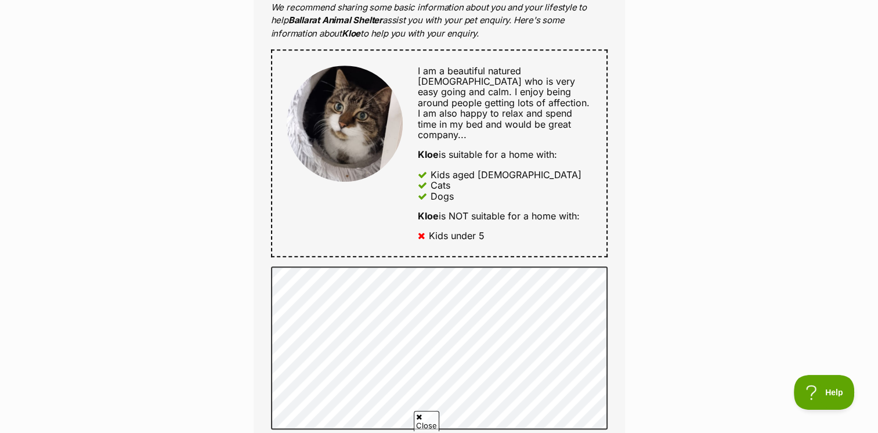
click at [699, 246] on div "Enquire about Kloe Want to increase your chances of a successful enquiry? Updat…" at bounding box center [439, 250] width 878 height 1450
click at [665, 222] on div "Enquire about Kloe Want to increase your chances of a successful enquiry? Updat…" at bounding box center [439, 250] width 878 height 1450
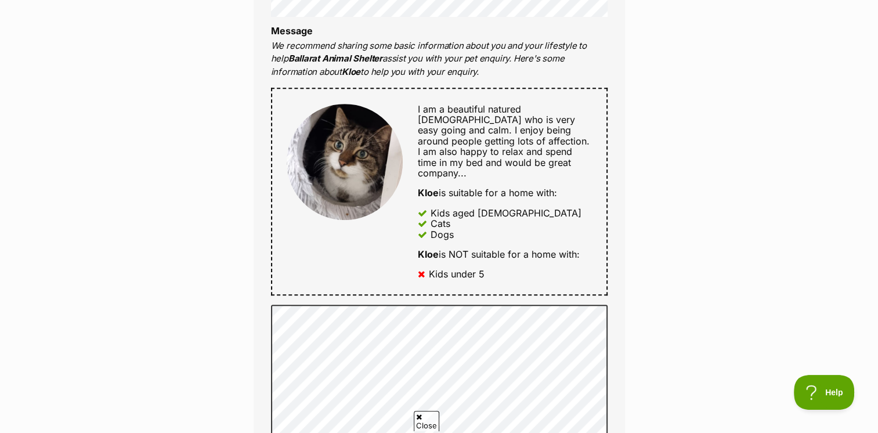
scroll to position [406, 0]
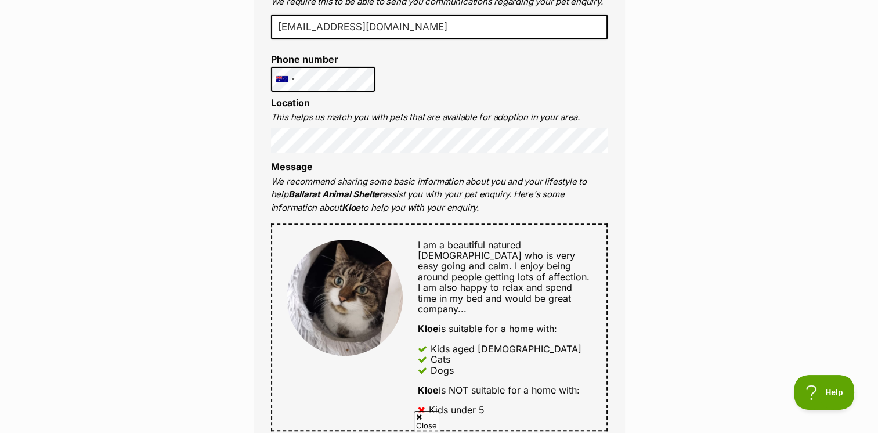
click at [156, 159] on div "Enquire about Kloe Want to increase your chances of a successful enquiry? Updat…" at bounding box center [439, 424] width 878 height 1450
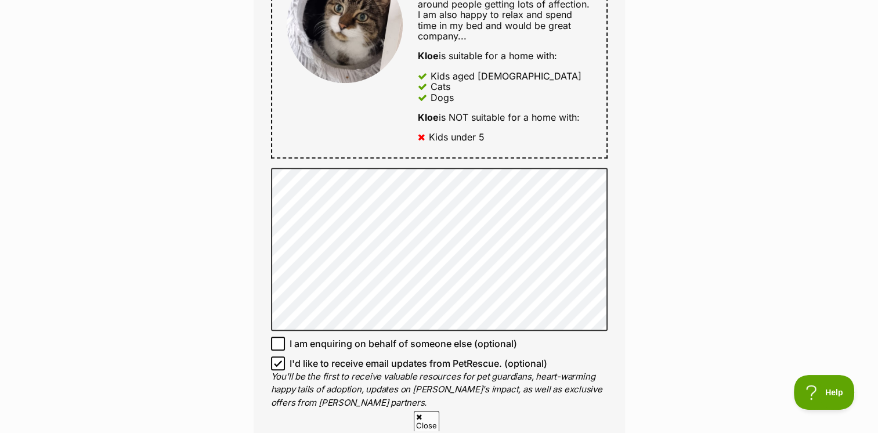
scroll to position [929, 0]
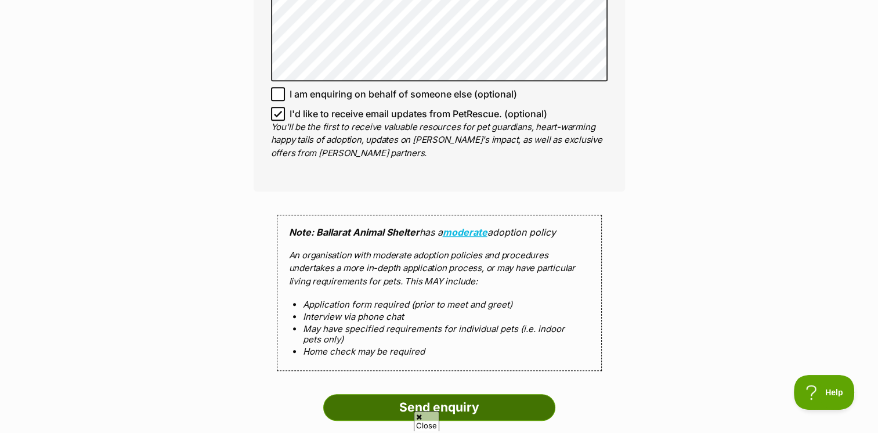
click at [373, 399] on input "Send enquiry" at bounding box center [439, 407] width 232 height 27
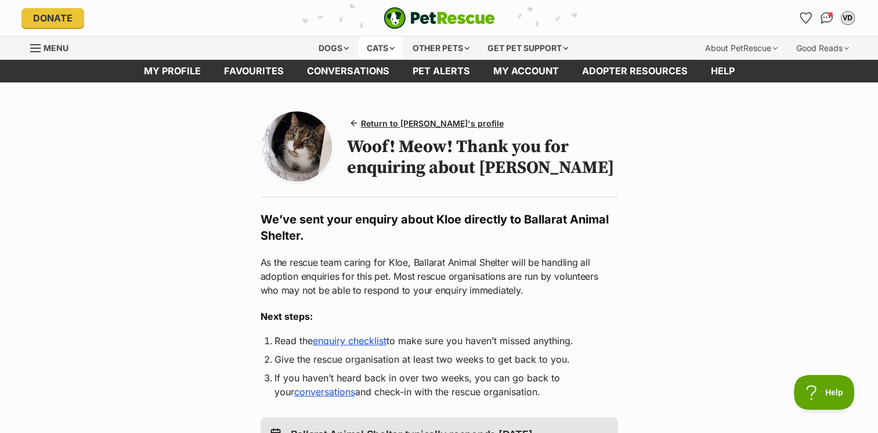
click at [385, 53] on div "Cats" at bounding box center [381, 48] width 44 height 23
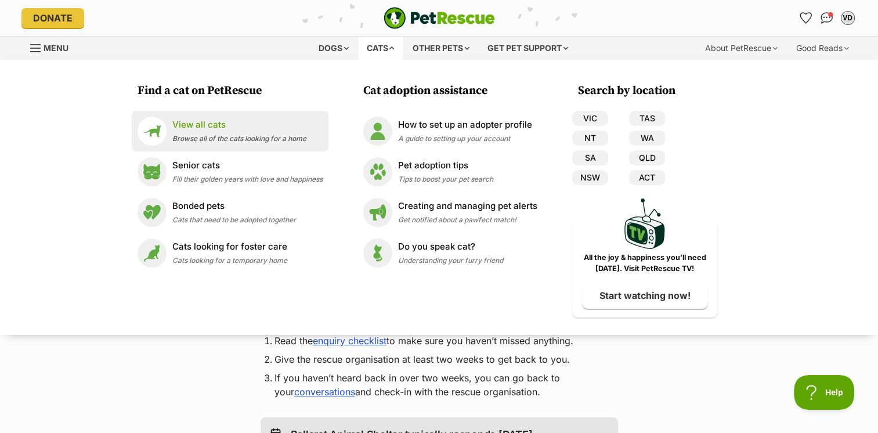
click at [209, 124] on p "View all cats" at bounding box center [239, 124] width 134 height 13
